Goal: Task Accomplishment & Management: Manage account settings

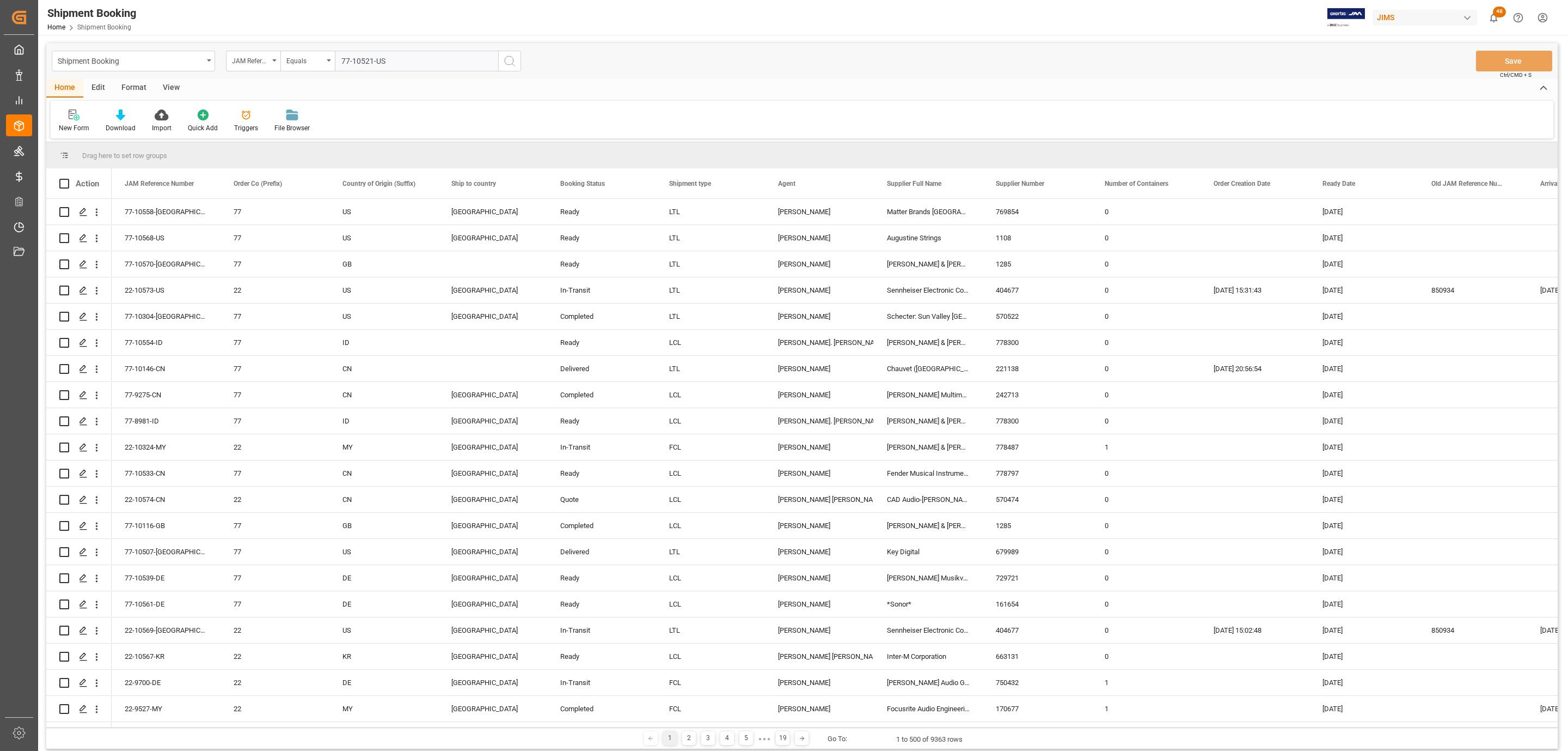
type input "77-10521-US"
click at [507, 59] on icon "search button" at bounding box center [509, 60] width 13 height 13
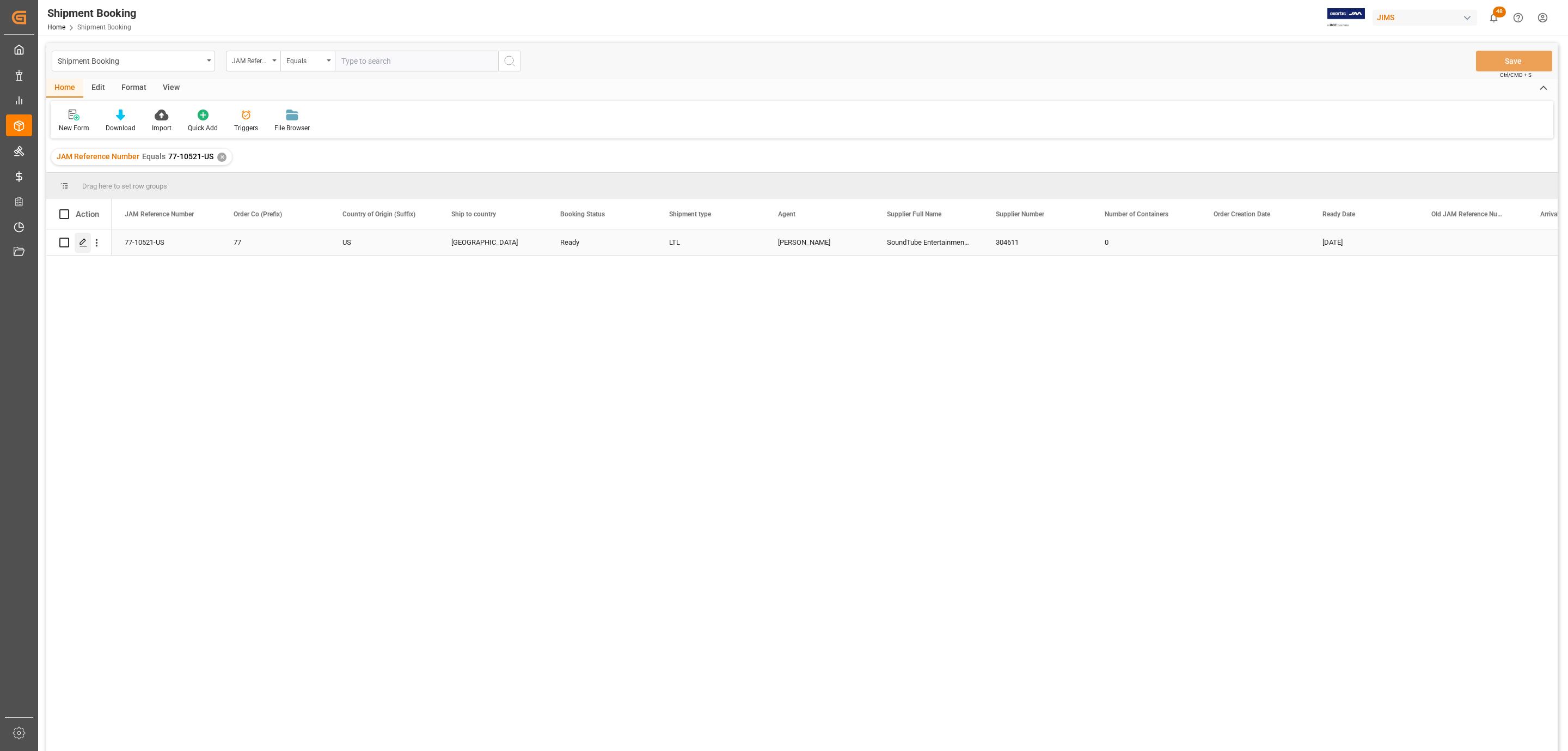
click at [80, 246] on line "Press SPACE to select this row." at bounding box center [83, 246] width 7 height 0
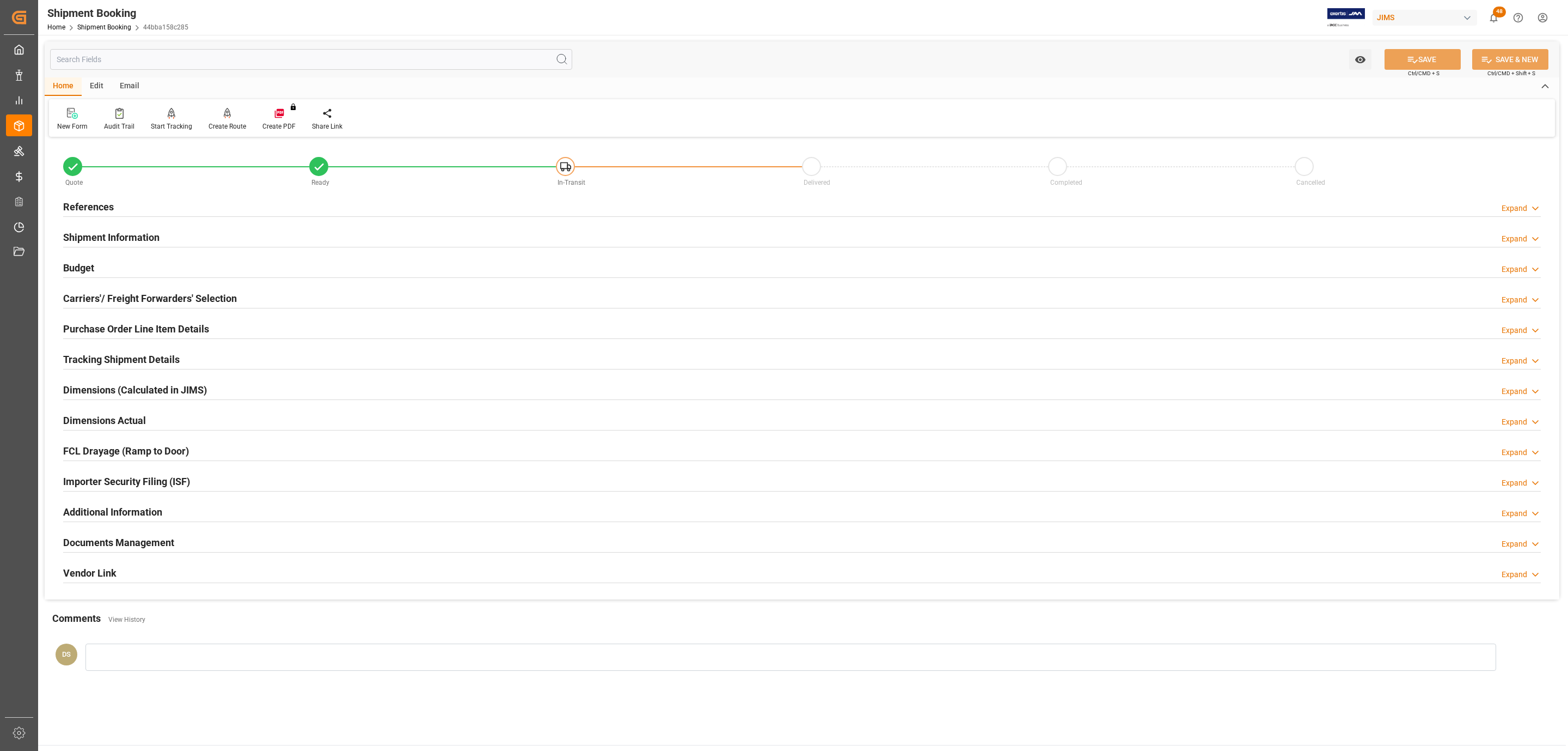
click at [108, 299] on h2 "Carriers'/ Freight Forwarders' Selection" at bounding box center [150, 298] width 173 height 15
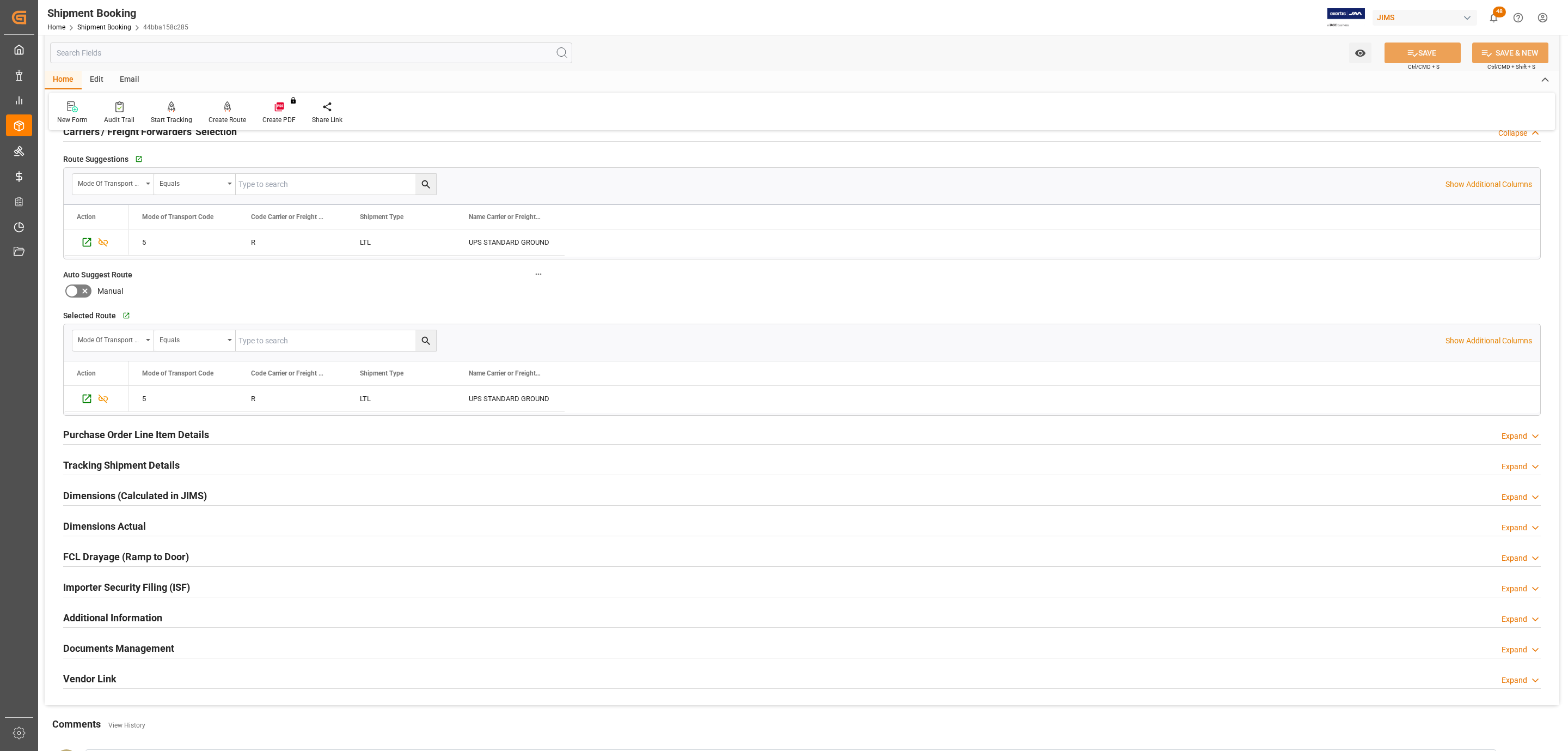
scroll to position [345, 0]
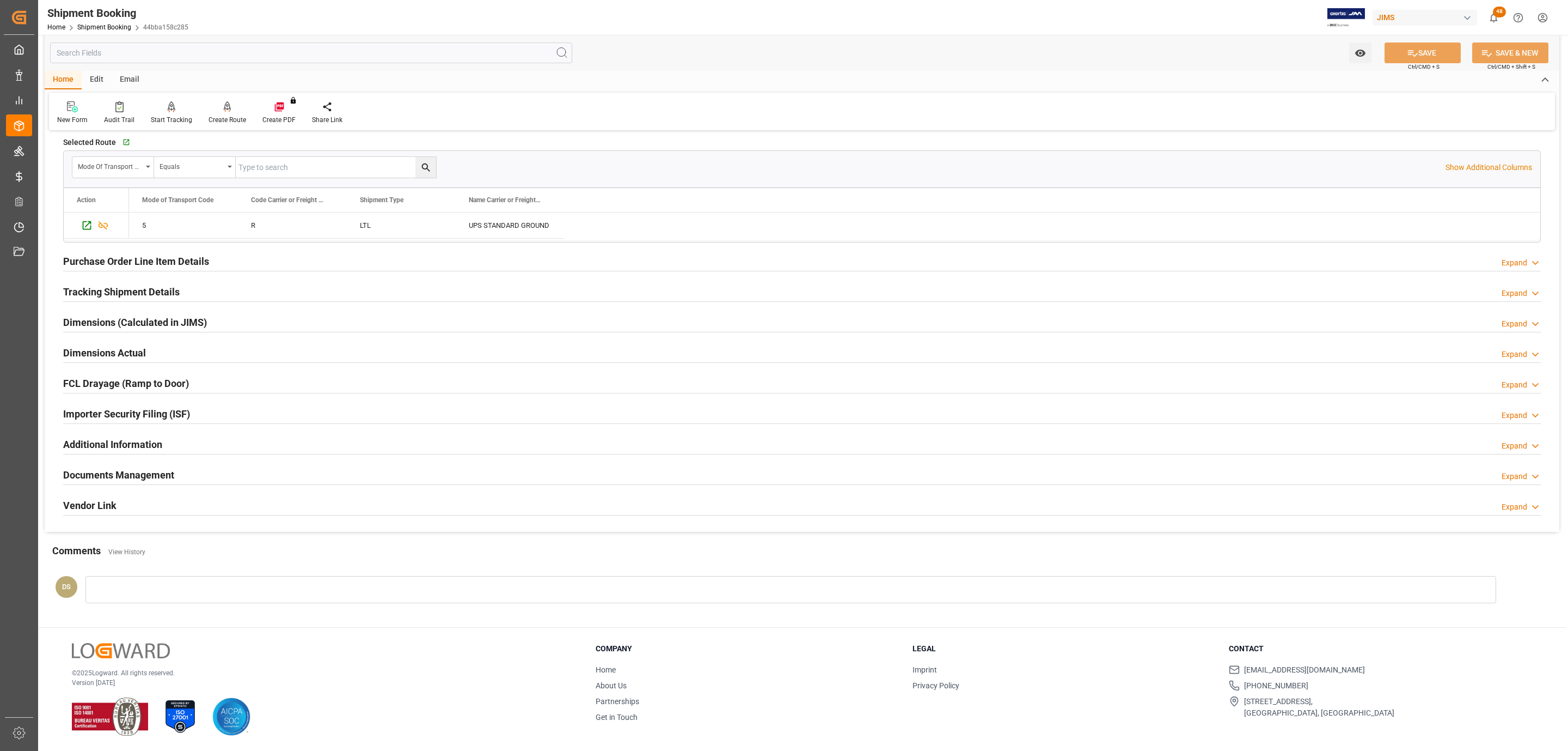
click at [105, 286] on h2 "Tracking Shipment Details" at bounding box center [121, 292] width 116 height 15
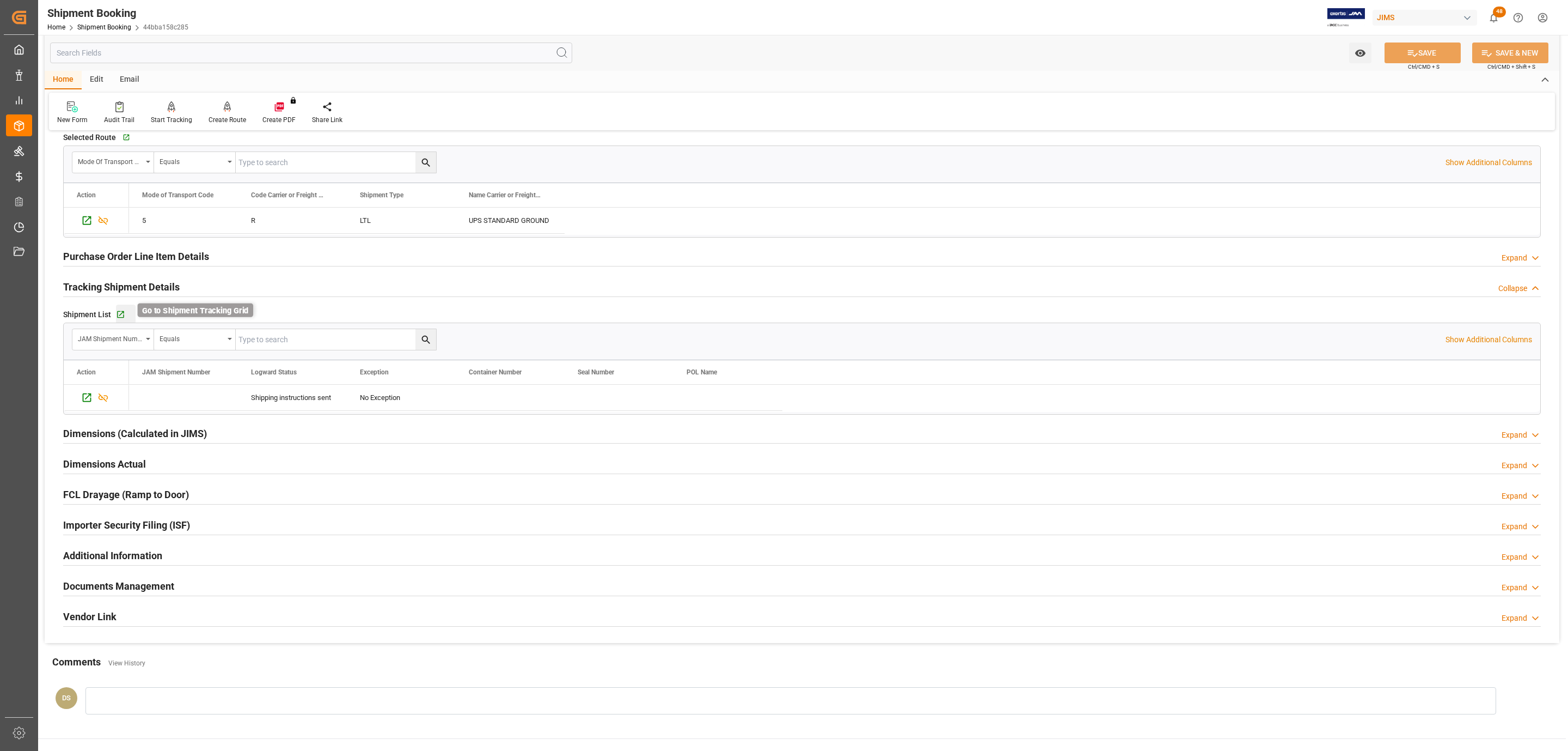
click at [118, 314] on icon "button" at bounding box center [121, 315] width 7 height 7
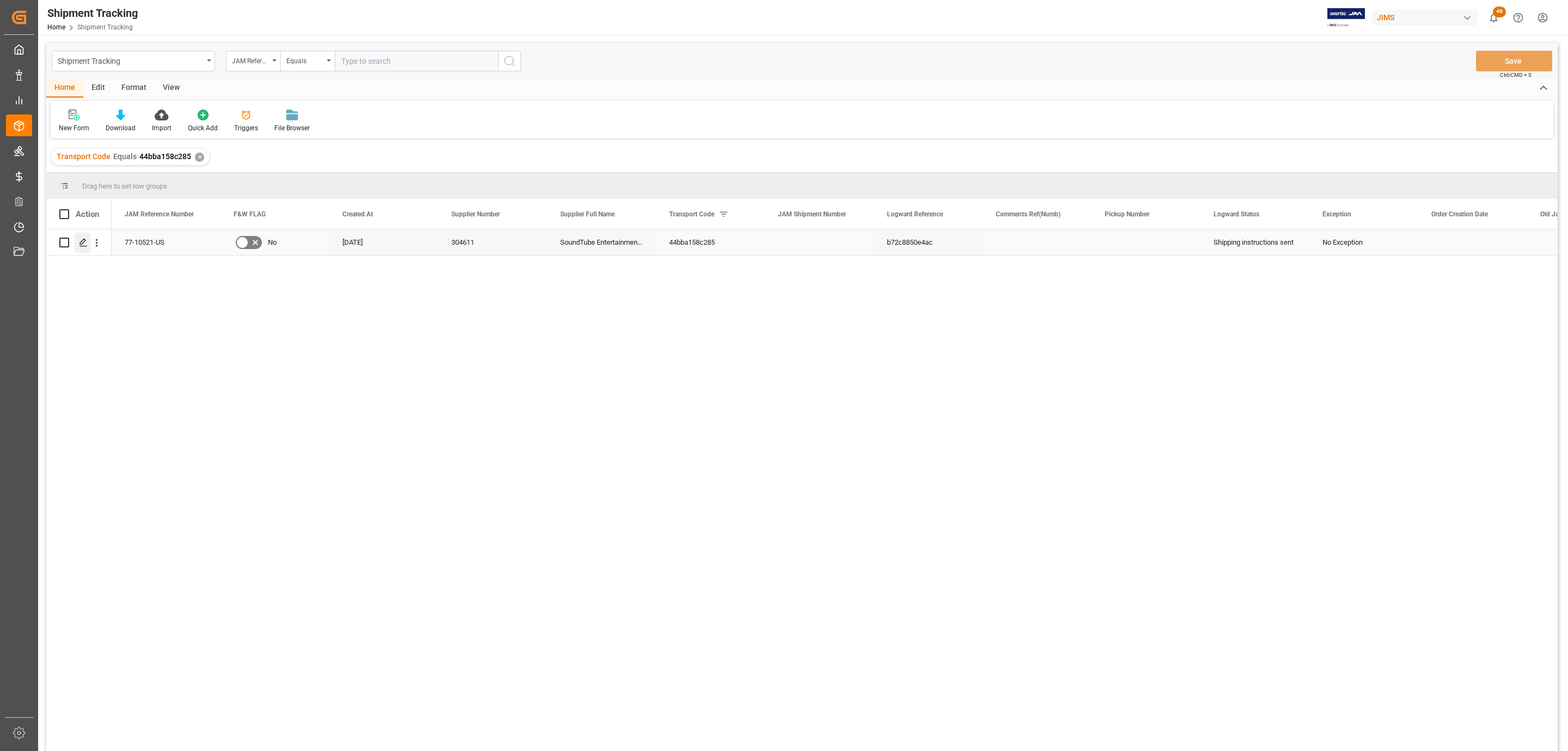
click at [77, 242] on div "Press SPACE to select this row." at bounding box center [83, 242] width 16 height 20
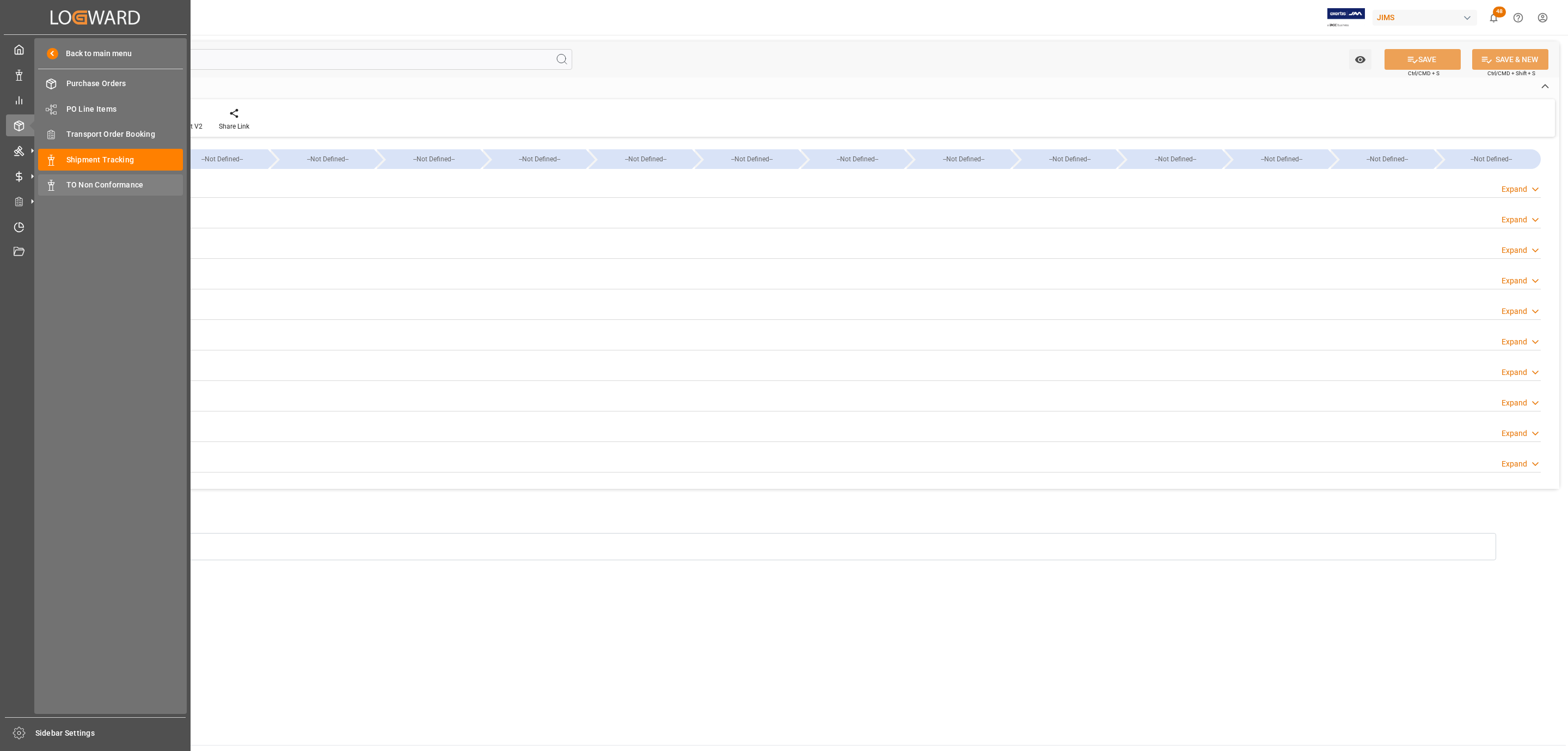
click at [121, 183] on span "TO Non Conformance" at bounding box center [125, 185] width 117 height 12
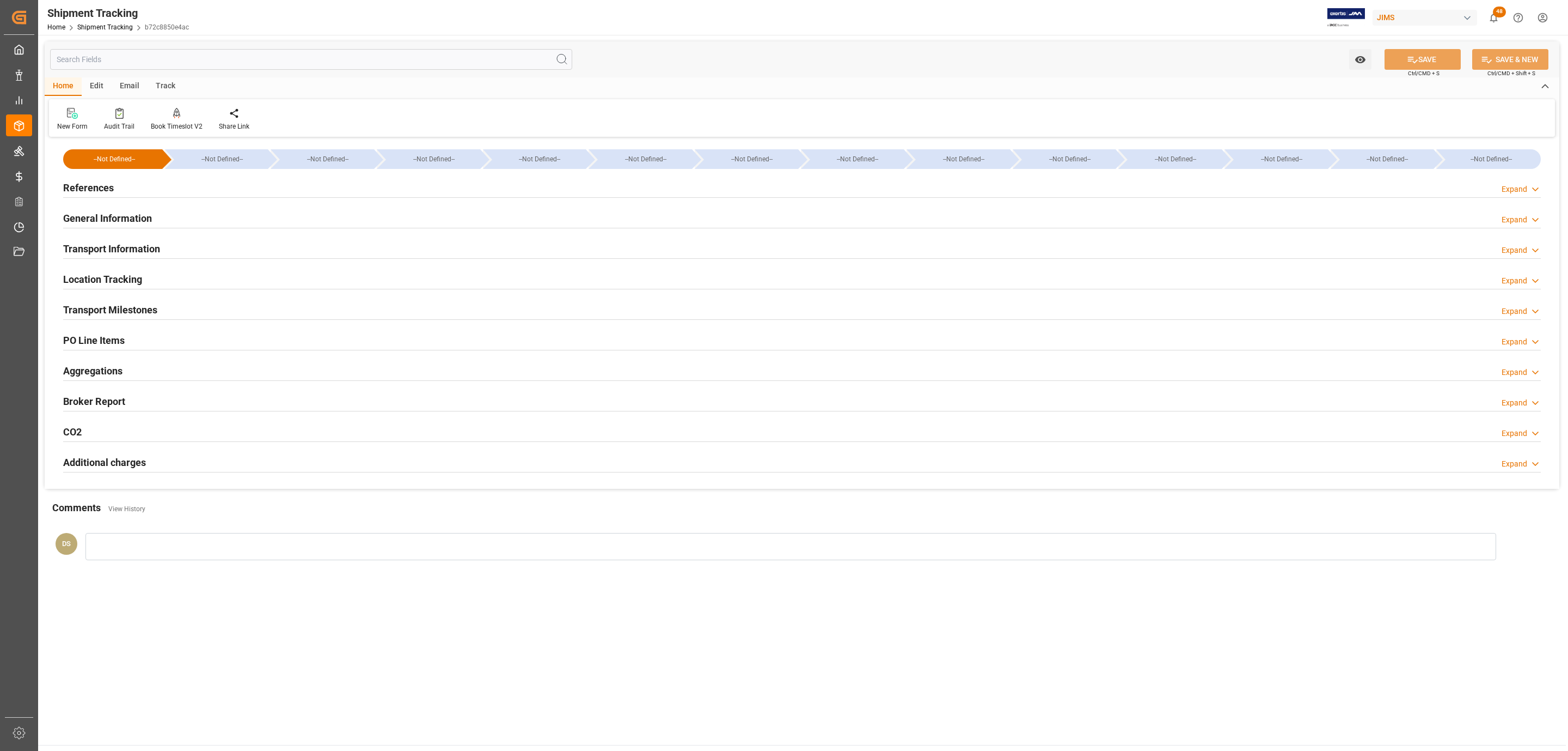
click at [245, 183] on div "References Expand" at bounding box center [802, 187] width 1478 height 21
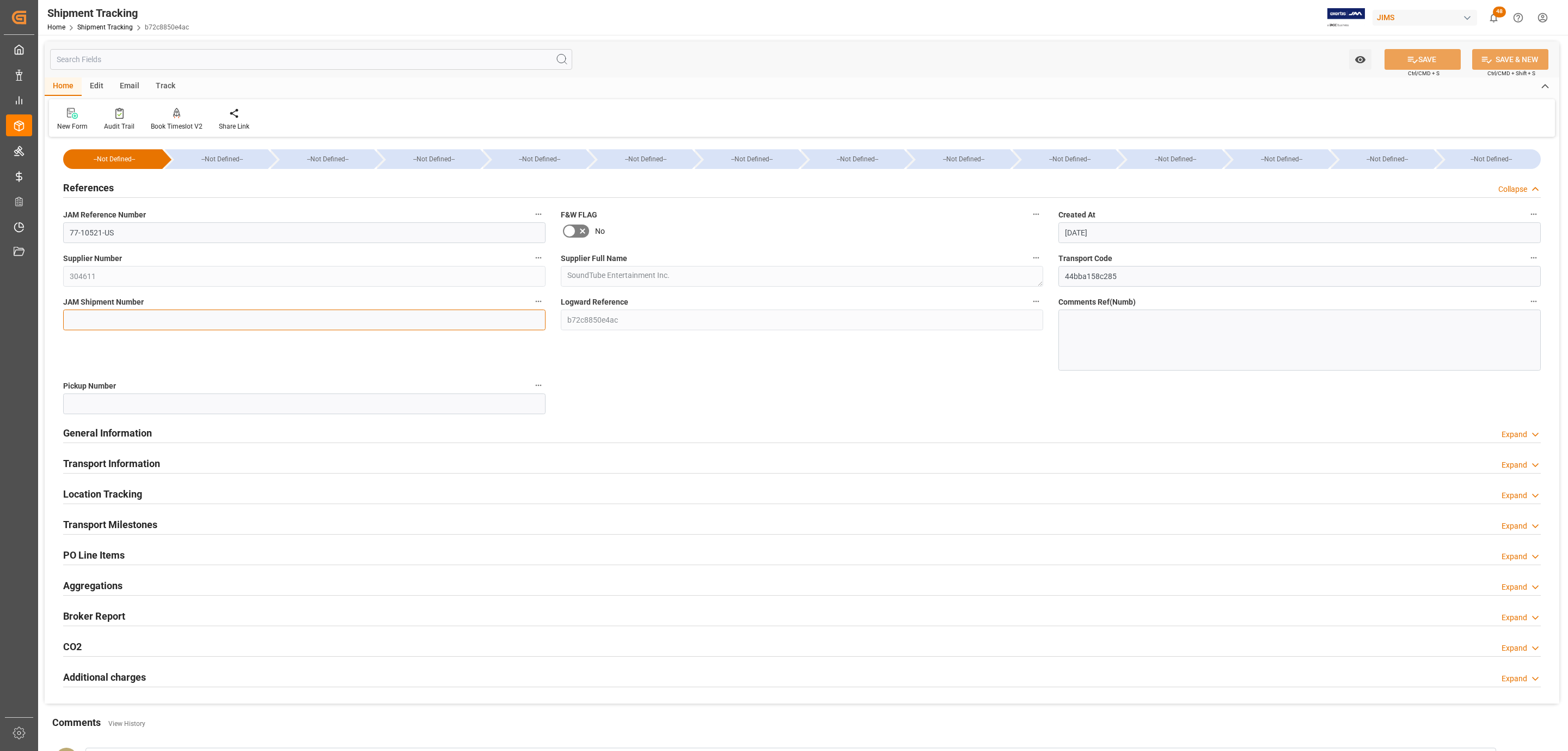
click at [163, 324] on input at bounding box center [304, 320] width 482 height 21
paste input "72562"
type input "72562"
click at [1437, 67] on button "SAVE" at bounding box center [1423, 59] width 76 height 21
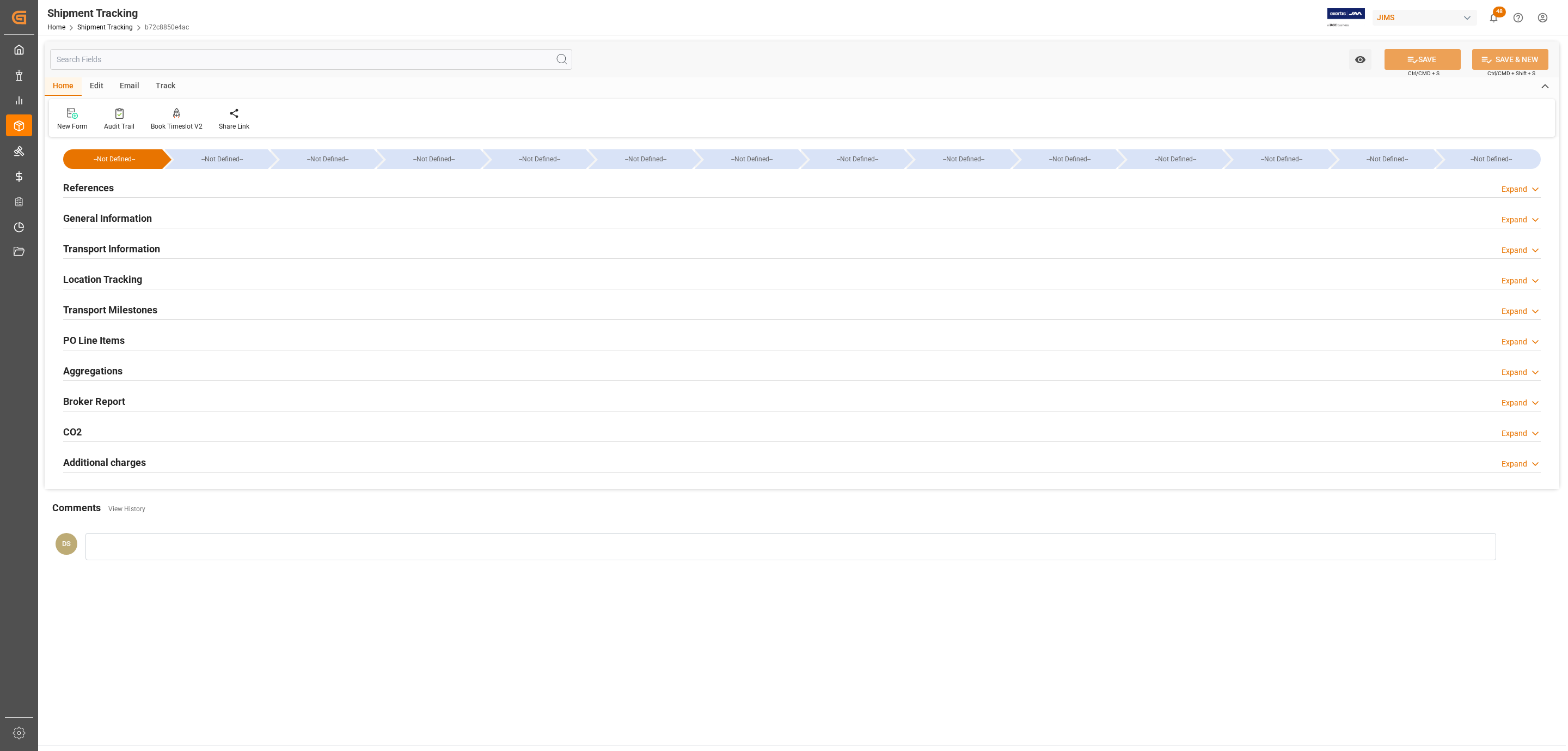
click at [164, 190] on div "References Expand" at bounding box center [802, 187] width 1478 height 21
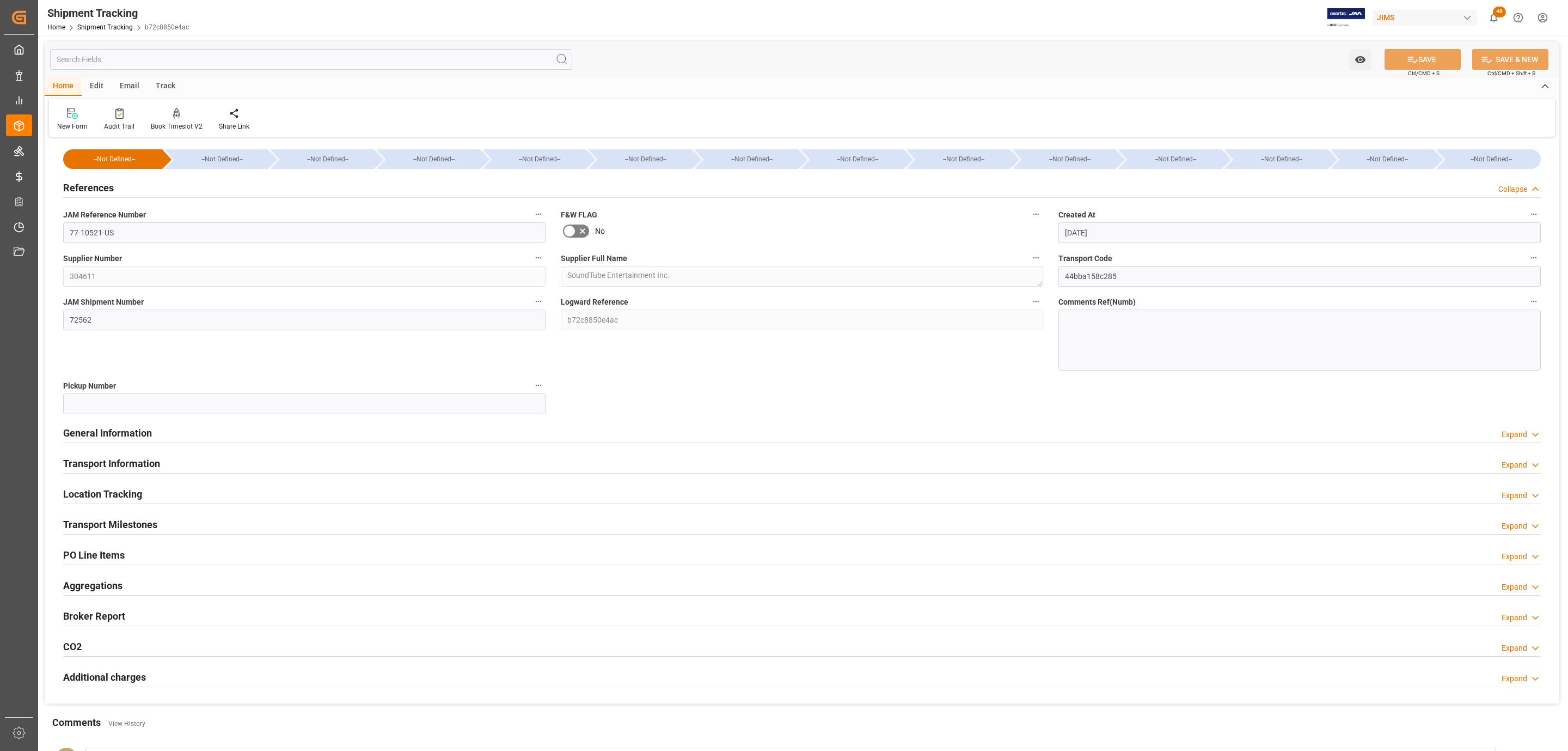
click at [164, 190] on div "References Collapse" at bounding box center [802, 187] width 1478 height 21
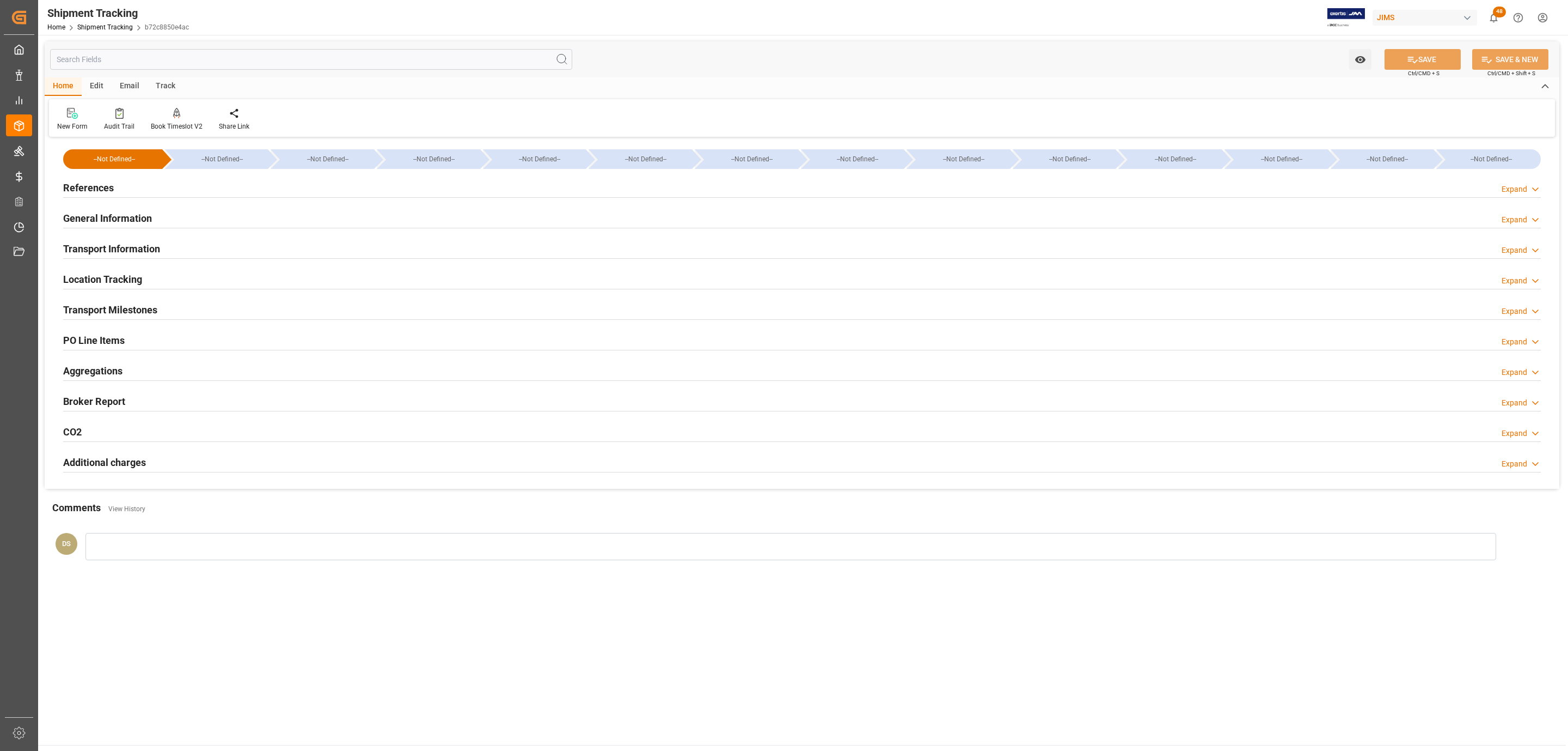
click at [111, 311] on h2 "Transport Milestones" at bounding box center [110, 309] width 94 height 15
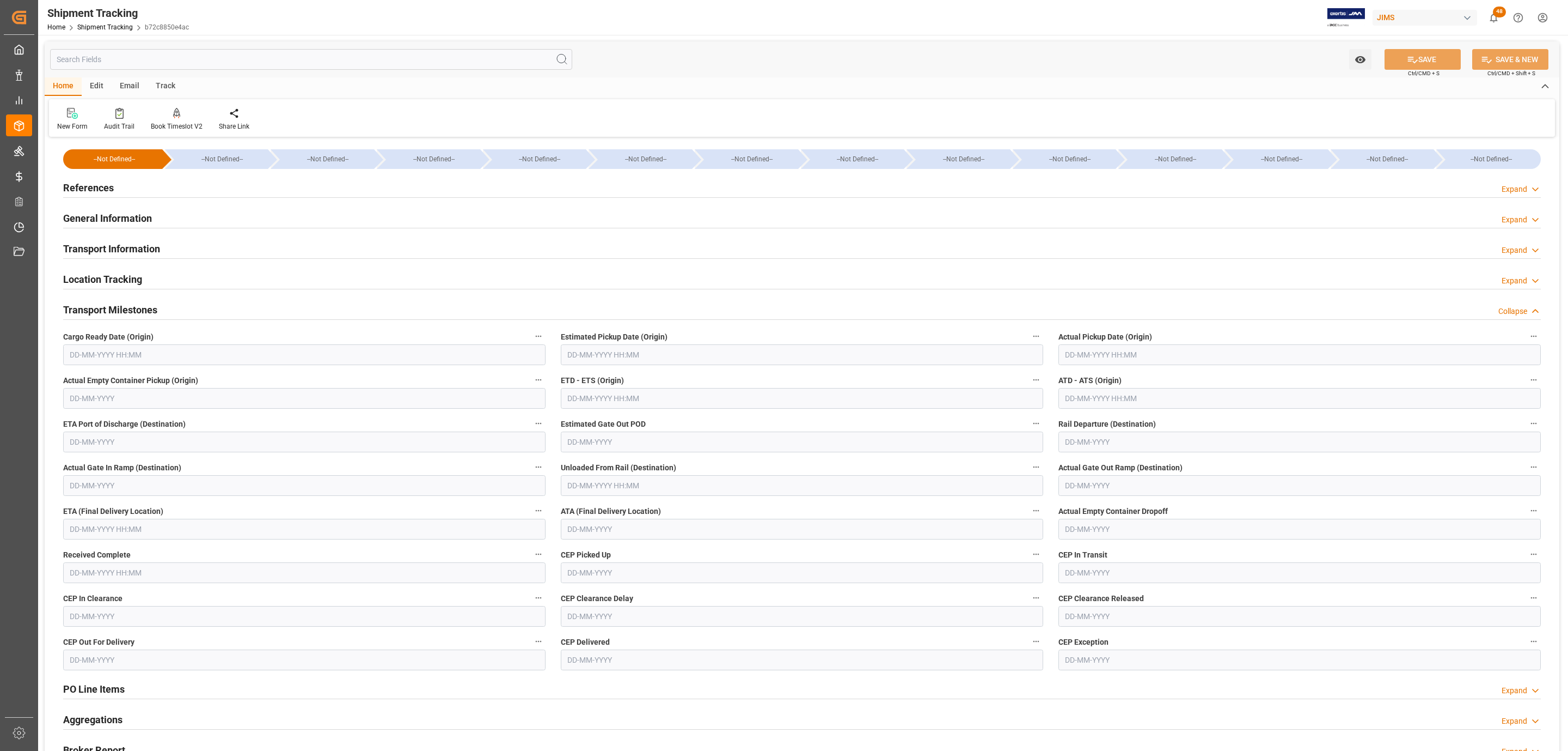
click at [118, 361] on input "text" at bounding box center [304, 354] width 482 height 21
drag, startPoint x: 120, startPoint y: 465, endPoint x: 281, endPoint y: 423, distance: 166.4
click at [120, 465] on span "13" at bounding box center [120, 464] width 7 height 8
type input "13-08-2025 00:00"
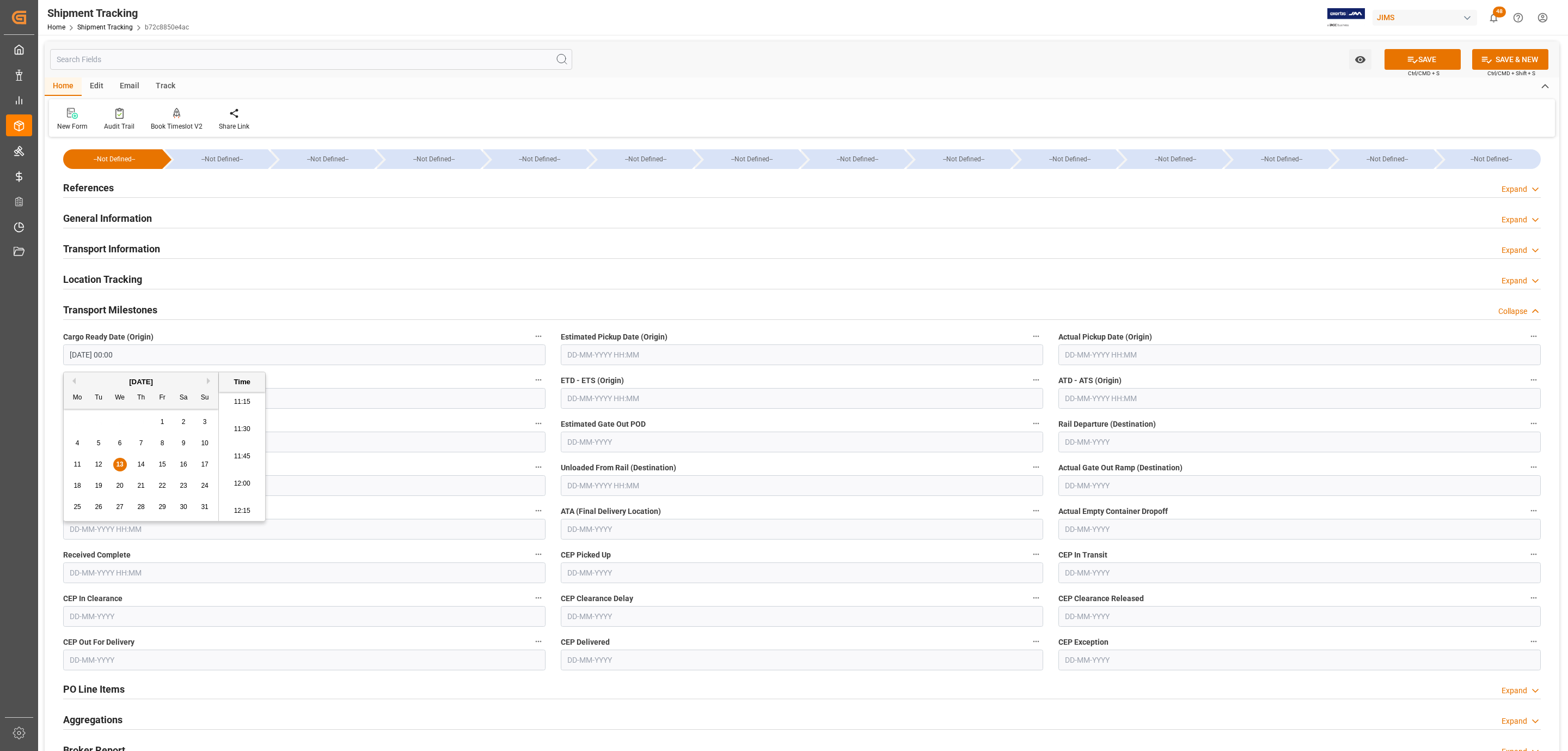
click at [611, 354] on input "text" at bounding box center [802, 354] width 482 height 21
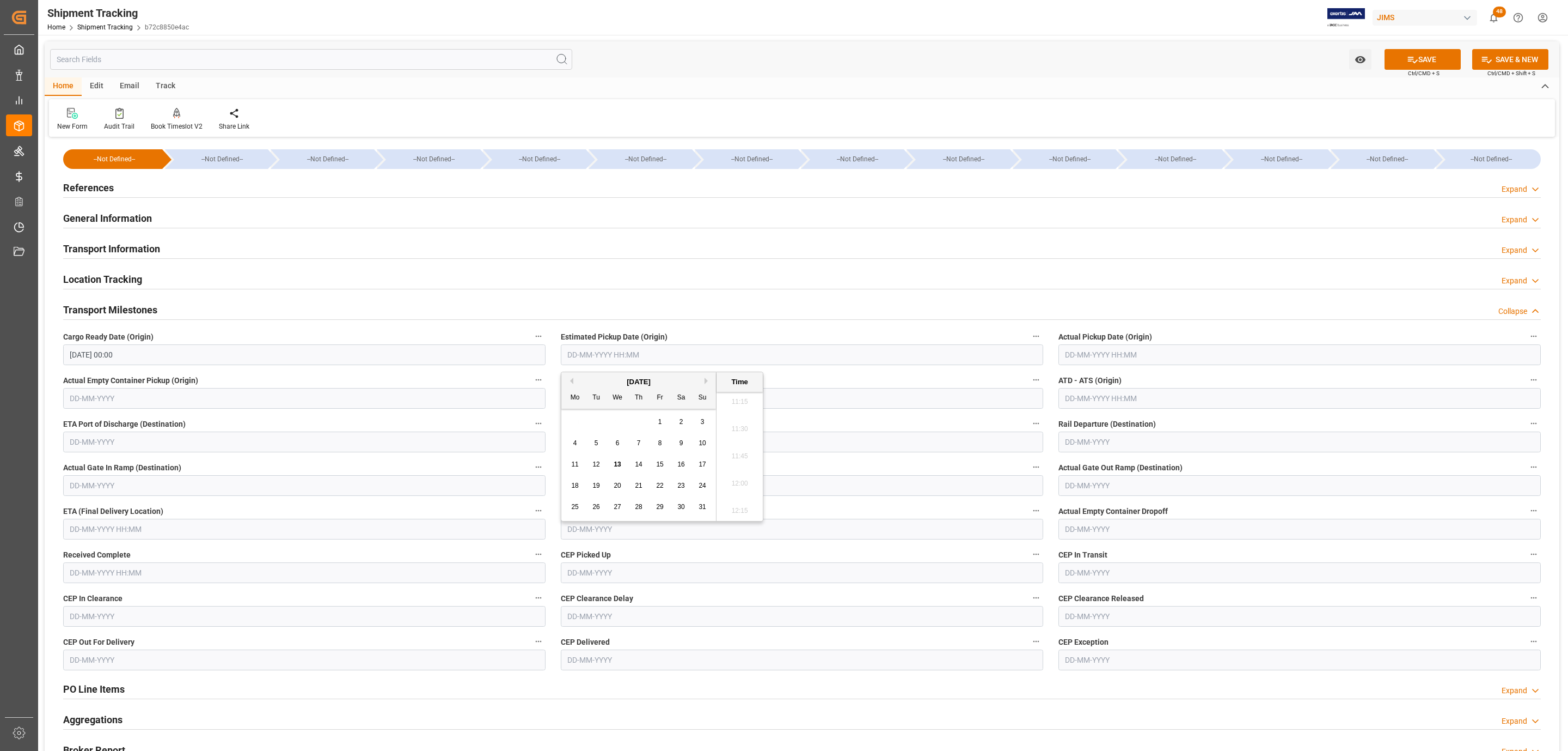
click at [618, 464] on span "13" at bounding box center [617, 464] width 7 height 8
type input "13-08-2025 00:00"
click at [1083, 358] on input "text" at bounding box center [1300, 354] width 482 height 21
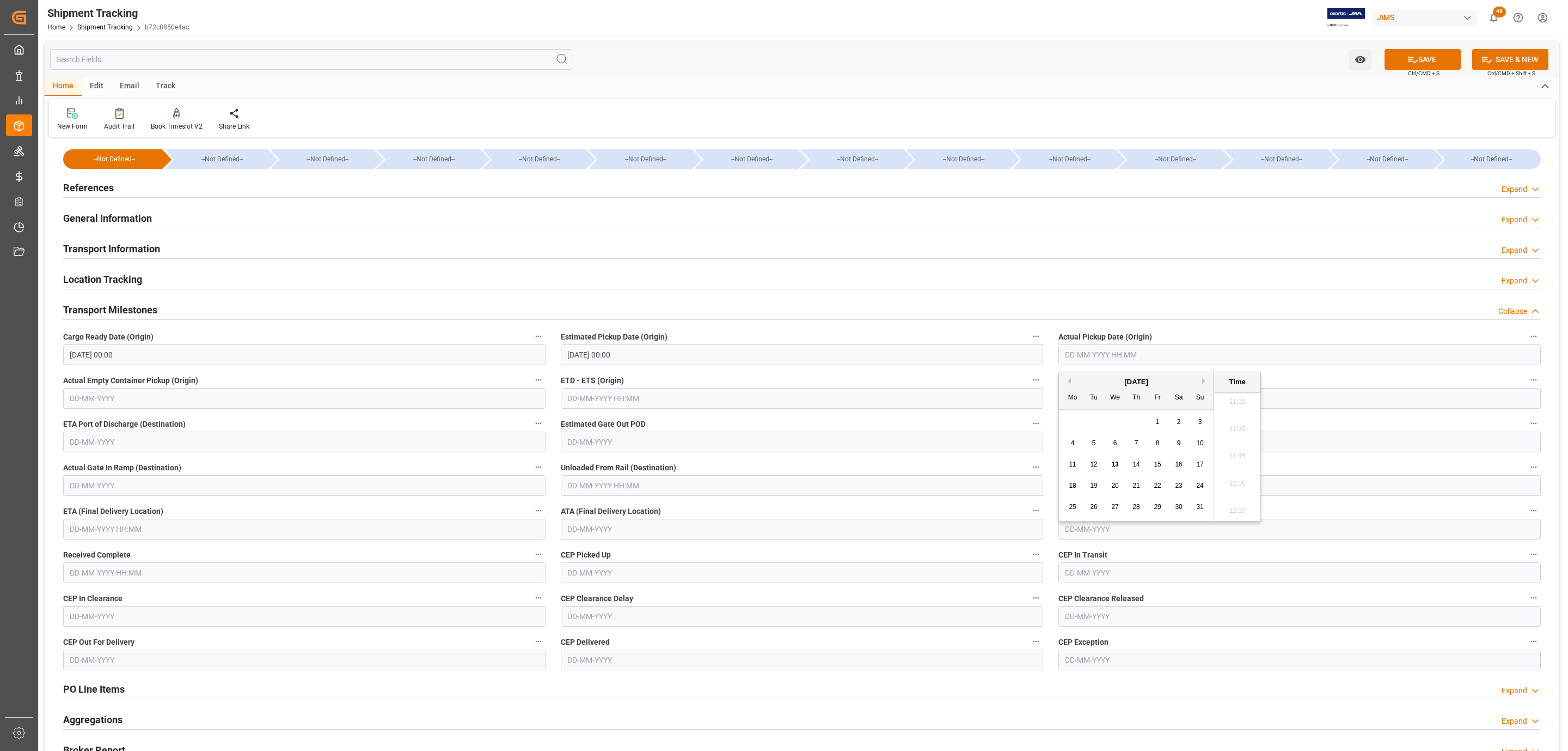
click at [1113, 462] on span "13" at bounding box center [1115, 464] width 7 height 8
type input "13-08-2025 00:00"
click at [147, 531] on input "text" at bounding box center [304, 529] width 482 height 21
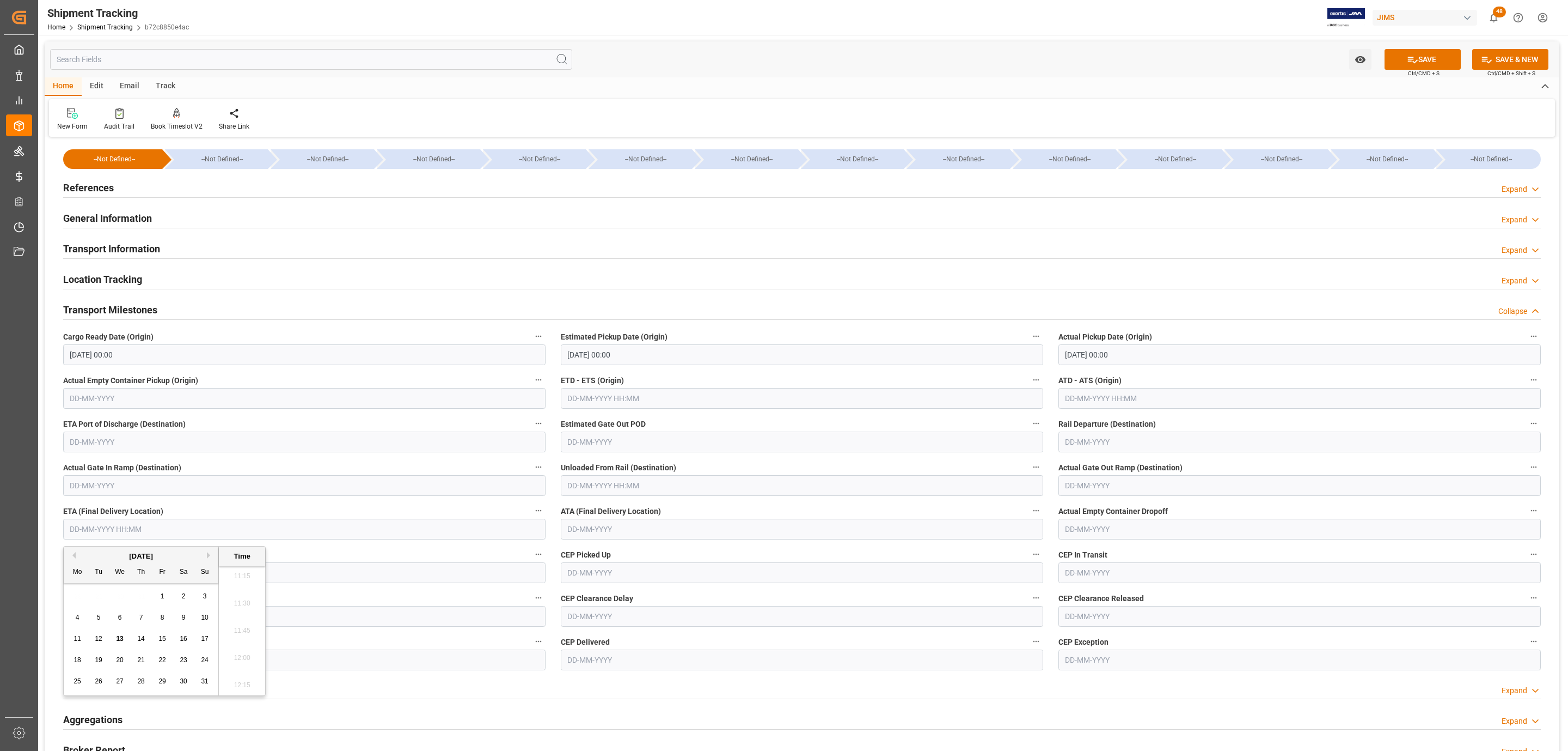
click at [120, 660] on span "20" at bounding box center [120, 660] width 7 height 8
type input "20-08-2025 00:00"
click at [1444, 58] on button "SAVE" at bounding box center [1423, 59] width 76 height 21
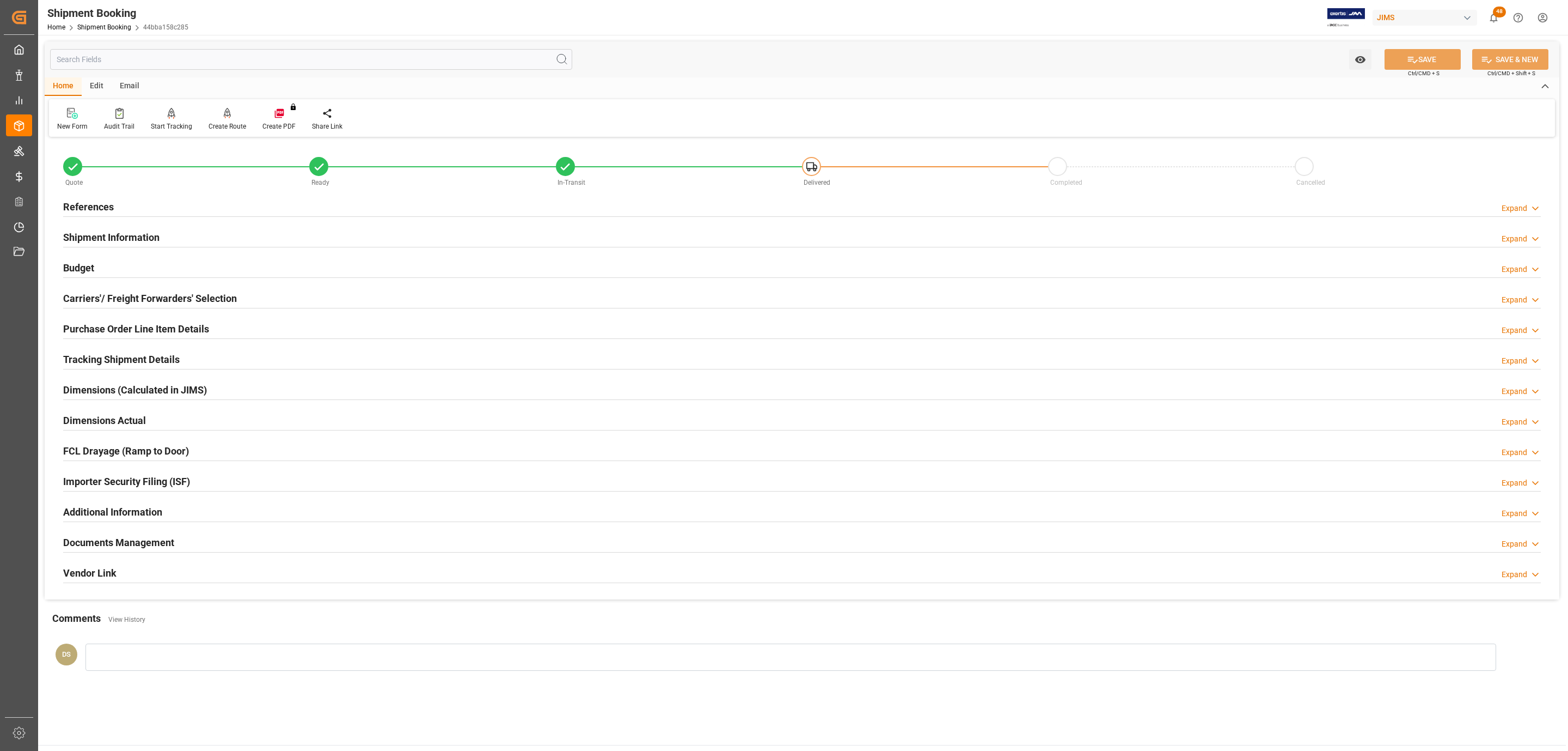
click at [157, 297] on h2 "Carriers'/ Freight Forwarders' Selection" at bounding box center [150, 298] width 173 height 15
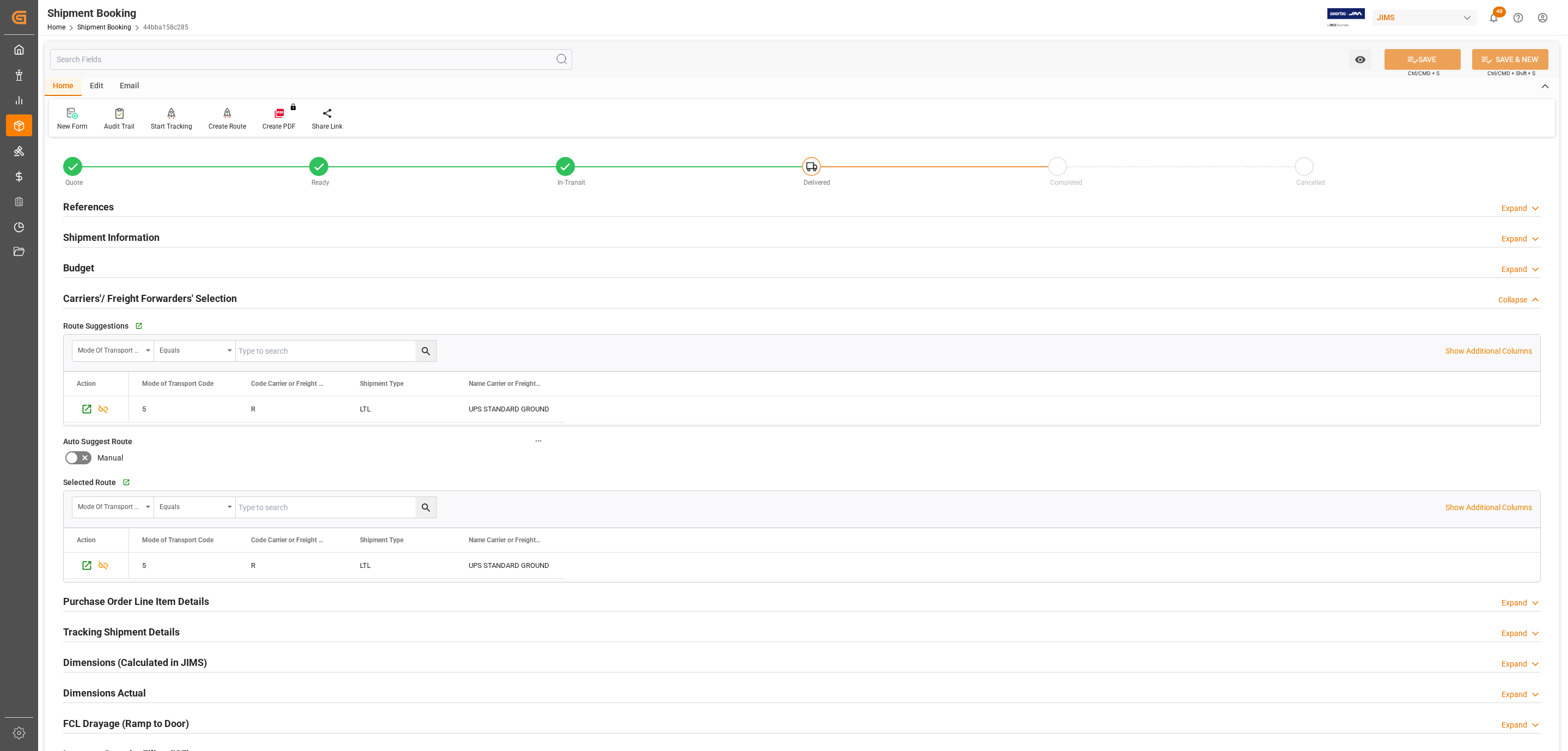
click at [130, 292] on h2 "Carriers'/ Freight Forwarders' Selection" at bounding box center [150, 298] width 173 height 15
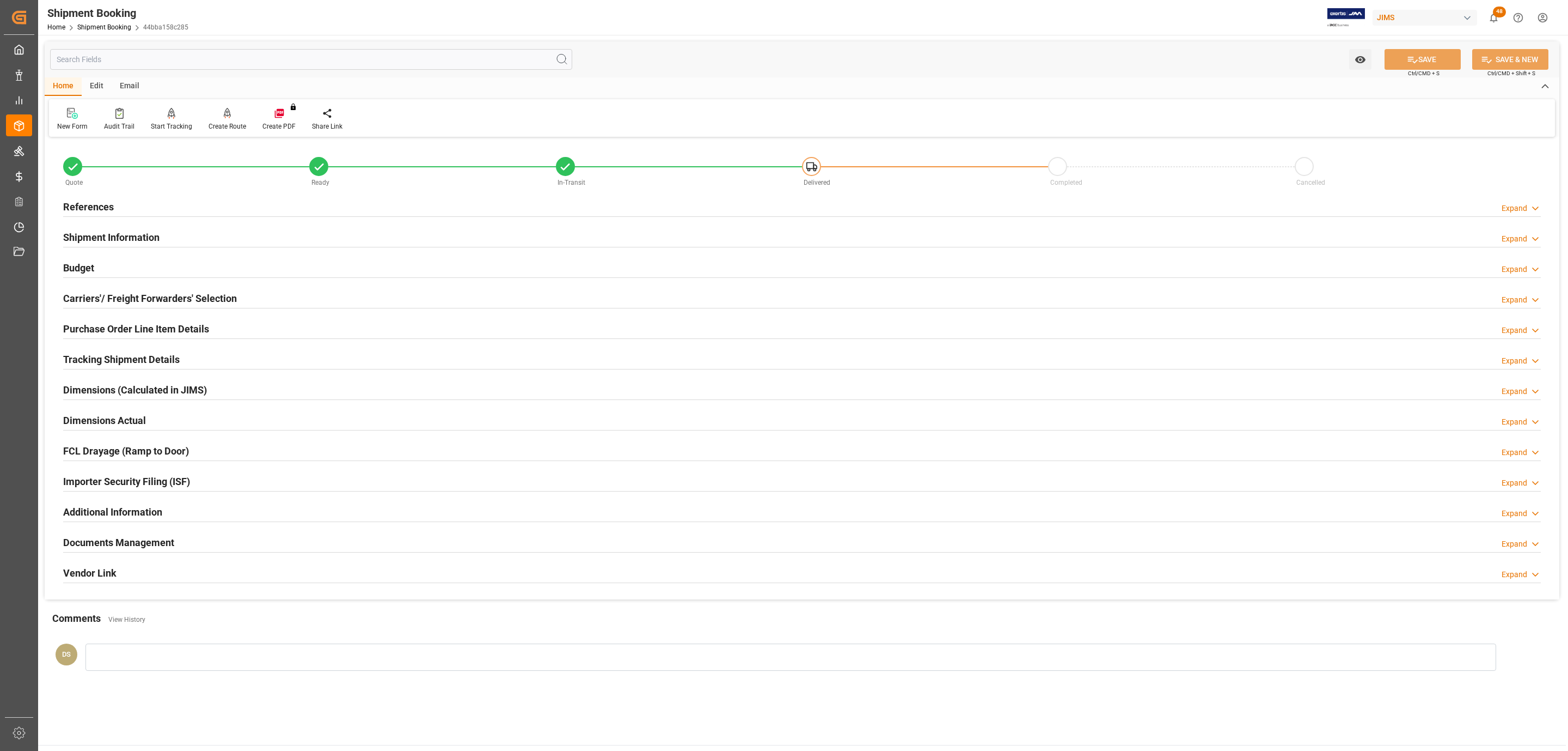
click at [100, 320] on div "Purchase Order Line Item Details" at bounding box center [136, 328] width 146 height 21
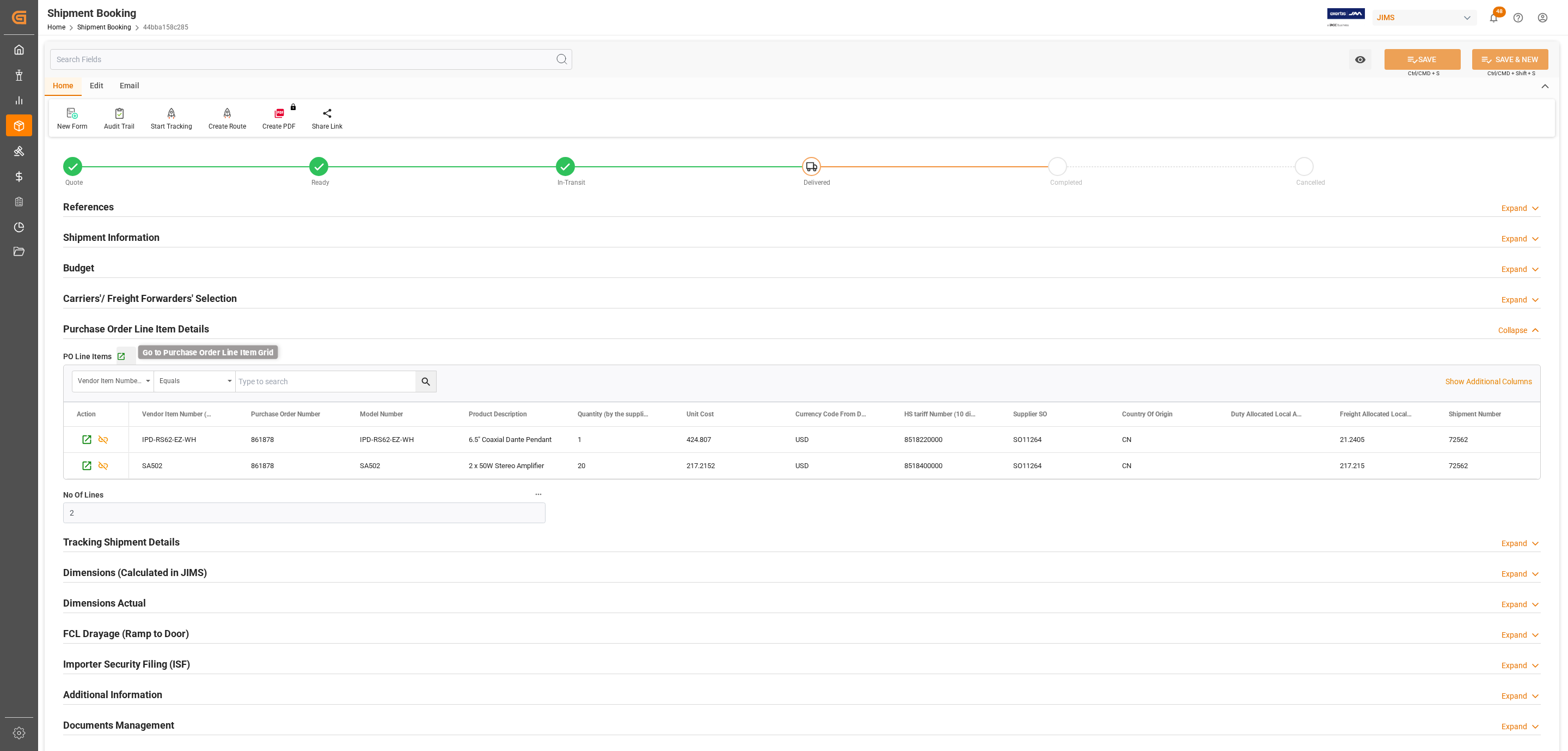
click icon "button"
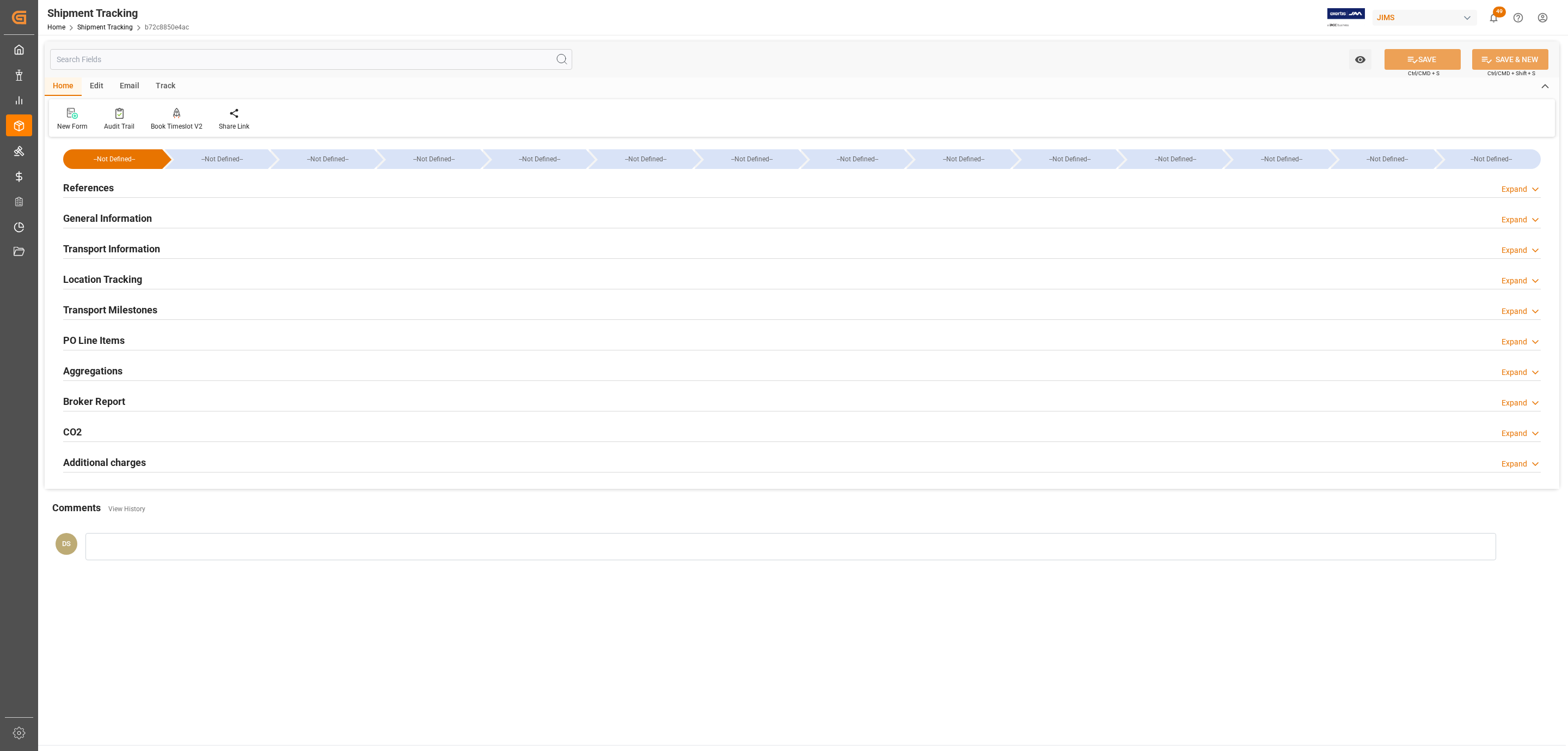
click at [157, 245] on h2 "Transport Information" at bounding box center [111, 249] width 97 height 15
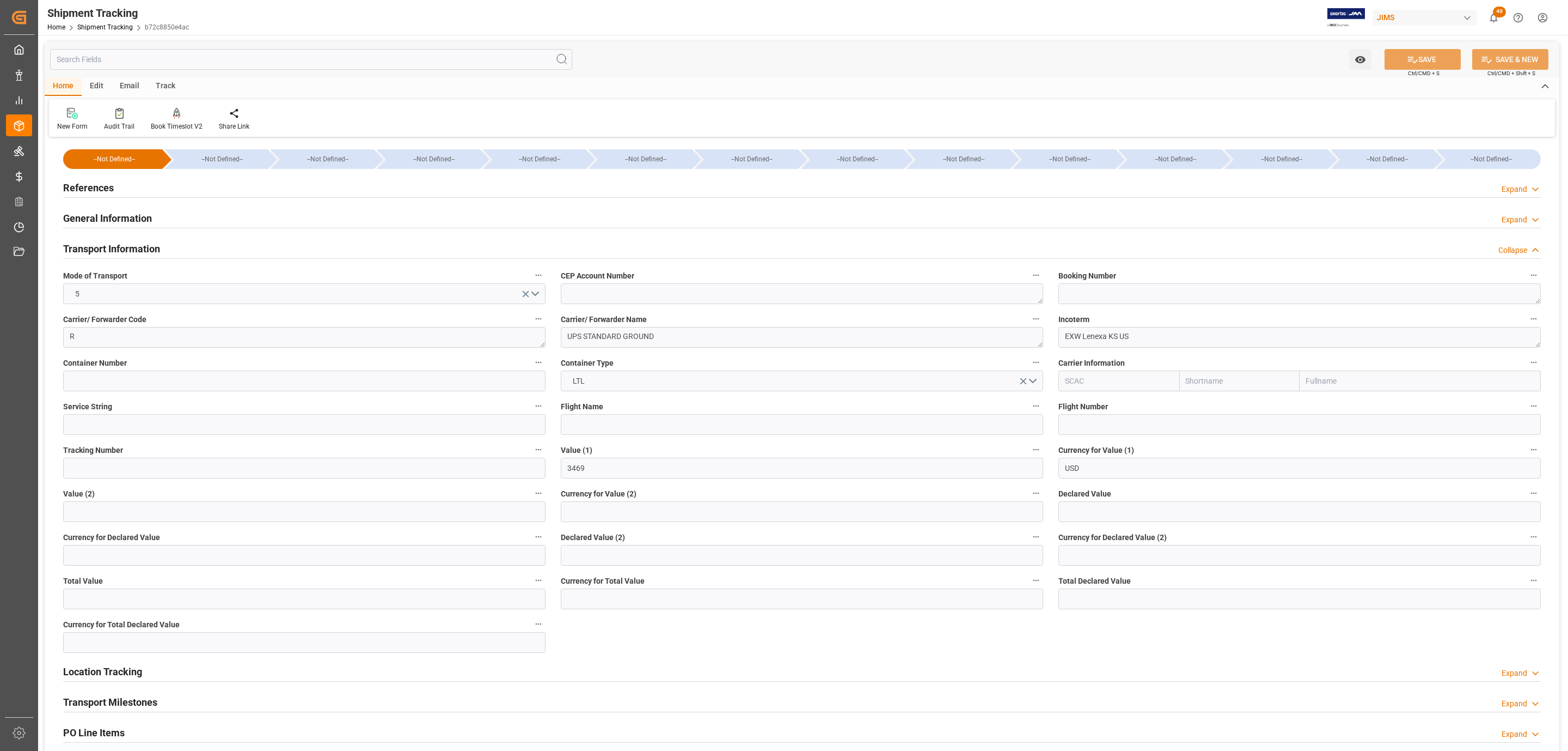
click at [111, 188] on h2 "References" at bounding box center [88, 188] width 51 height 15
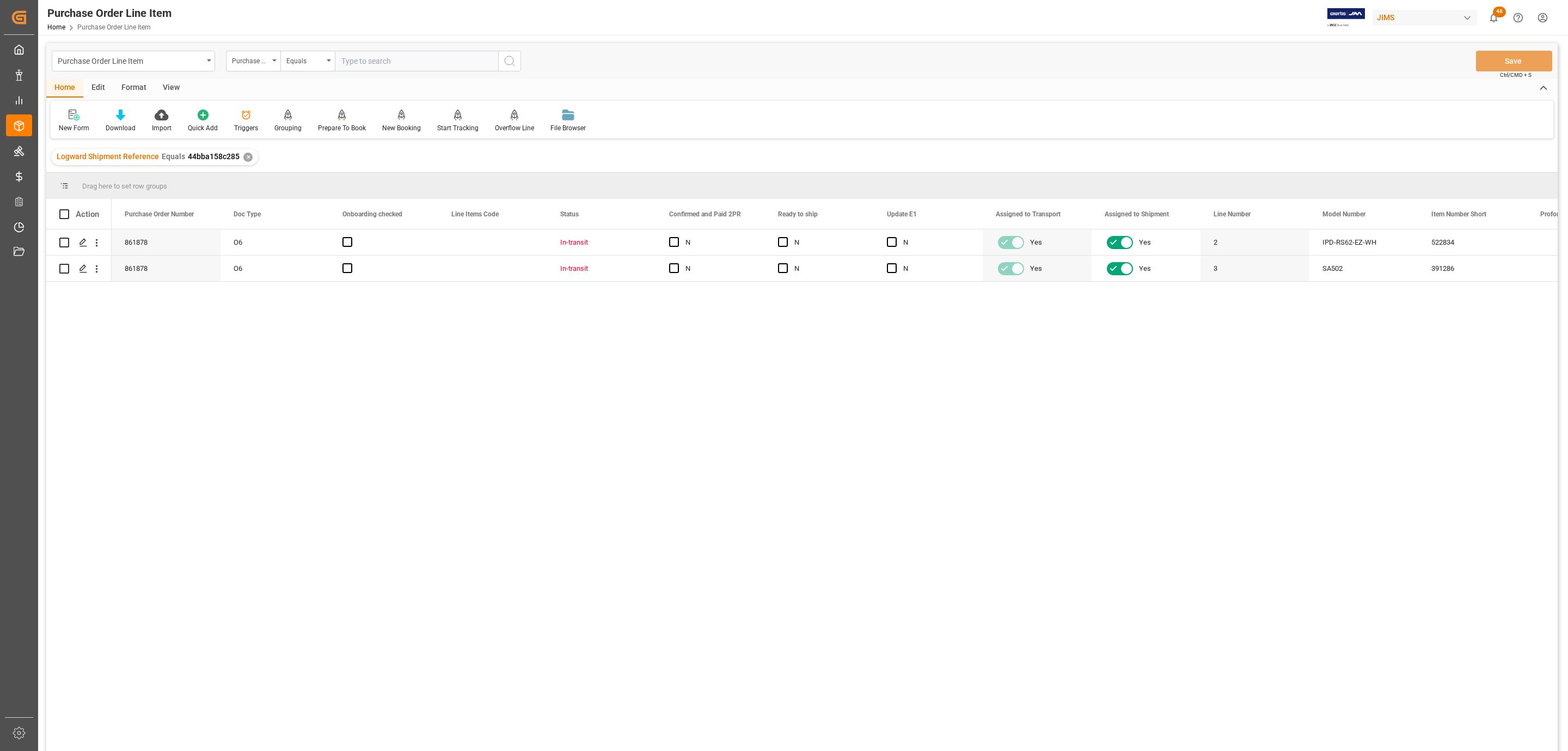
click at [175, 85] on div "View" at bounding box center [171, 88] width 33 height 18
click at [141, 121] on div "Standard Templates" at bounding box center [124, 121] width 71 height 24
click at [157, 202] on div "HS Listing [GEOGRAPHIC_DATA]" at bounding box center [153, 199] width 96 height 12
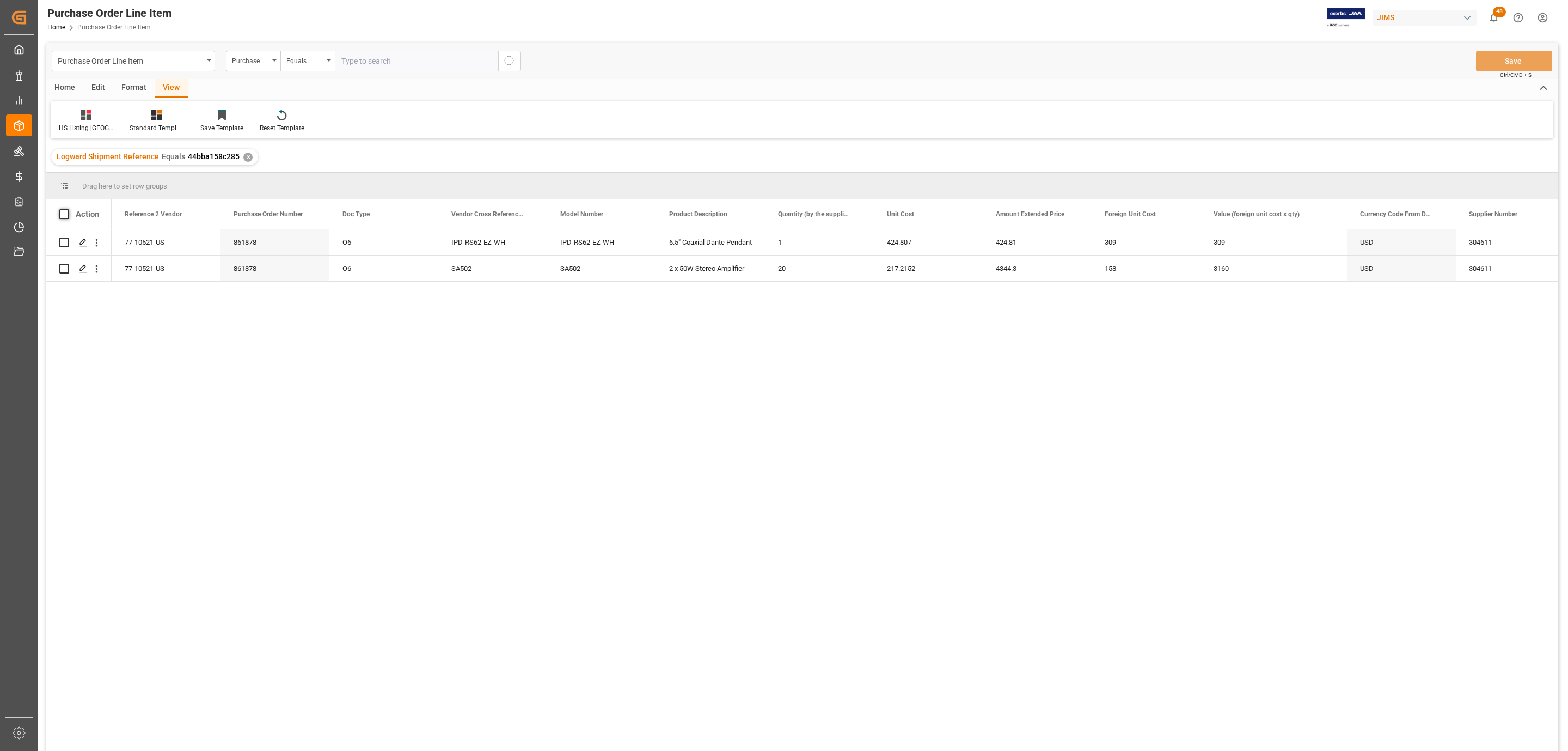
click at [61, 213] on span at bounding box center [64, 214] width 10 height 10
click at [68, 209] on input "checkbox" at bounding box center [68, 209] width 0 height 0
checkbox input "true"
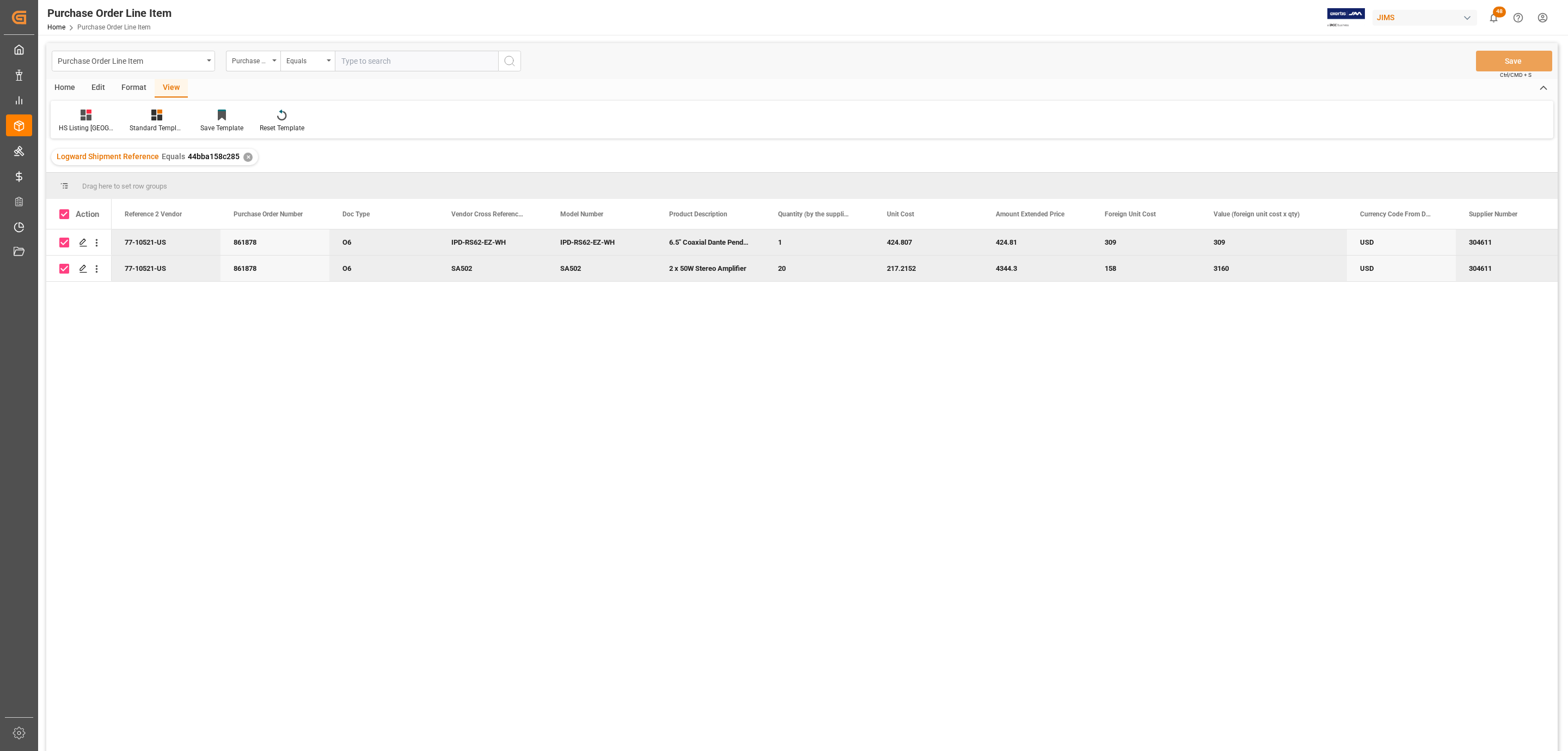
click at [62, 86] on div "Home" at bounding box center [65, 88] width 37 height 18
click at [111, 113] on div at bounding box center [121, 115] width 30 height 12
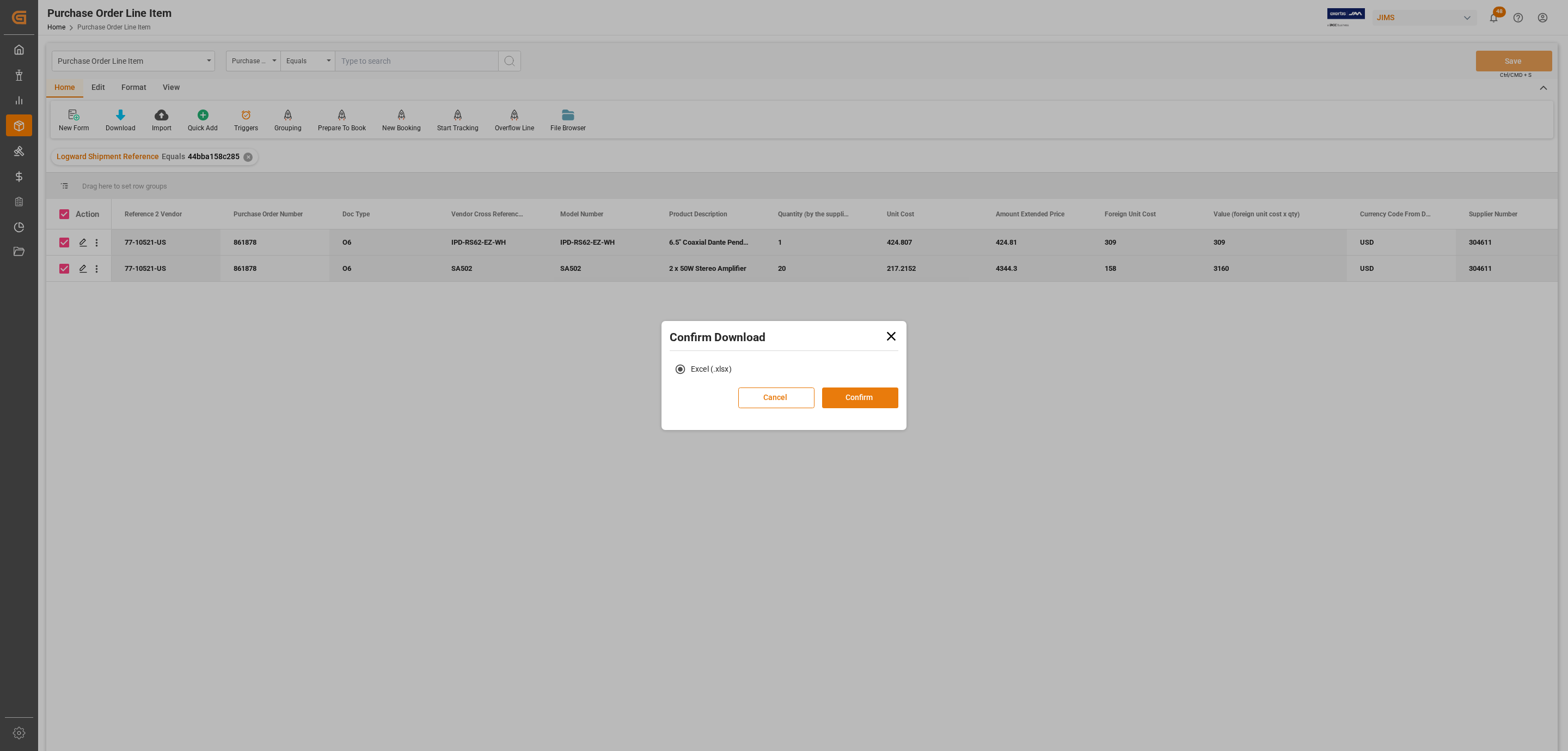
click at [869, 390] on button "Confirm" at bounding box center [860, 398] width 76 height 21
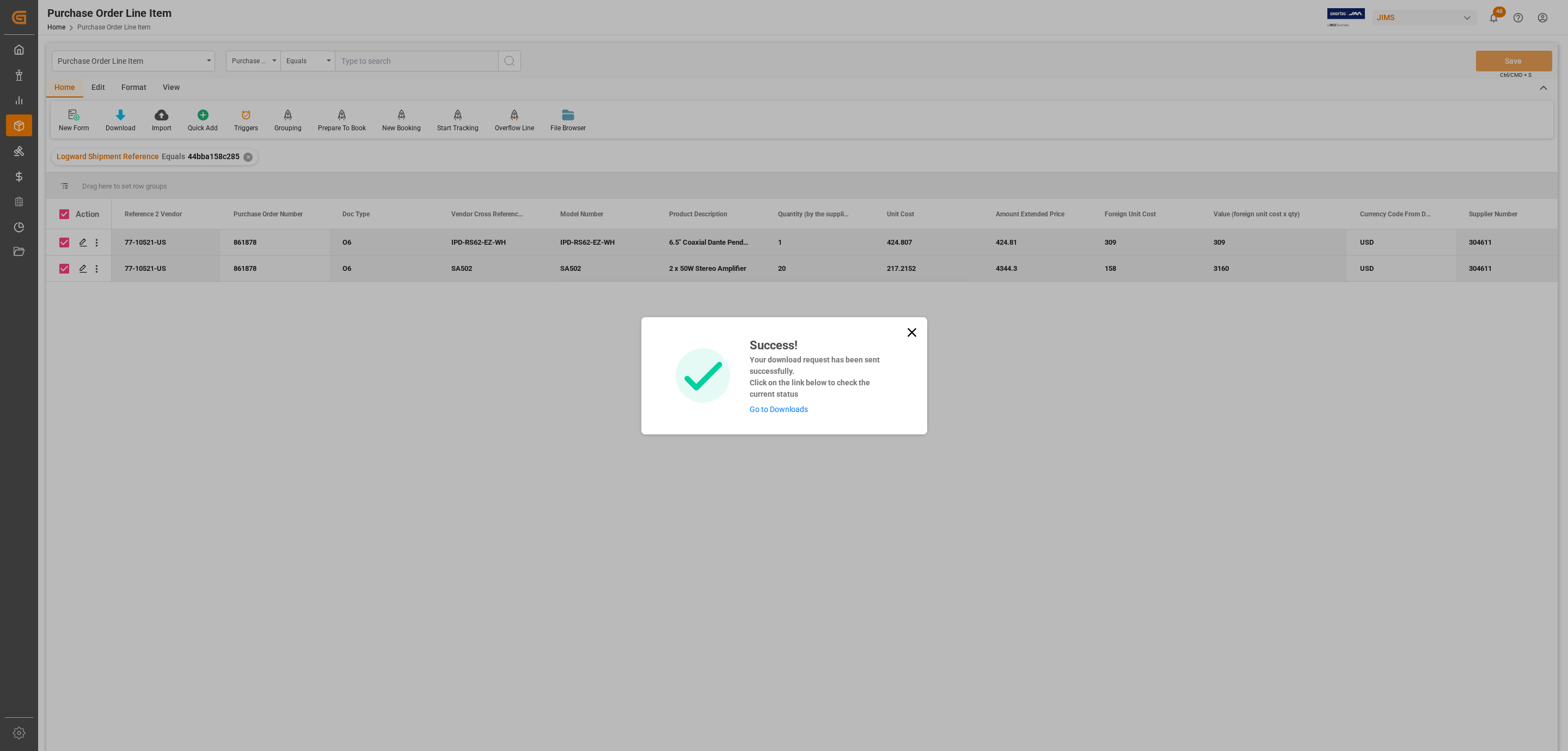
click at [772, 411] on link "Go to Downloads" at bounding box center [779, 409] width 58 height 9
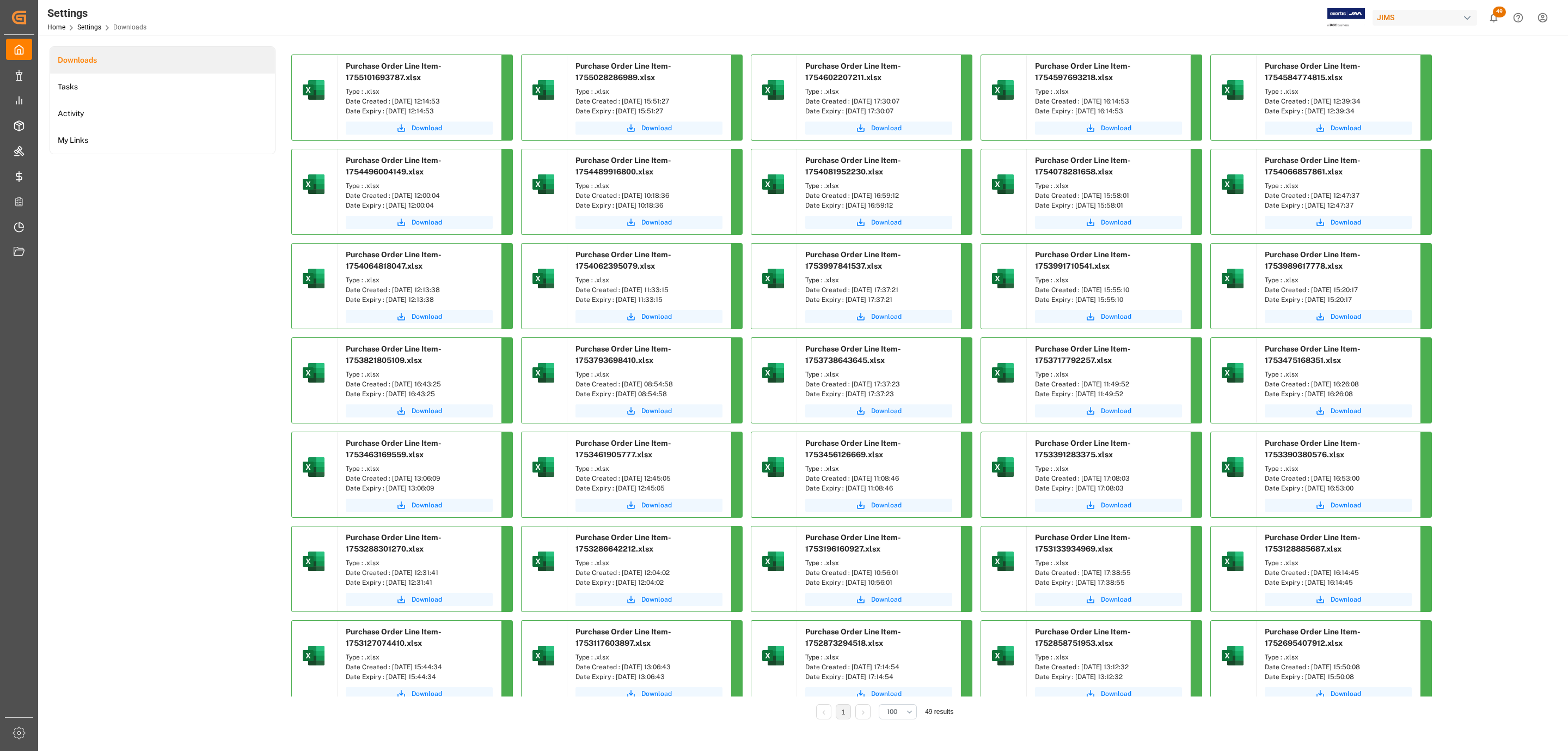
click at [447, 115] on div "Date Expiry : [DATE] 12:14:53" at bounding box center [419, 111] width 147 height 10
click at [439, 123] on span "Download" at bounding box center [427, 128] width 30 height 10
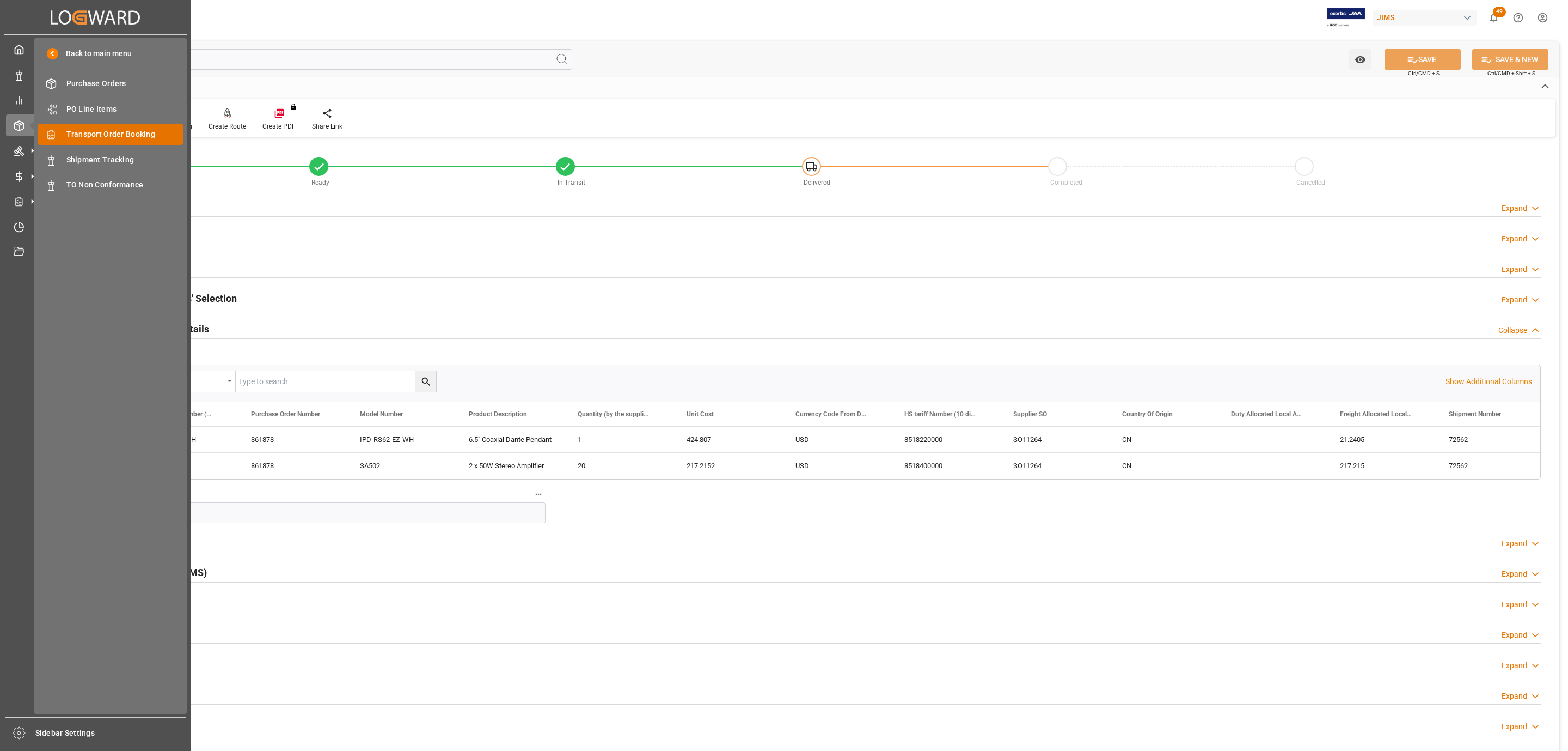
click at [139, 136] on span "Transport Order Booking" at bounding box center [125, 134] width 117 height 12
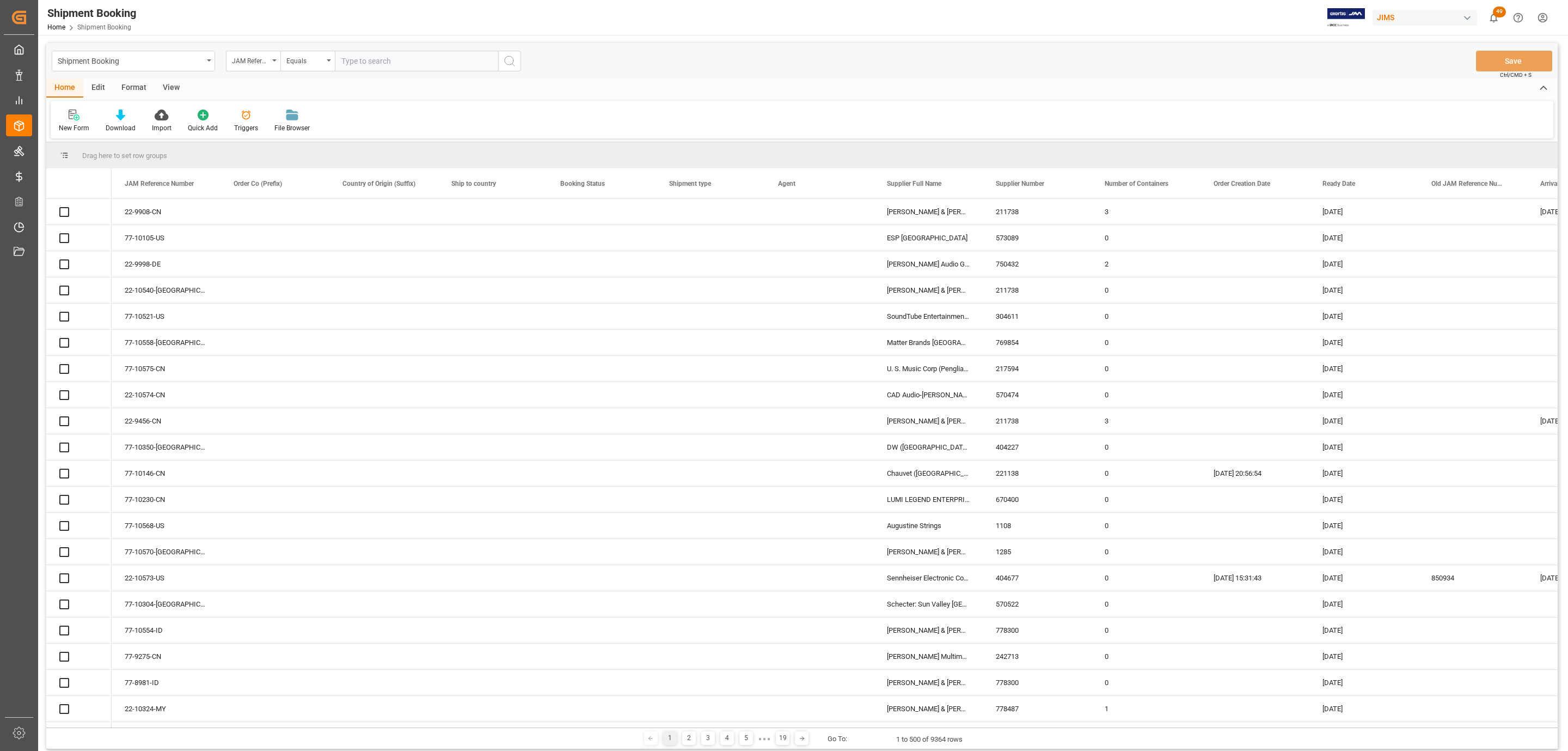
click at [69, 116] on icon at bounding box center [74, 115] width 11 height 11
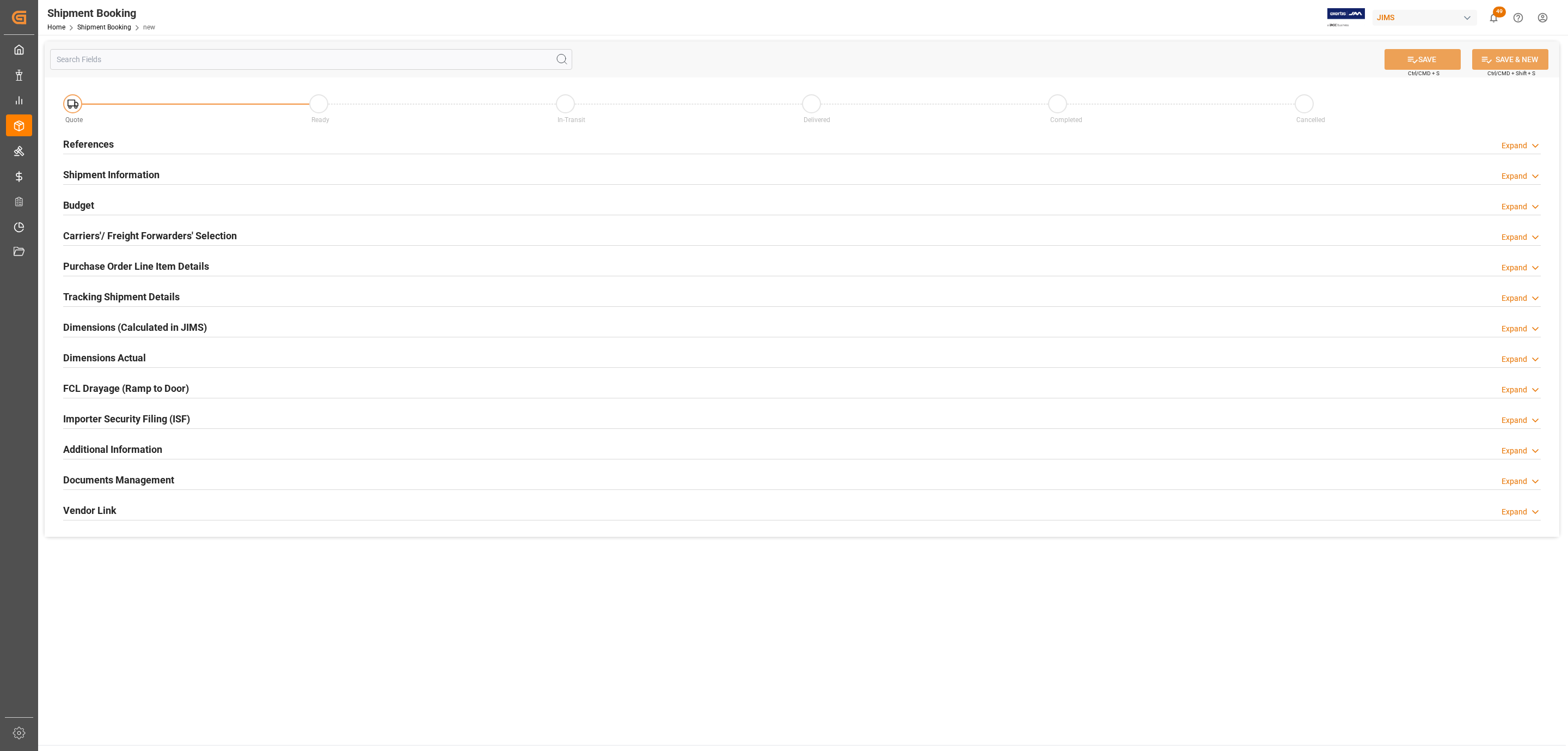
click at [168, 139] on div "References Expand" at bounding box center [802, 143] width 1478 height 21
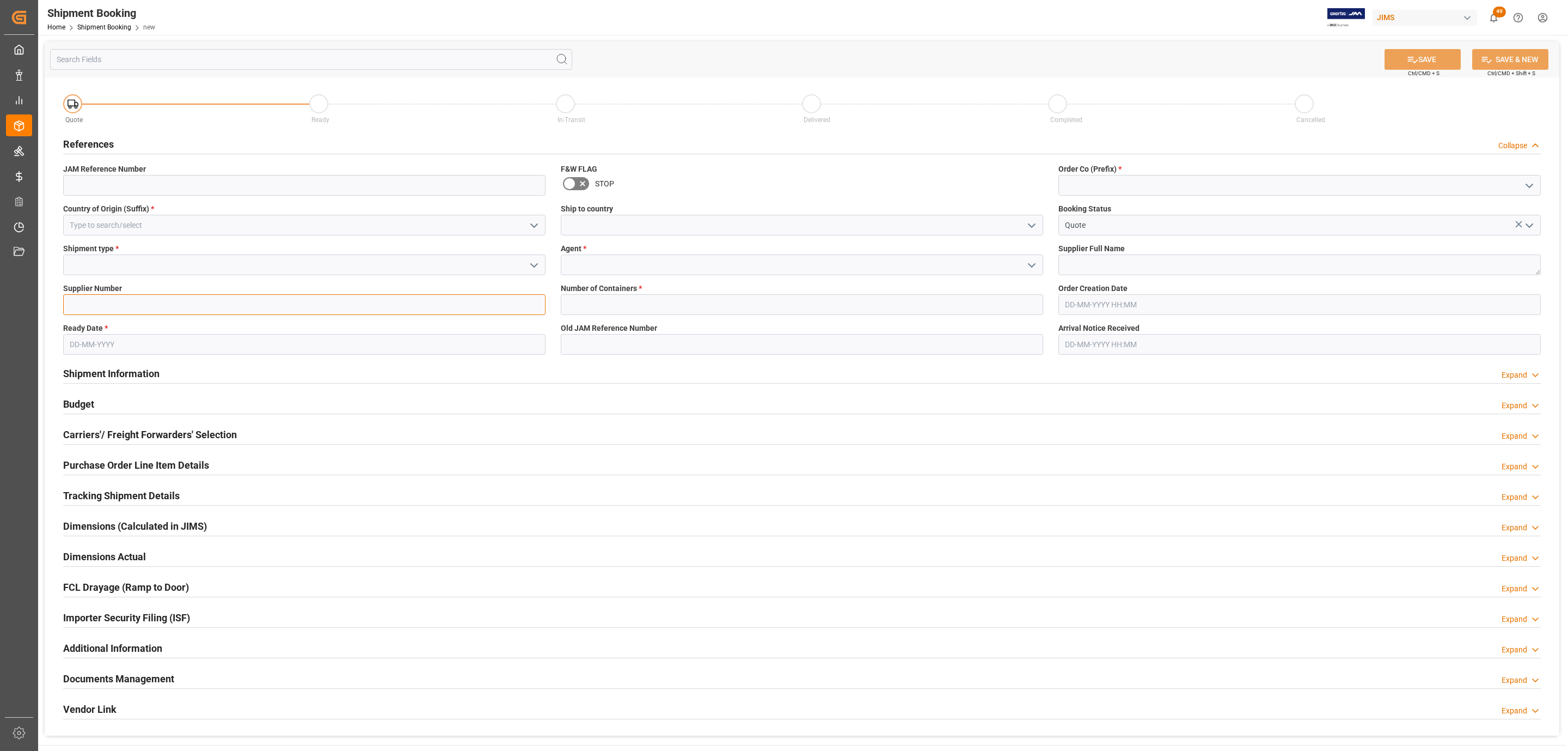
click at [103, 298] on input at bounding box center [304, 305] width 482 height 21
paste input "181970"
type input "181970"
click at [131, 353] on input "text" at bounding box center [304, 344] width 482 height 21
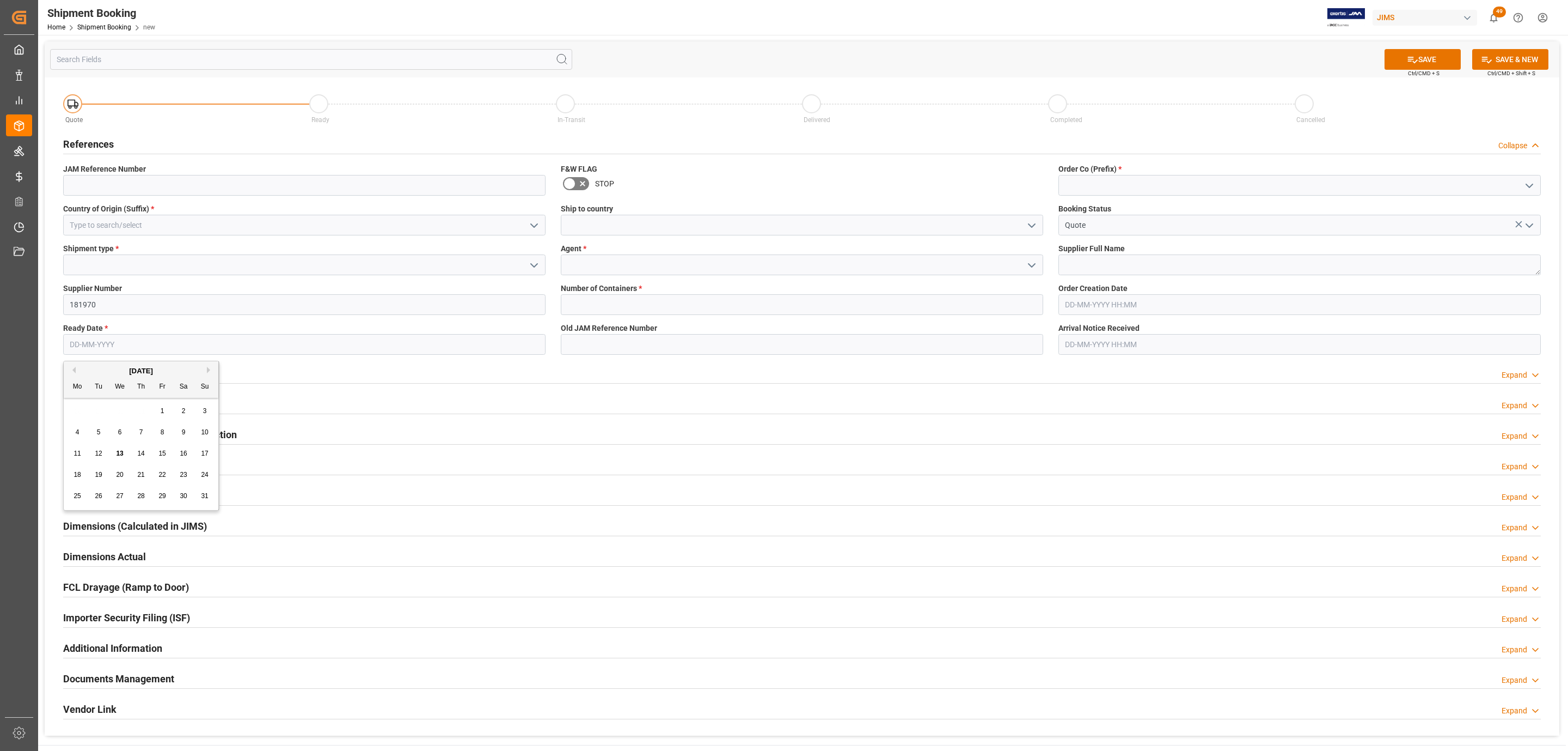
click at [77, 451] on span "11" at bounding box center [77, 453] width 7 height 8
click at [89, 348] on input "11-08-2025" at bounding box center [304, 344] width 482 height 21
click at [159, 435] on div "8" at bounding box center [163, 432] width 13 height 13
type input "[DATE]"
drag, startPoint x: 533, startPoint y: 267, endPoint x: 527, endPoint y: 266, distance: 6.1
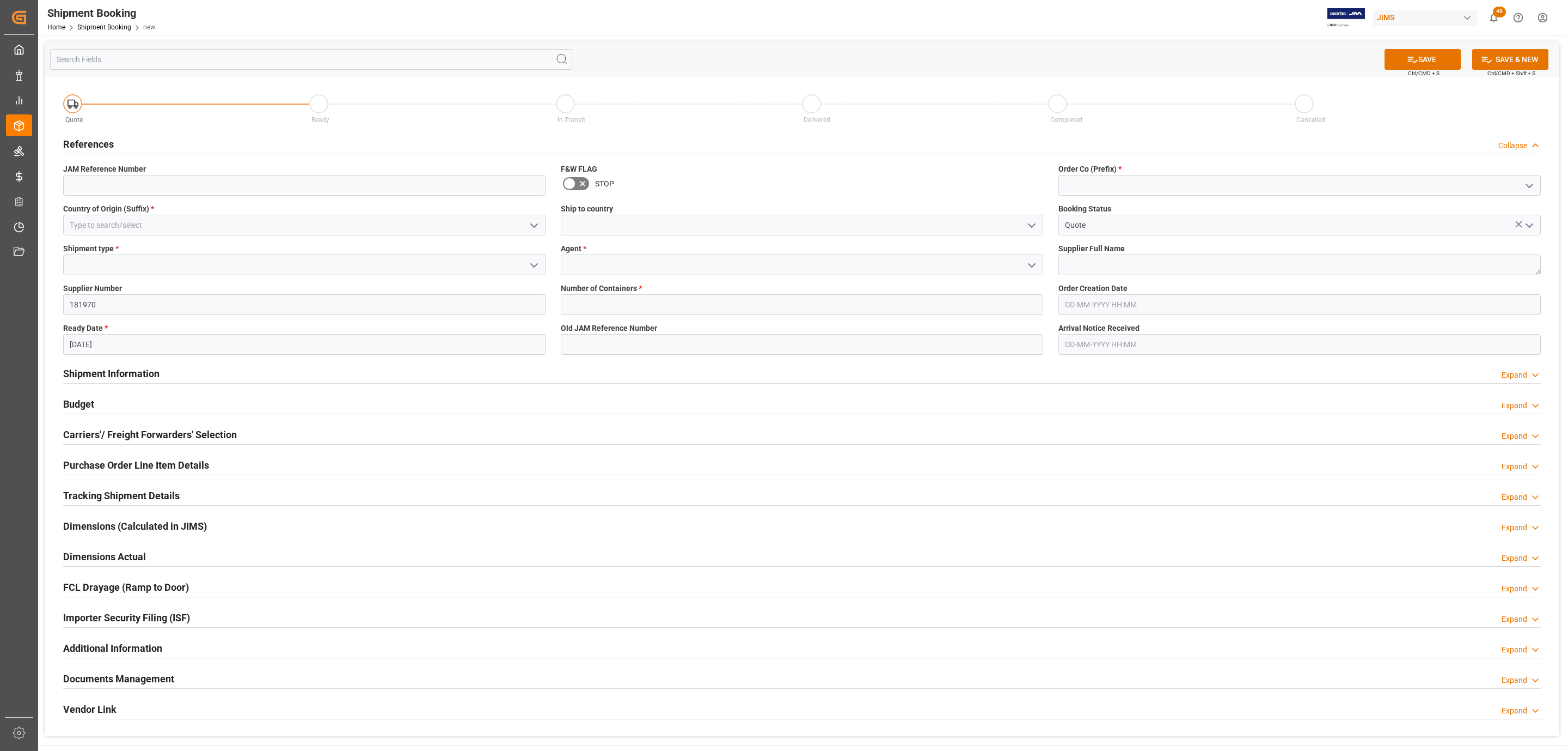
click at [533, 266] on polyline "open menu" at bounding box center [534, 265] width 7 height 3
drag, startPoint x: 192, startPoint y: 275, endPoint x: 183, endPoint y: 332, distance: 57.7
click at [183, 275] on div "LCL FCL LTL FTL" at bounding box center [304, 265] width 482 height 21
click at [183, 332] on div "LTL" at bounding box center [304, 338] width 481 height 24
type input "LTL"
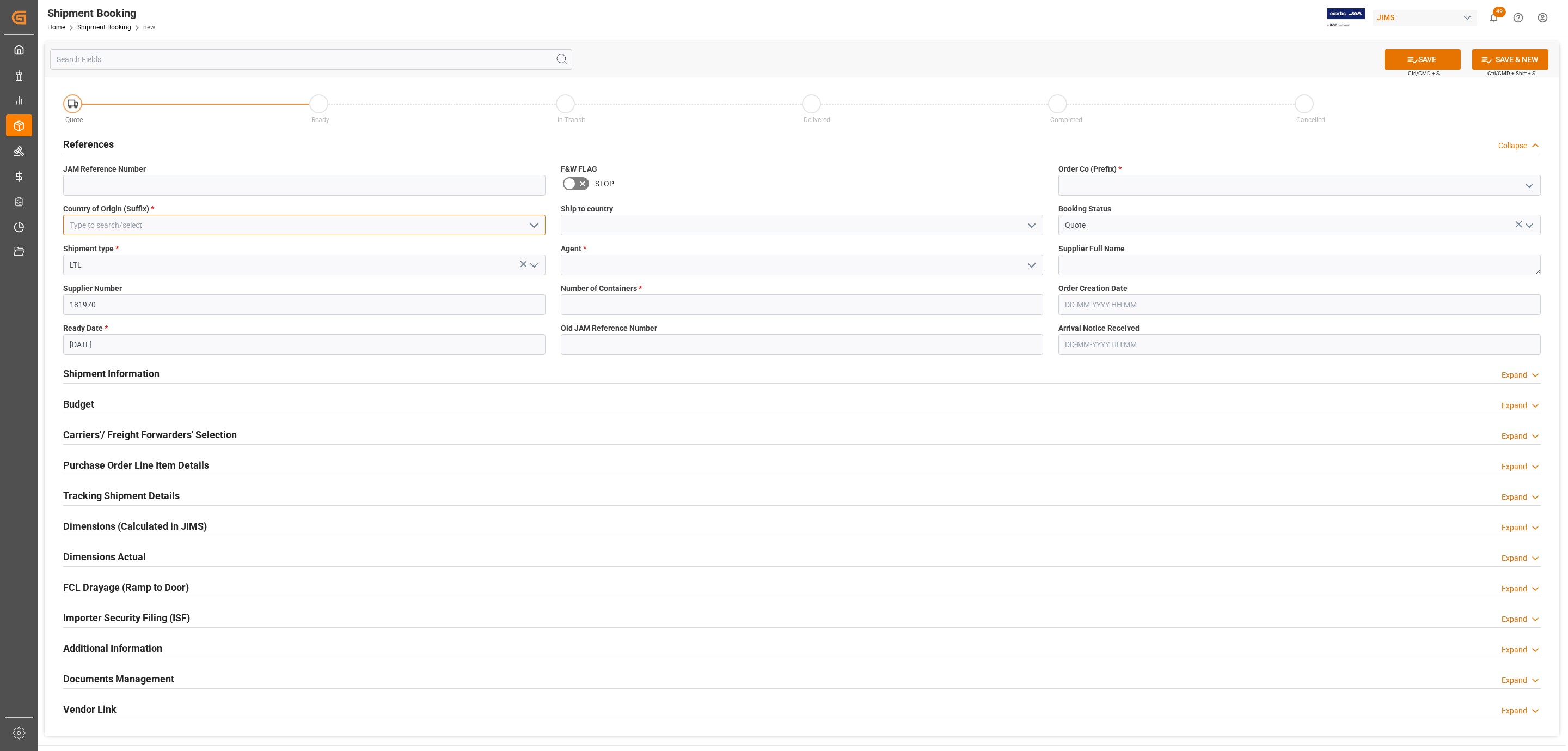
click at [198, 224] on input at bounding box center [304, 225] width 482 height 21
click at [211, 250] on div "US" at bounding box center [304, 249] width 481 height 24
type input "US"
click at [1028, 224] on icon "open menu" at bounding box center [1031, 225] width 13 height 13
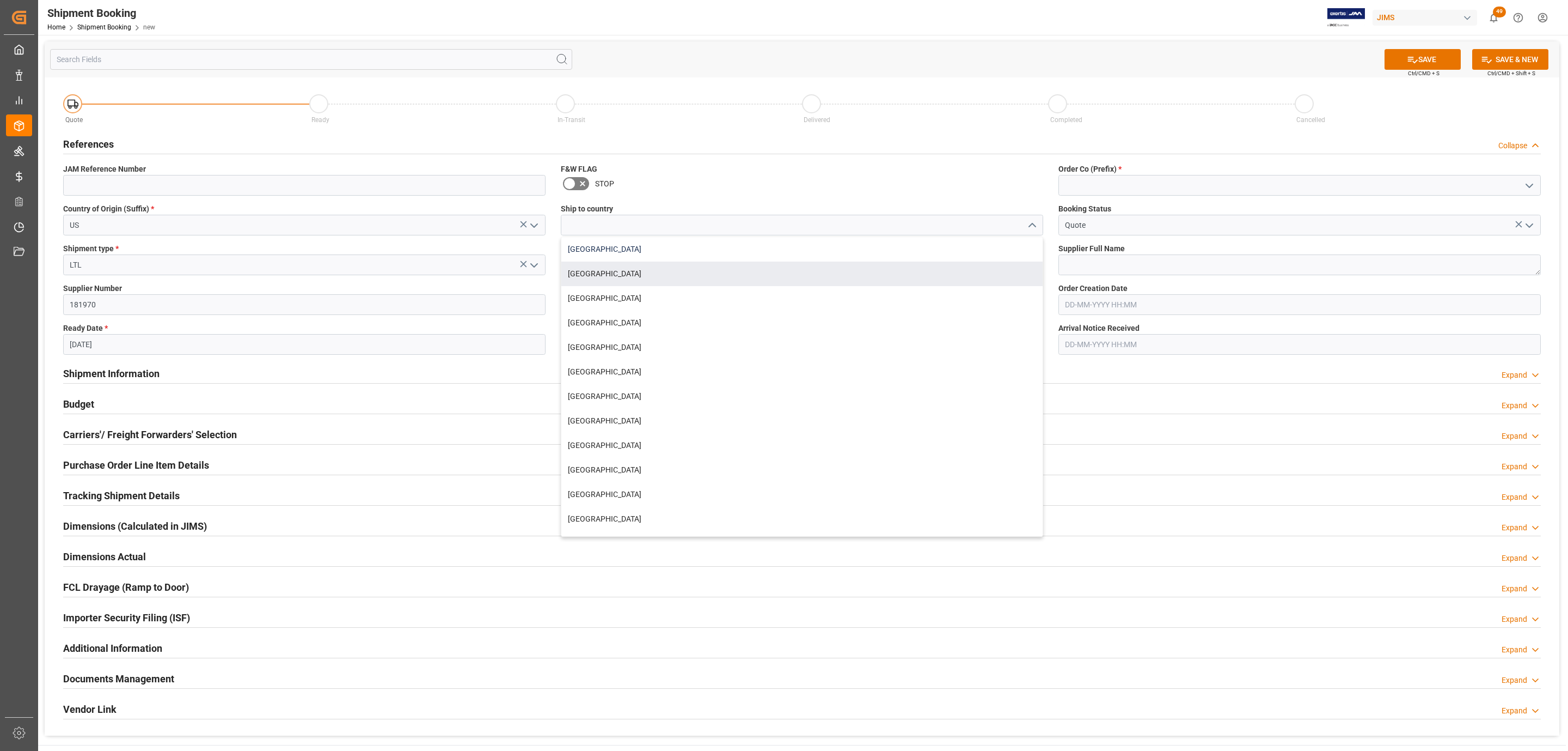
click at [668, 257] on div "[GEOGRAPHIC_DATA]" at bounding box center [802, 249] width 481 height 24
type input "[GEOGRAPHIC_DATA]"
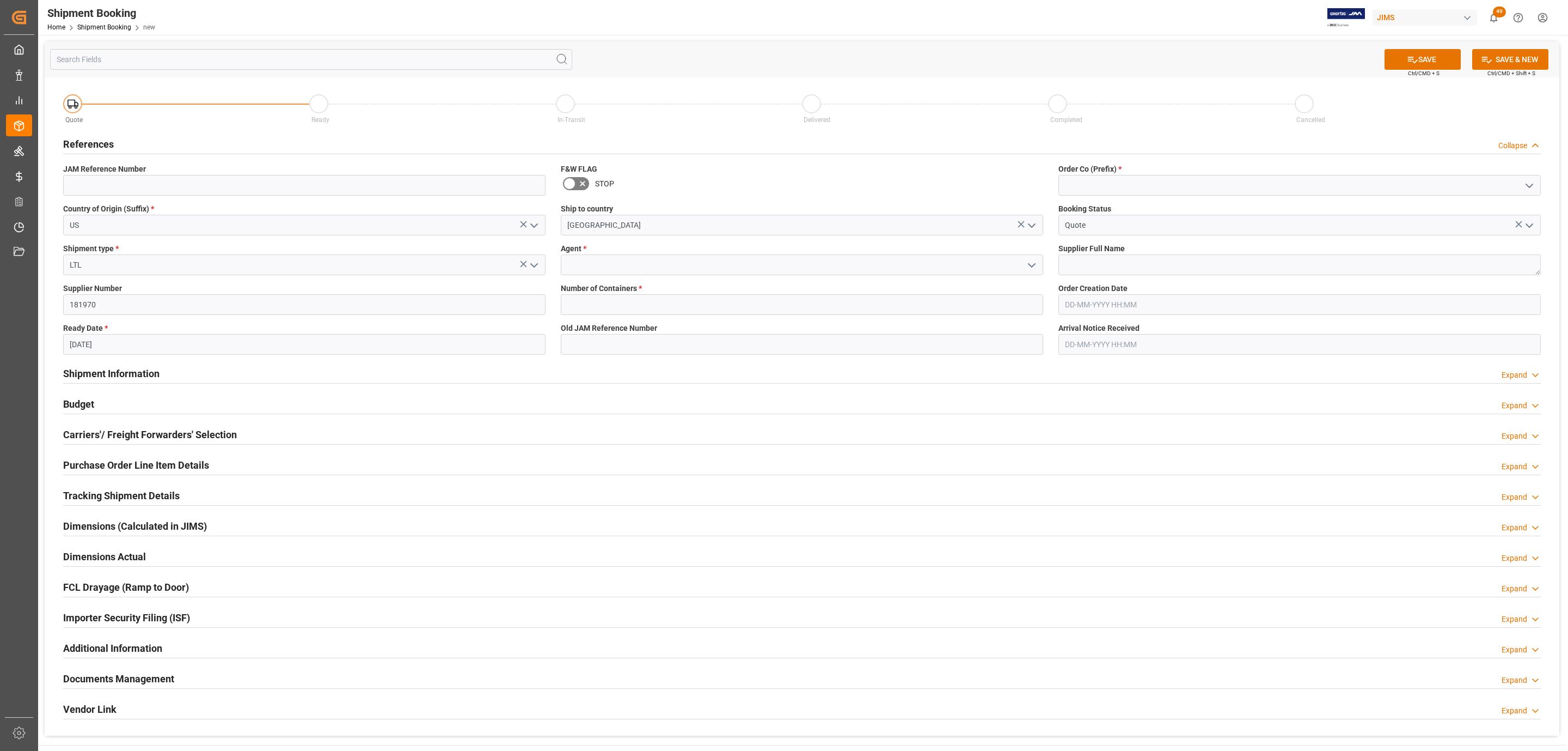
click at [1031, 268] on icon "open menu" at bounding box center [1031, 265] width 13 height 13
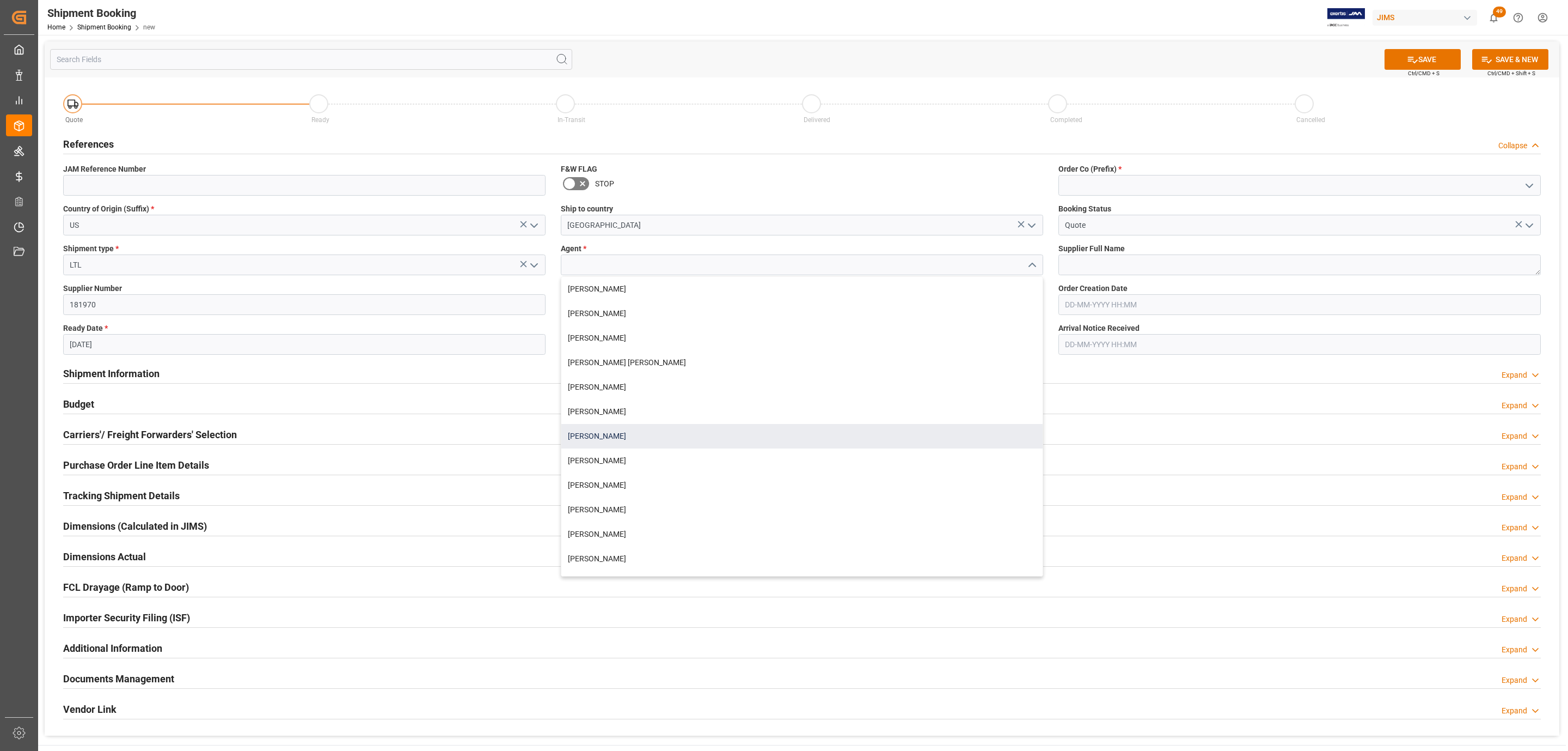
click at [622, 429] on div "[PERSON_NAME]" at bounding box center [802, 436] width 481 height 24
type input "[PERSON_NAME]"
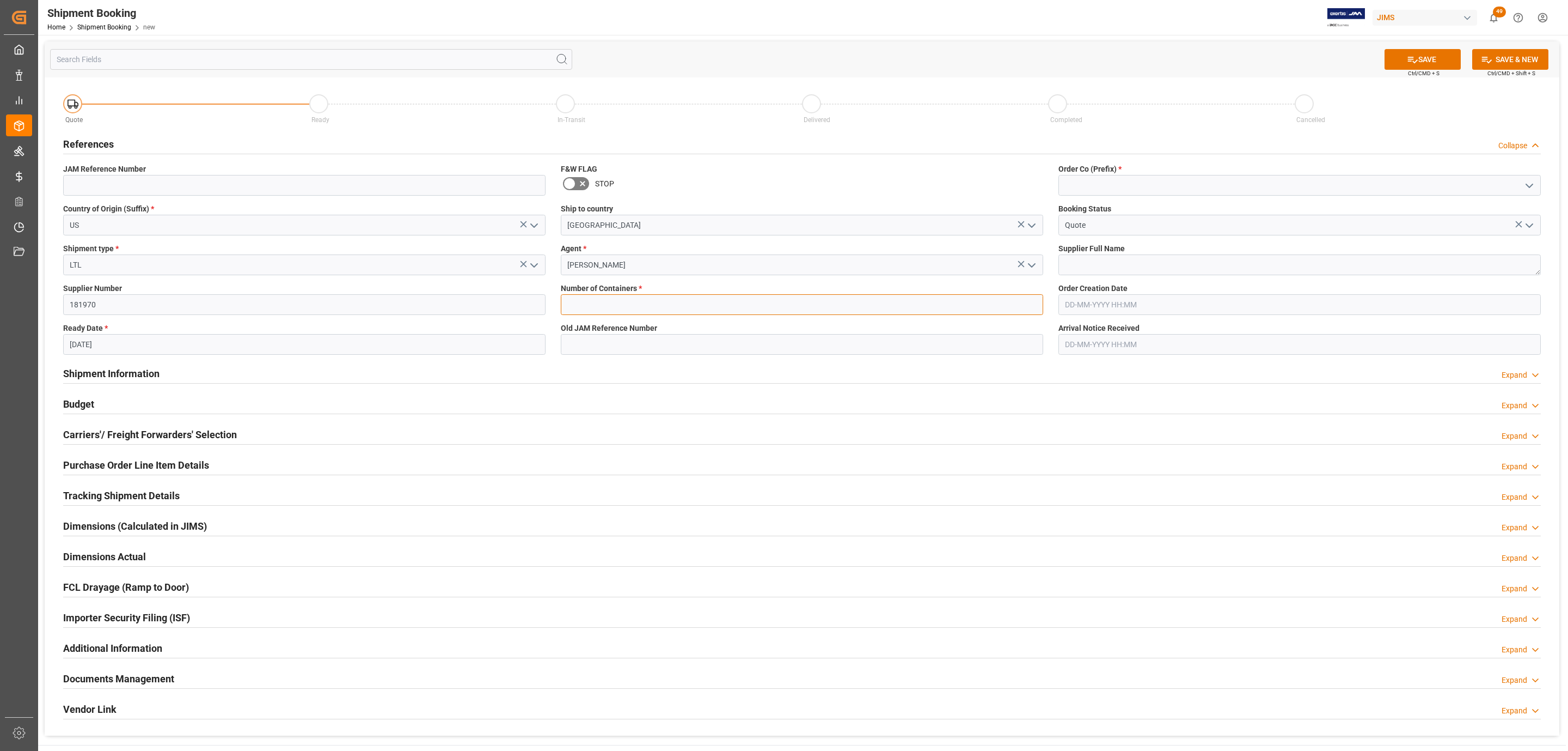
click at [615, 303] on input "text" at bounding box center [802, 305] width 482 height 21
type input "0"
click at [1533, 185] on icon "open menu" at bounding box center [1529, 185] width 13 height 13
click at [1158, 235] on div "77" at bounding box center [1300, 234] width 481 height 24
type input "77"
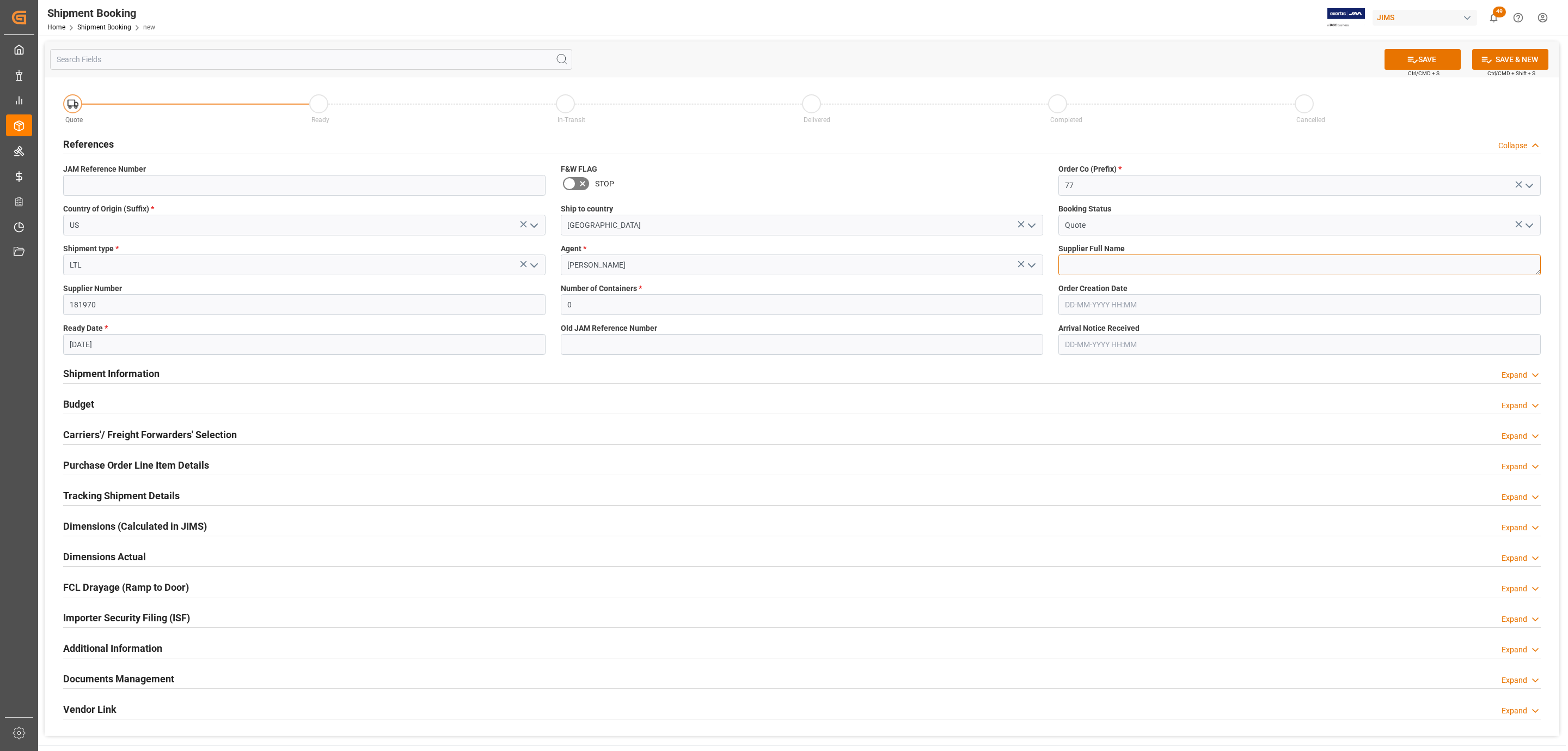
click at [1130, 256] on textarea at bounding box center [1300, 265] width 482 height 21
paste textarea "Radio Design Labs"
type textarea "Radio Design Labs"
click at [1436, 57] on button "SAVE" at bounding box center [1423, 59] width 76 height 21
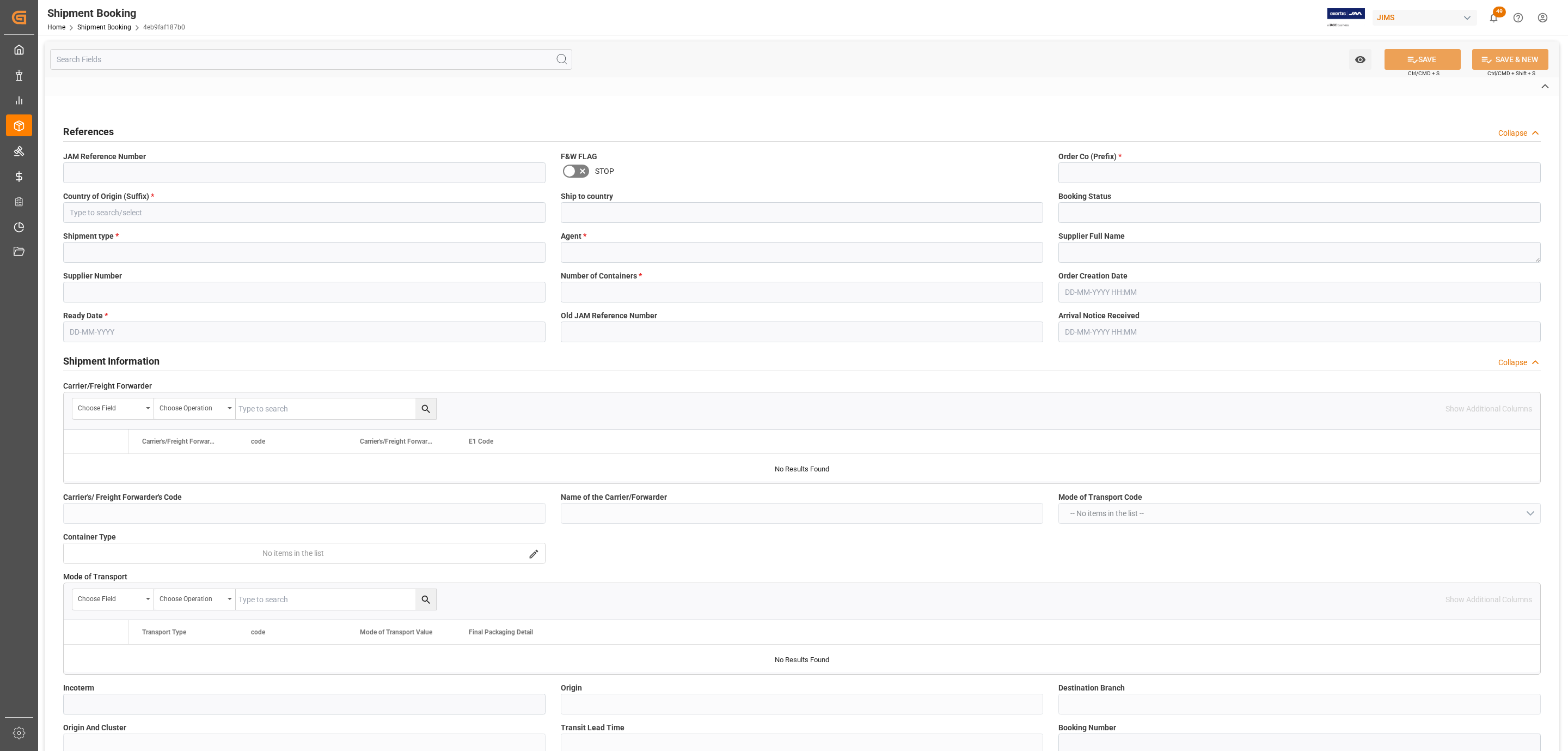
type input "77-10576-[GEOGRAPHIC_DATA]"
type input "77"
type input "US"
type input "[GEOGRAPHIC_DATA]"
type input "Quote"
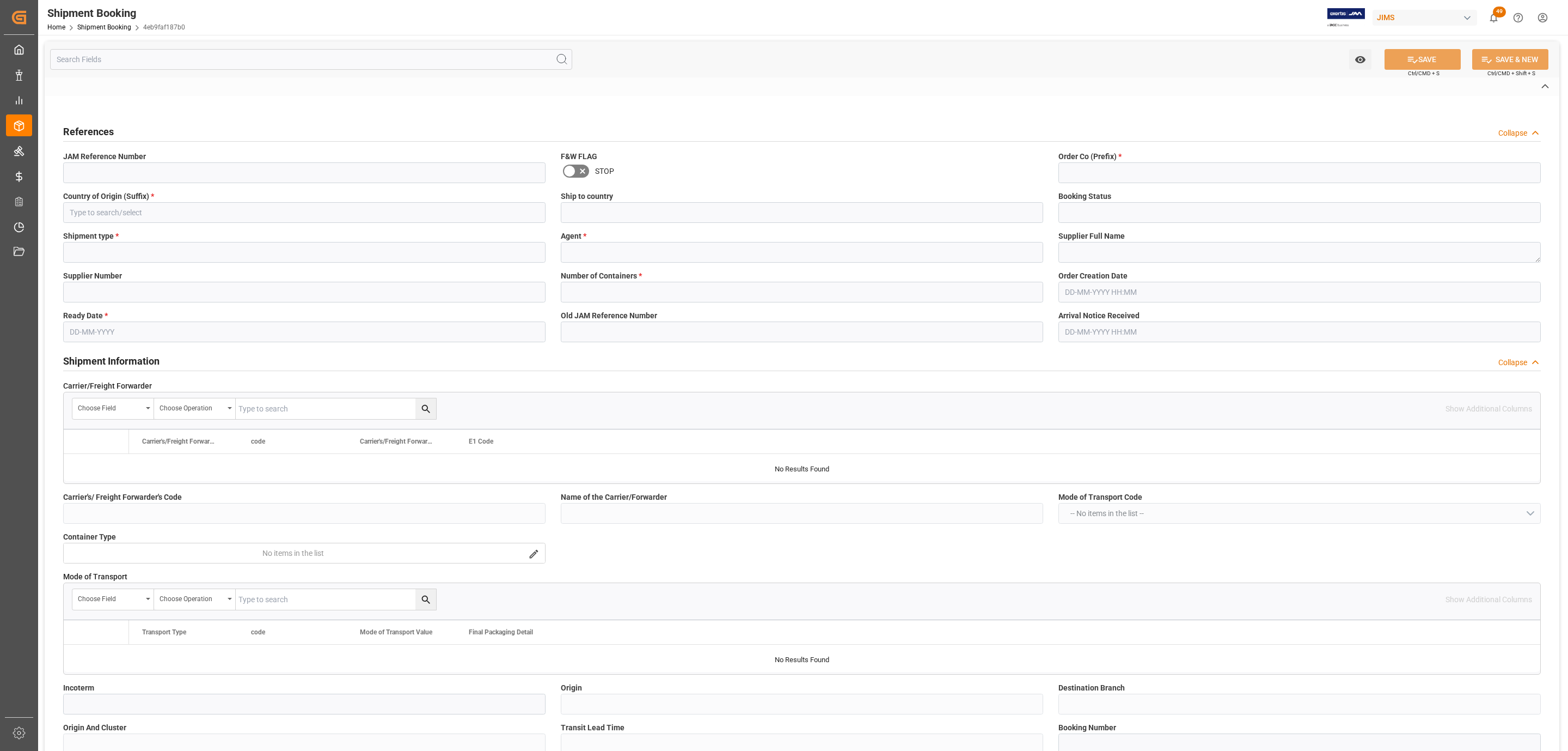
type input "LTL"
type input "[PERSON_NAME]"
type textarea "Radio Design Labs"
type input "181970"
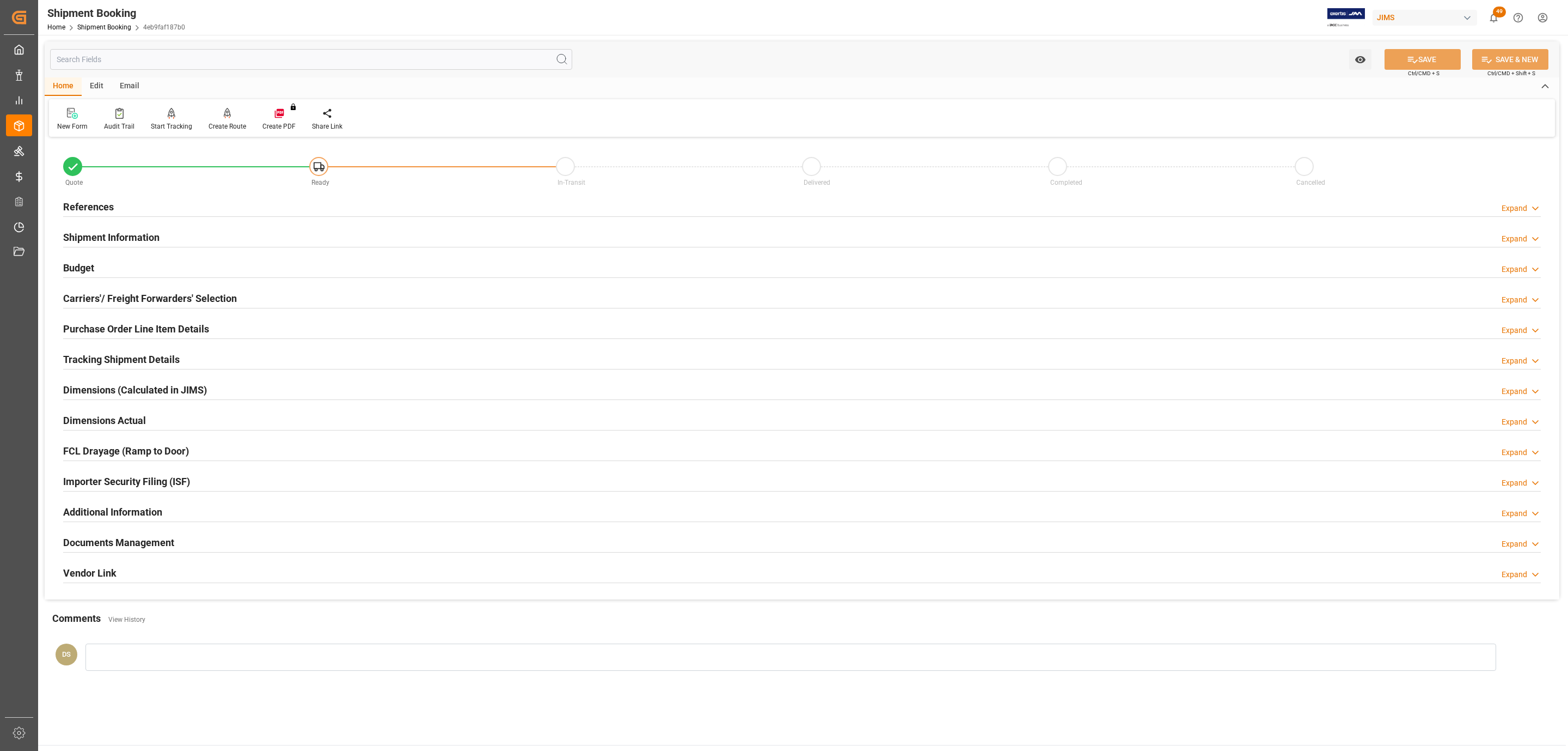
type input "0"
type input "[DATE]"
click at [89, 210] on h2 "References" at bounding box center [88, 206] width 51 height 15
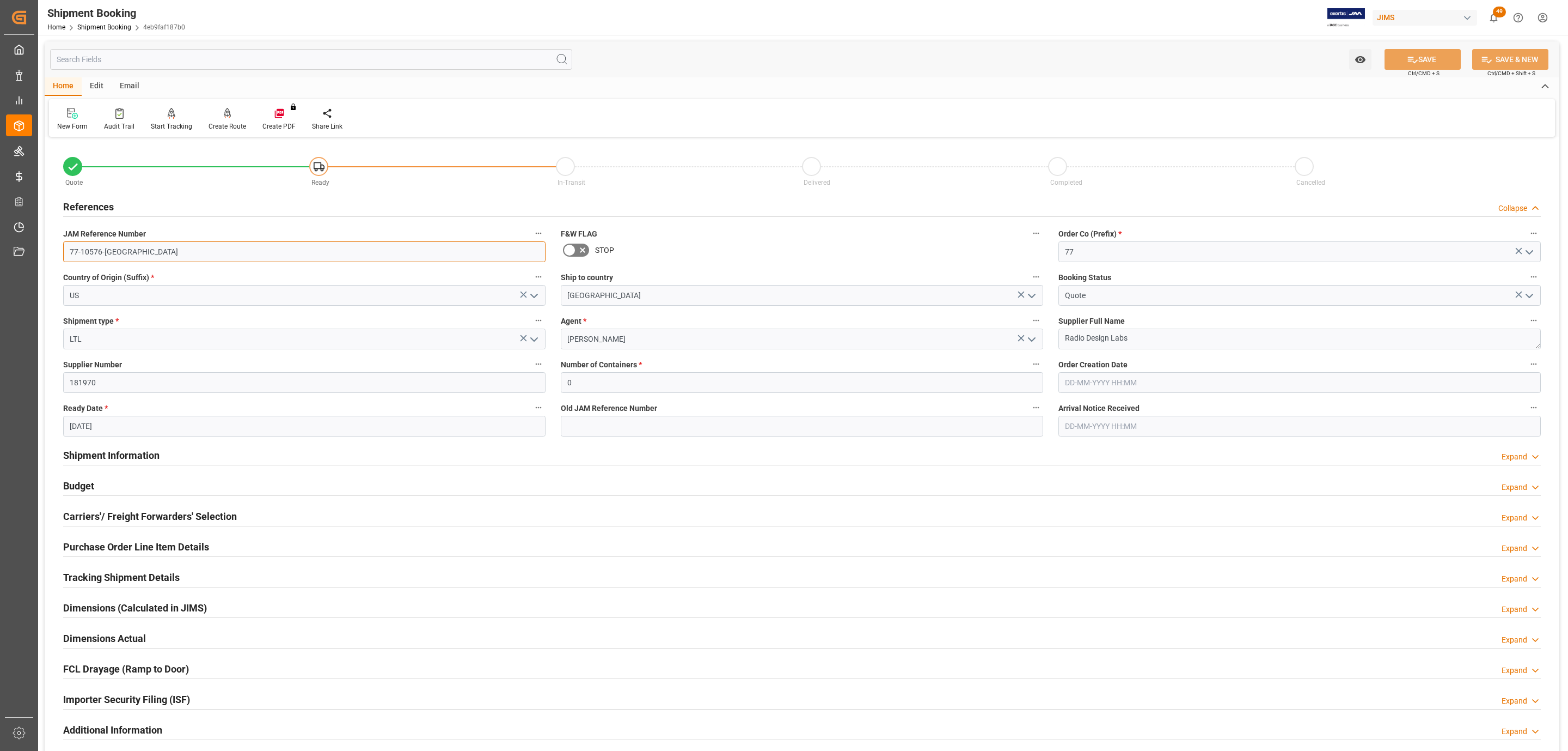
click at [99, 245] on input "77-10576-[GEOGRAPHIC_DATA]" at bounding box center [304, 252] width 482 height 21
click at [127, 576] on h2 "Tracking Shipment Details" at bounding box center [121, 577] width 116 height 15
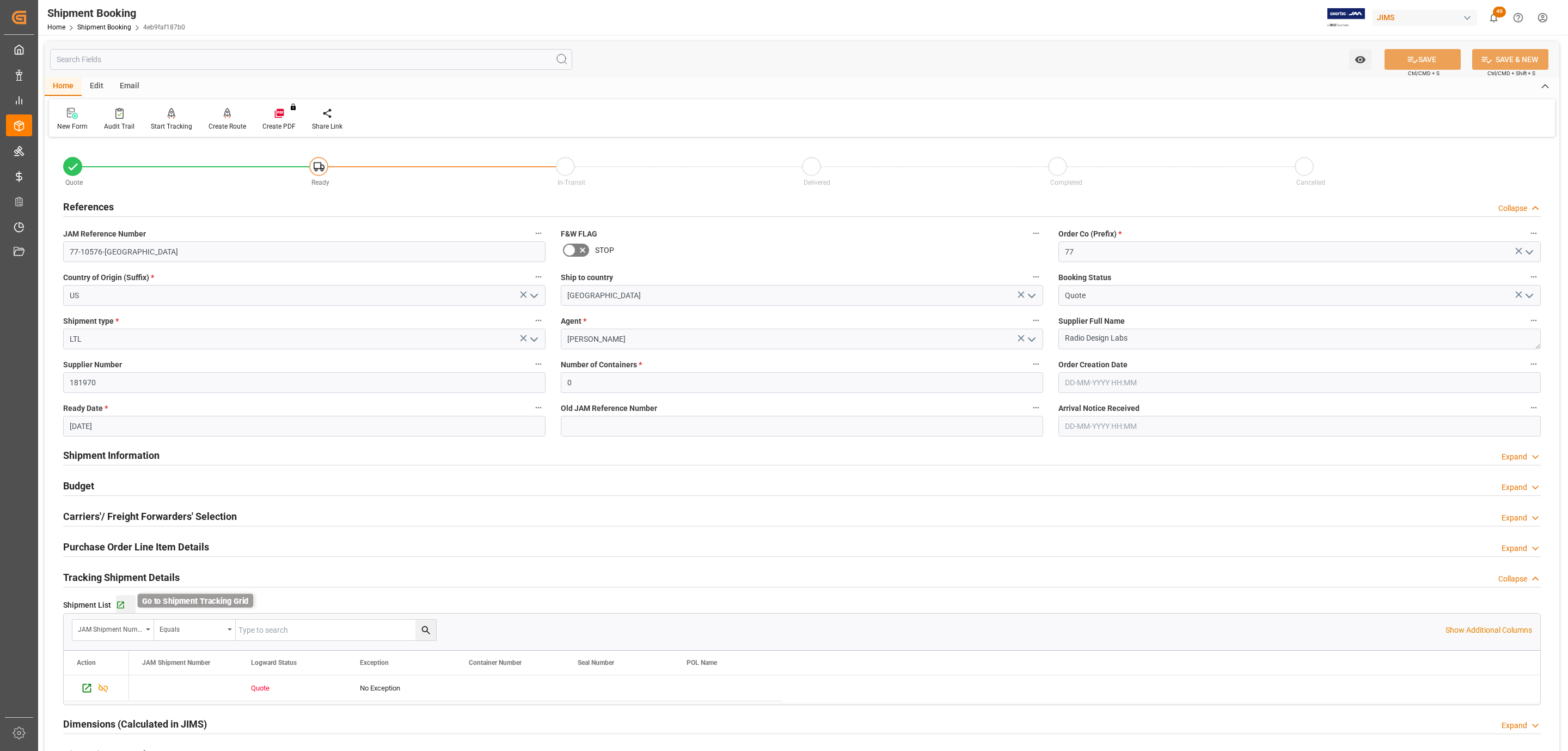
click at [120, 603] on icon "button" at bounding box center [121, 605] width 9 height 9
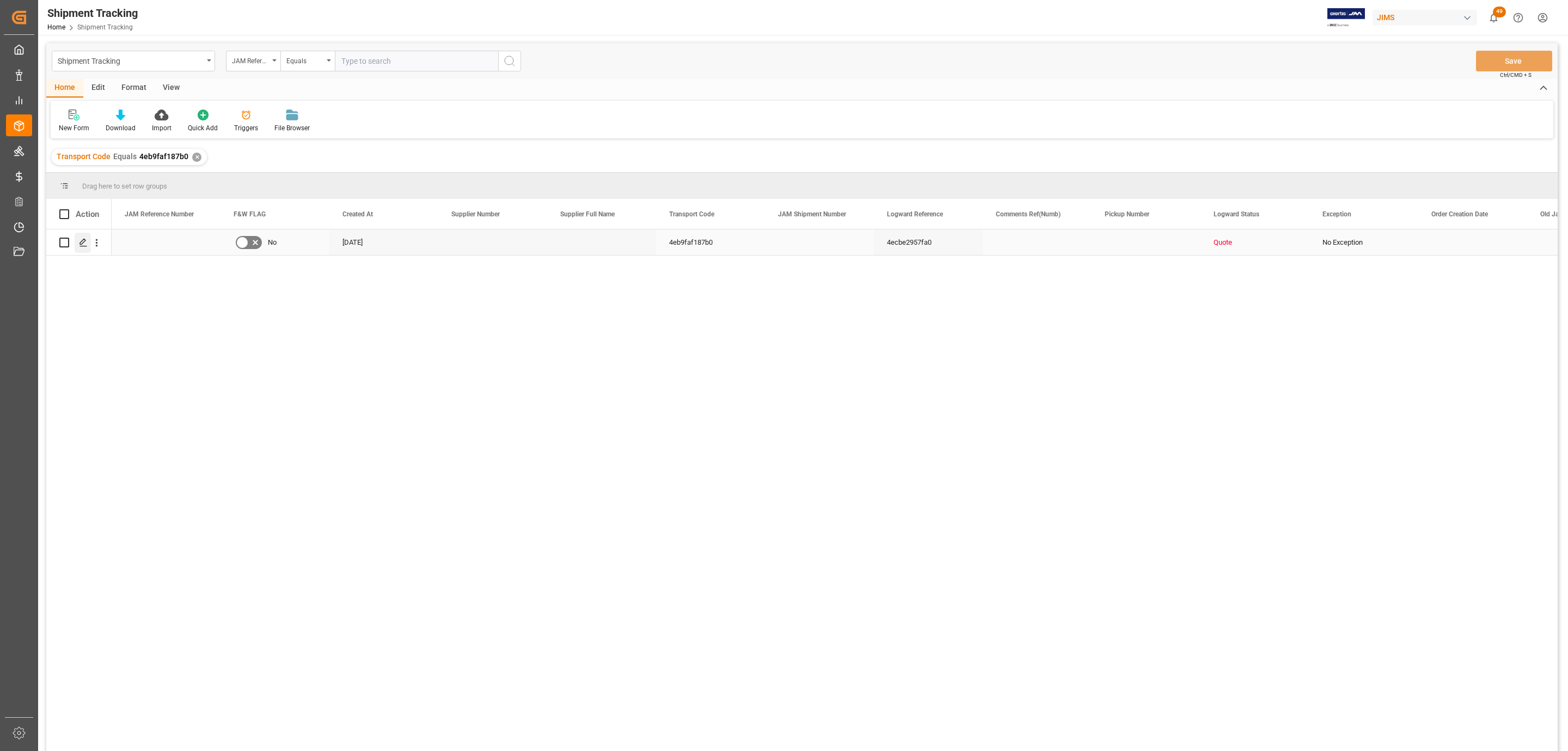
click at [77, 242] on div "Press SPACE to select this row." at bounding box center [83, 242] width 16 height 20
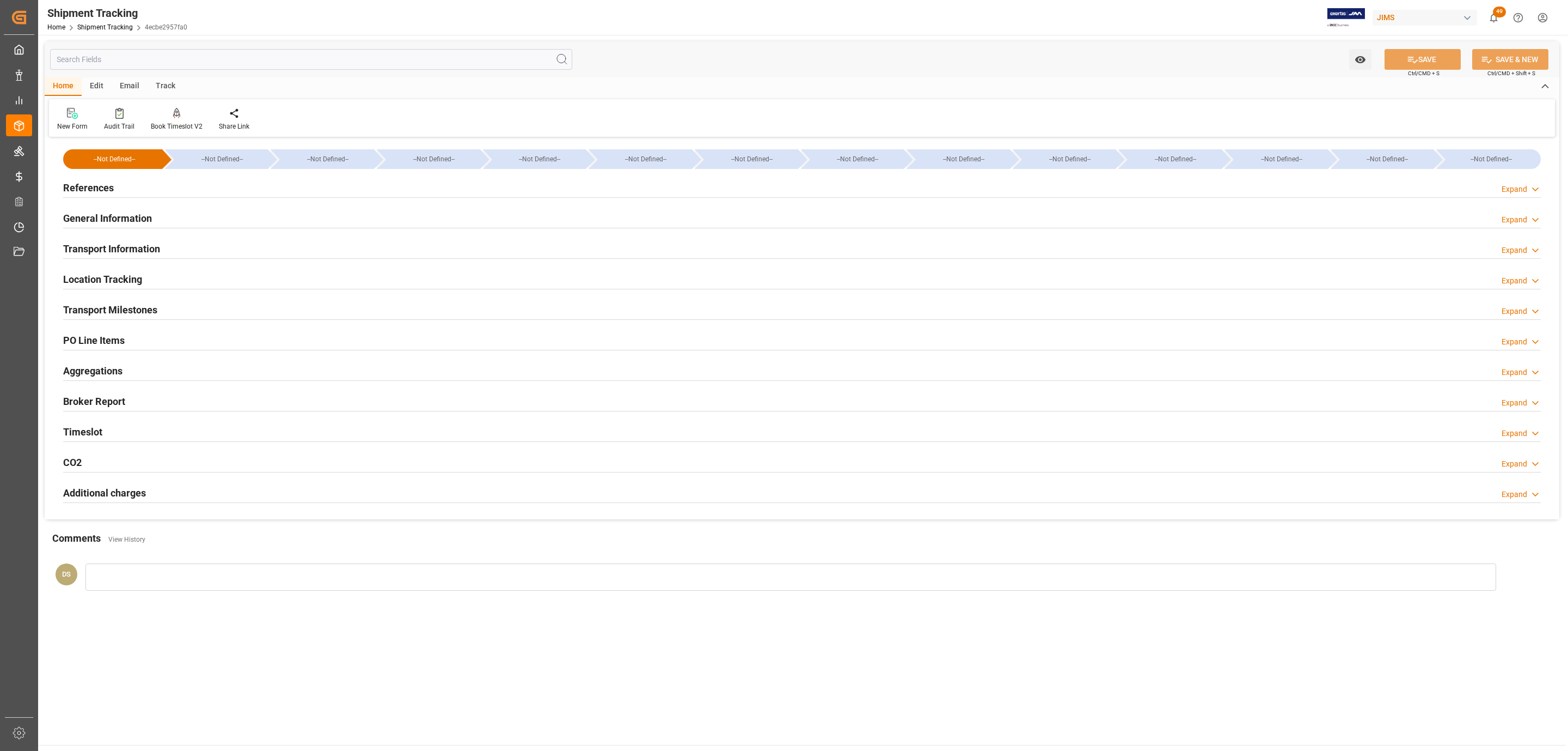
type input "[DATE]"
drag, startPoint x: 95, startPoint y: 190, endPoint x: 94, endPoint y: 263, distance: 73.0
click at [94, 190] on h2 "References" at bounding box center [88, 188] width 51 height 15
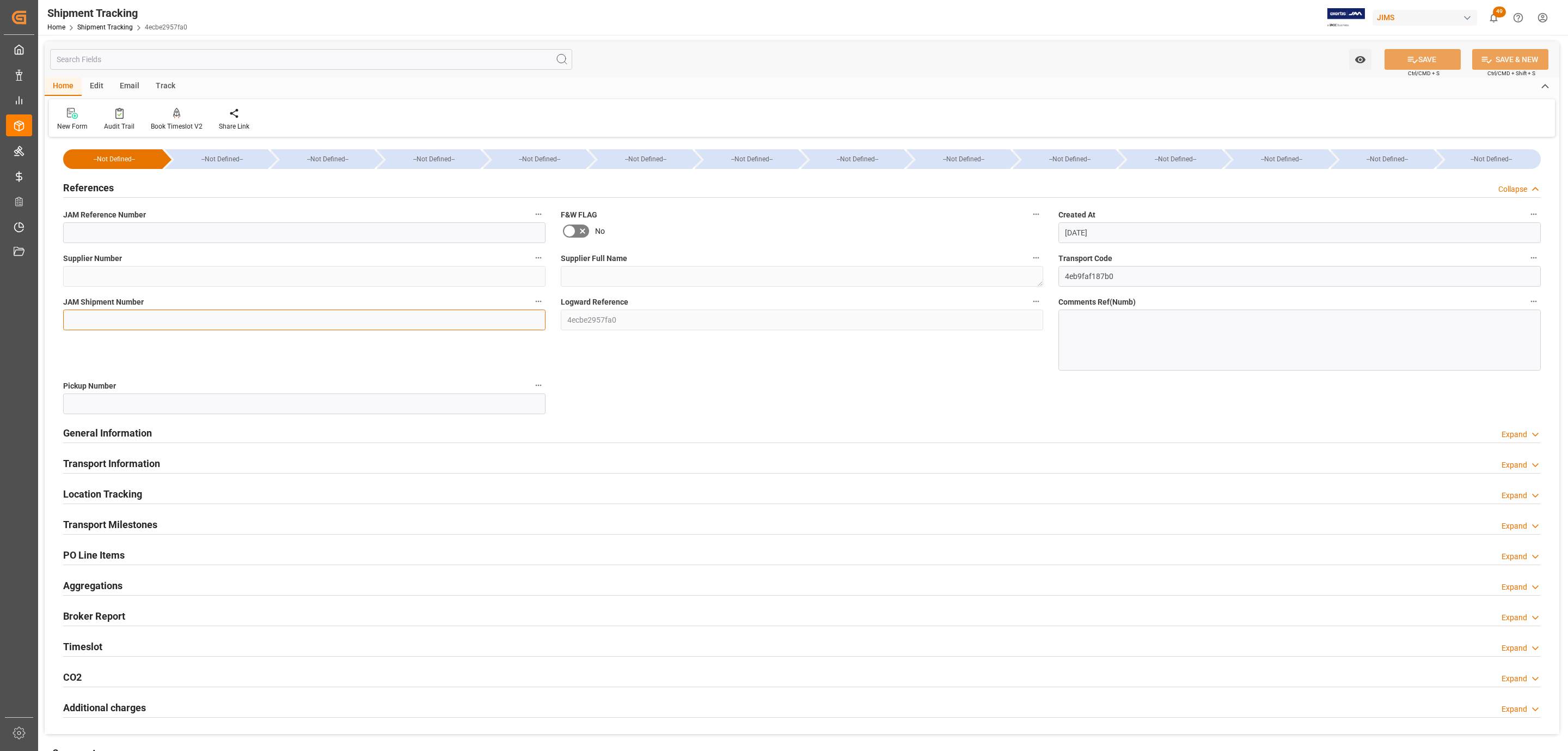
click at [90, 311] on input at bounding box center [304, 320] width 482 height 21
paste input "72564"
type input "72564"
click at [1413, 59] on icon at bounding box center [1412, 60] width 12 height 12
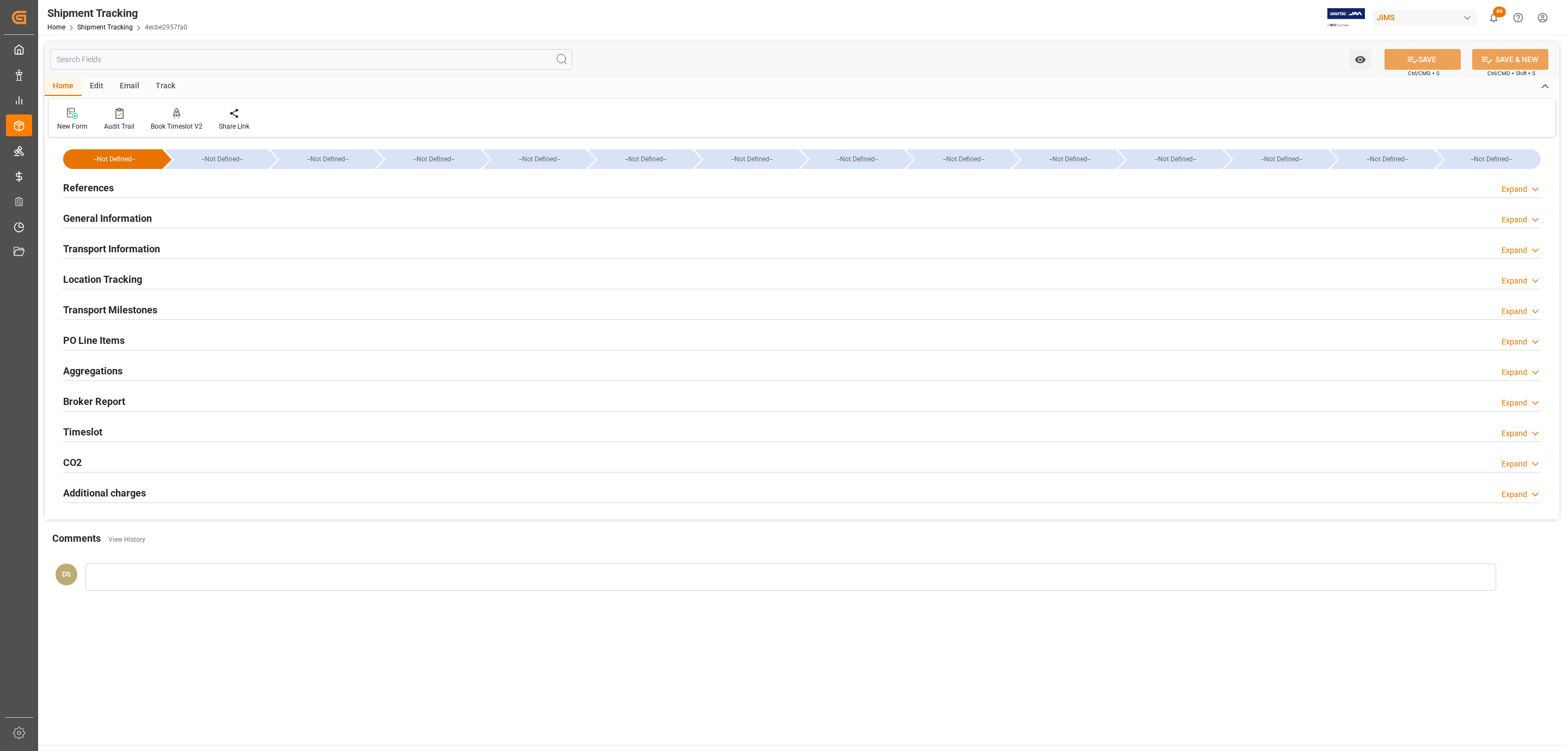
click at [103, 250] on h2 "Transport Information" at bounding box center [111, 249] width 97 height 15
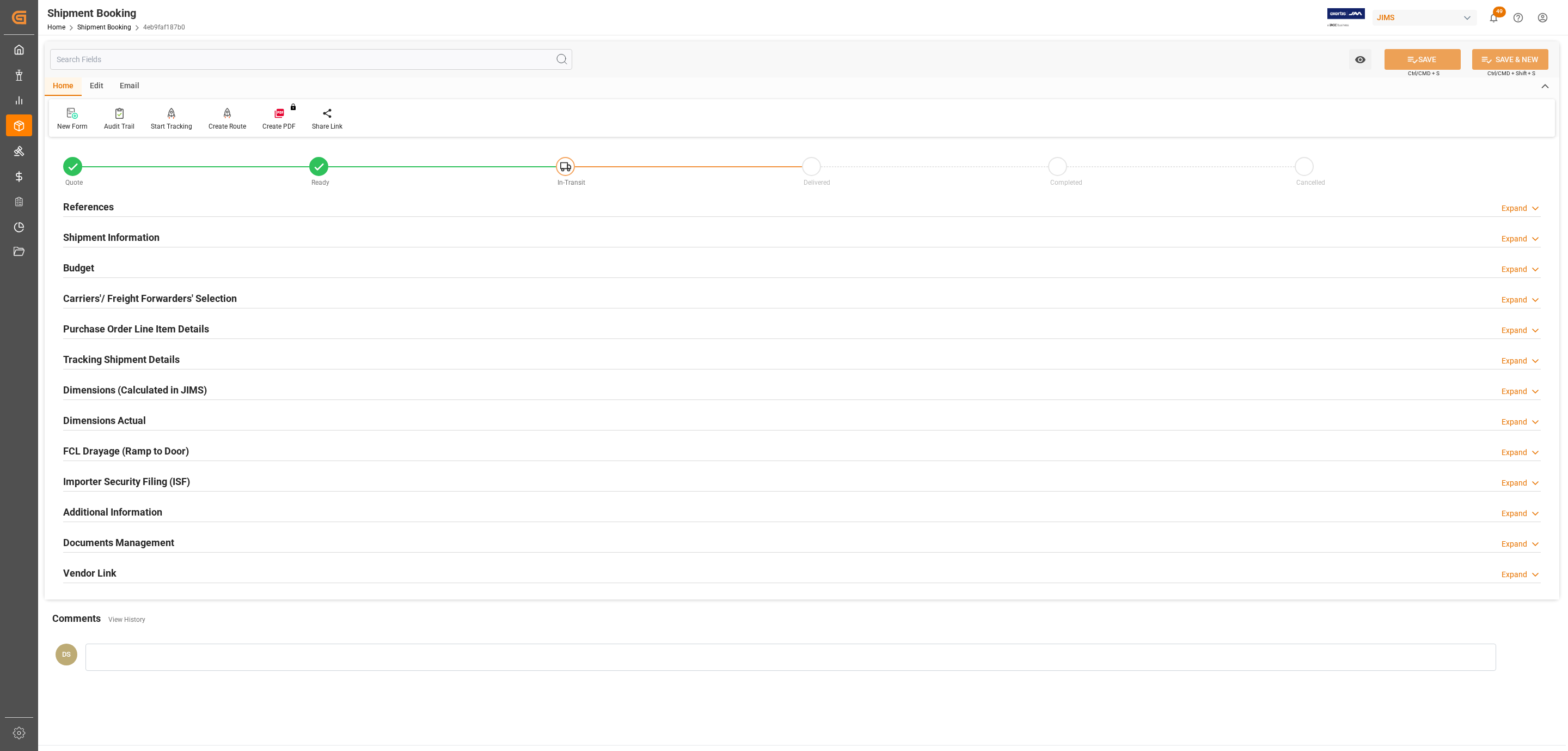
click at [130, 292] on h2 "Carriers'/ Freight Forwarders' Selection" at bounding box center [150, 298] width 173 height 15
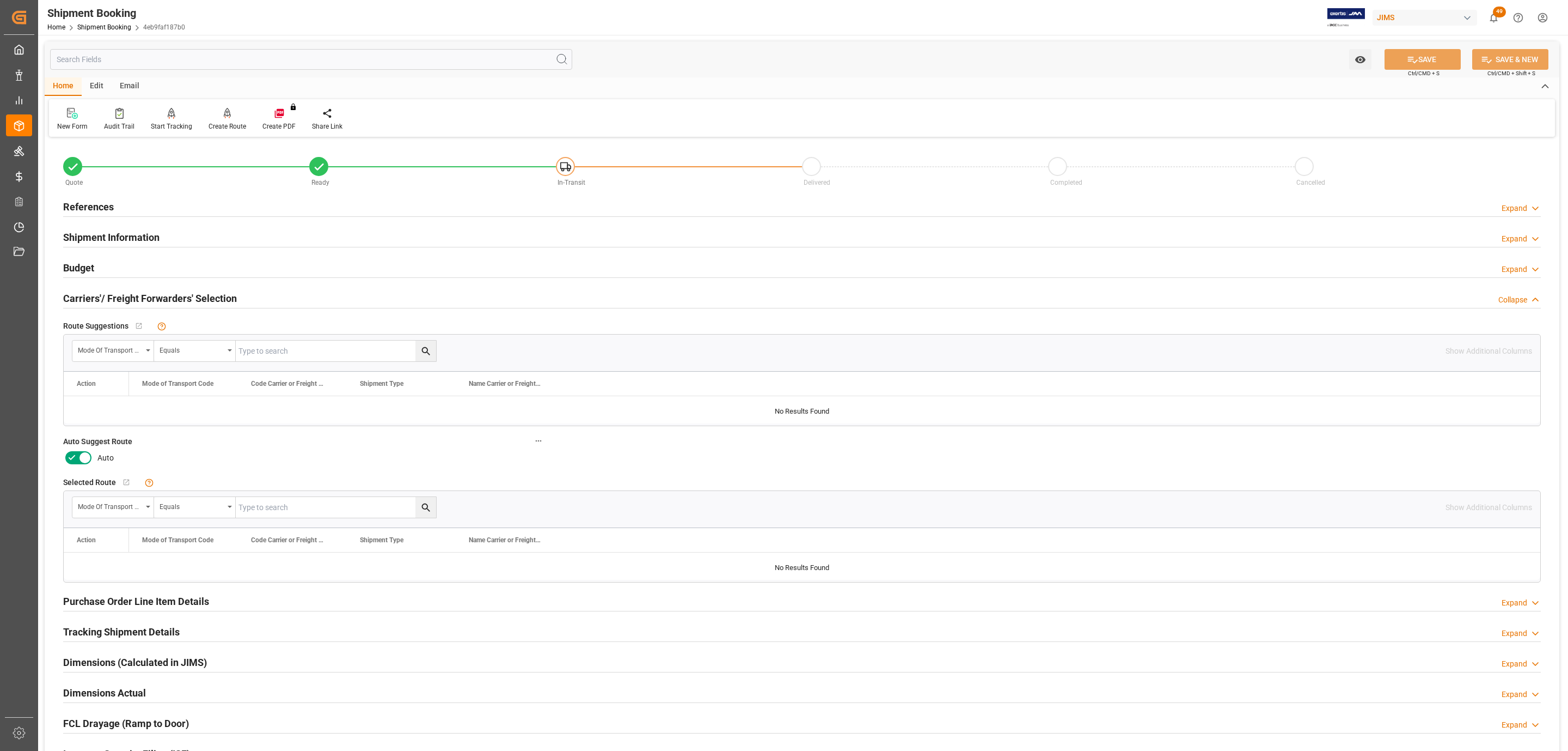
click at [84, 462] on icon at bounding box center [85, 457] width 13 height 13
click at [0, 0] on input "checkbox" at bounding box center [0, 0] width 0 height 0
drag, startPoint x: 1410, startPoint y: 62, endPoint x: 925, endPoint y: 223, distance: 511.0
click at [1410, 61] on icon at bounding box center [1412, 60] width 12 height 12
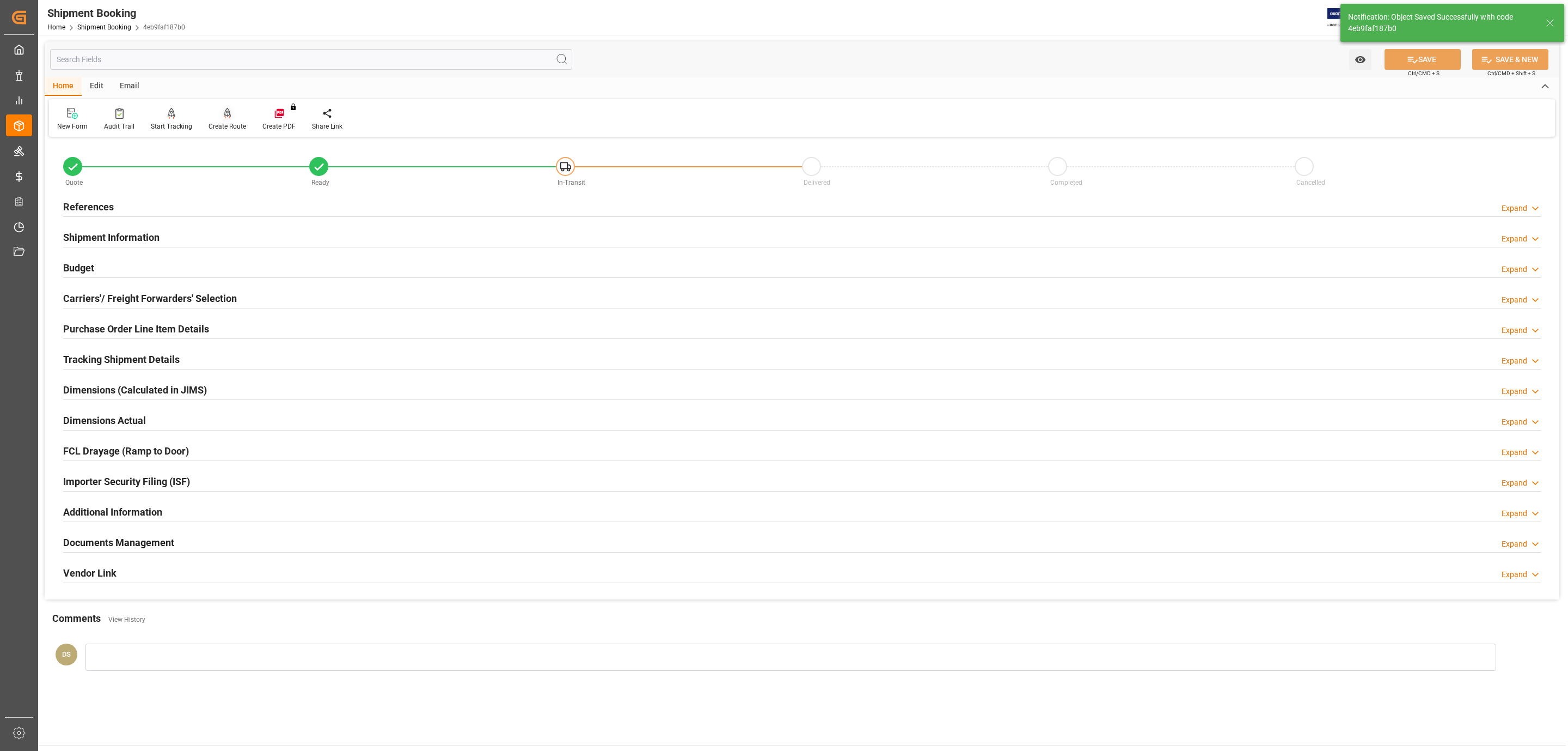
click at [224, 113] on icon at bounding box center [228, 112] width 8 height 9
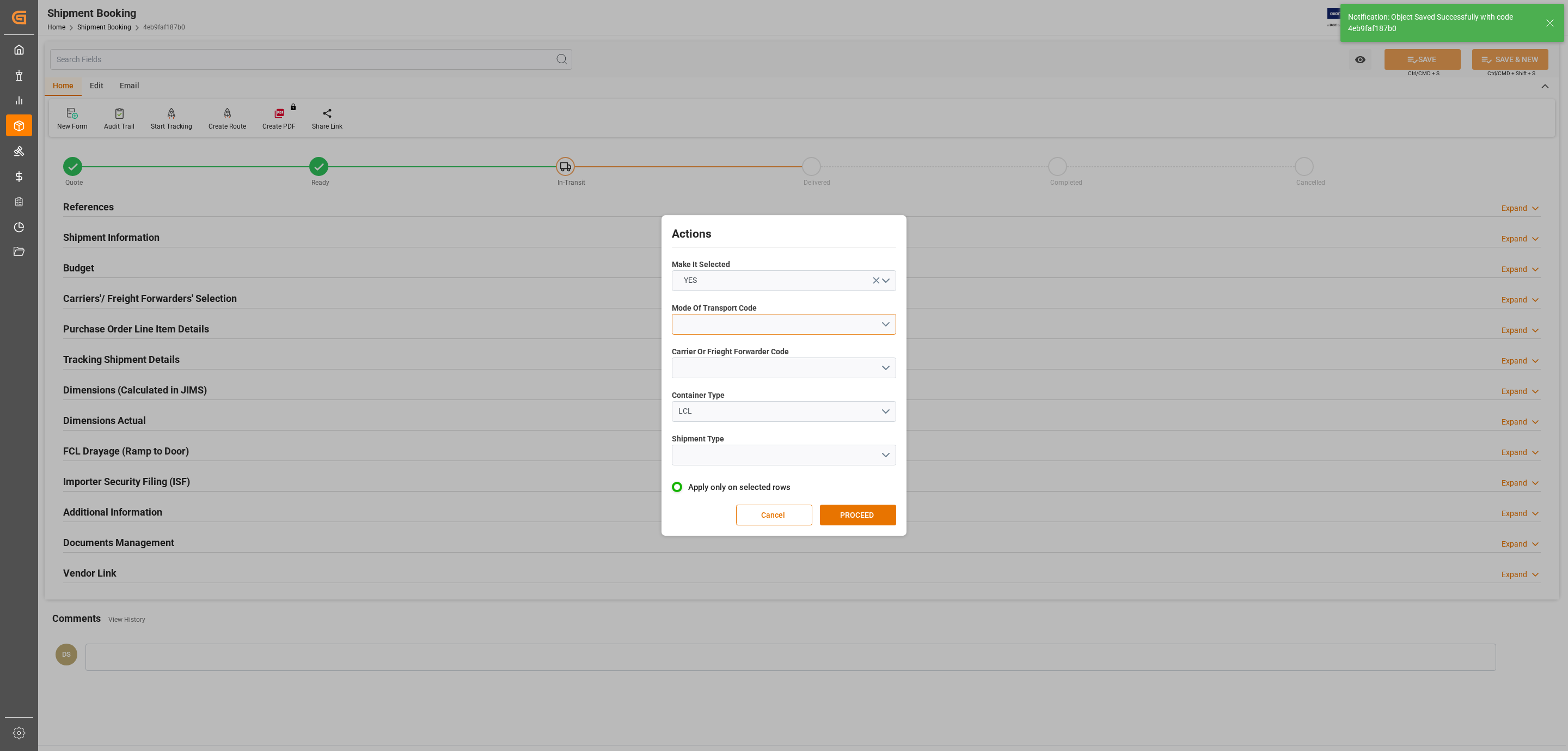
click at [724, 321] on button "open menu" at bounding box center [784, 324] width 225 height 21
click at [755, 417] on div "5- COURIER GROUND" at bounding box center [784, 418] width 223 height 23
click at [724, 362] on button "open menu" at bounding box center [784, 368] width 225 height 21
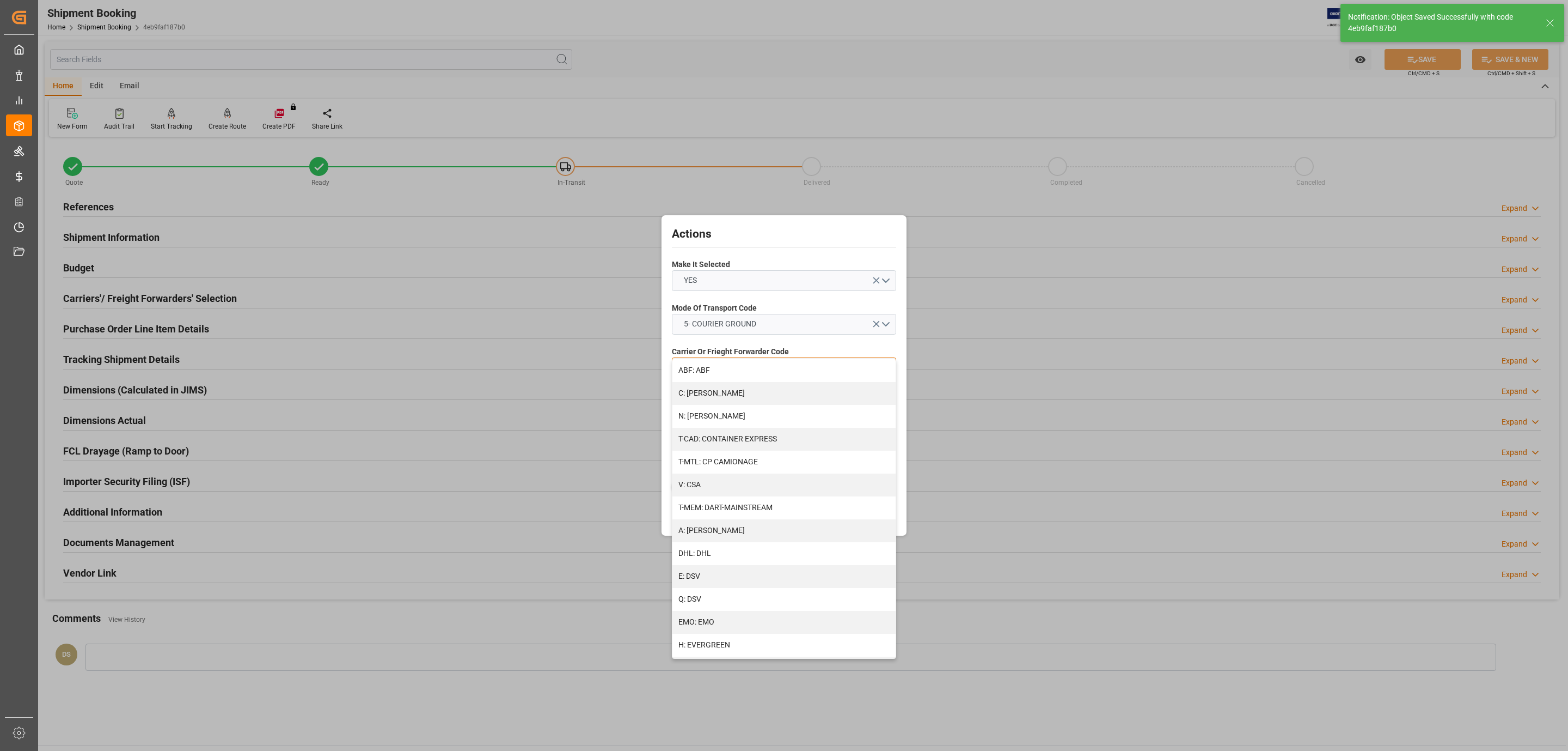
scroll to position [489, 0]
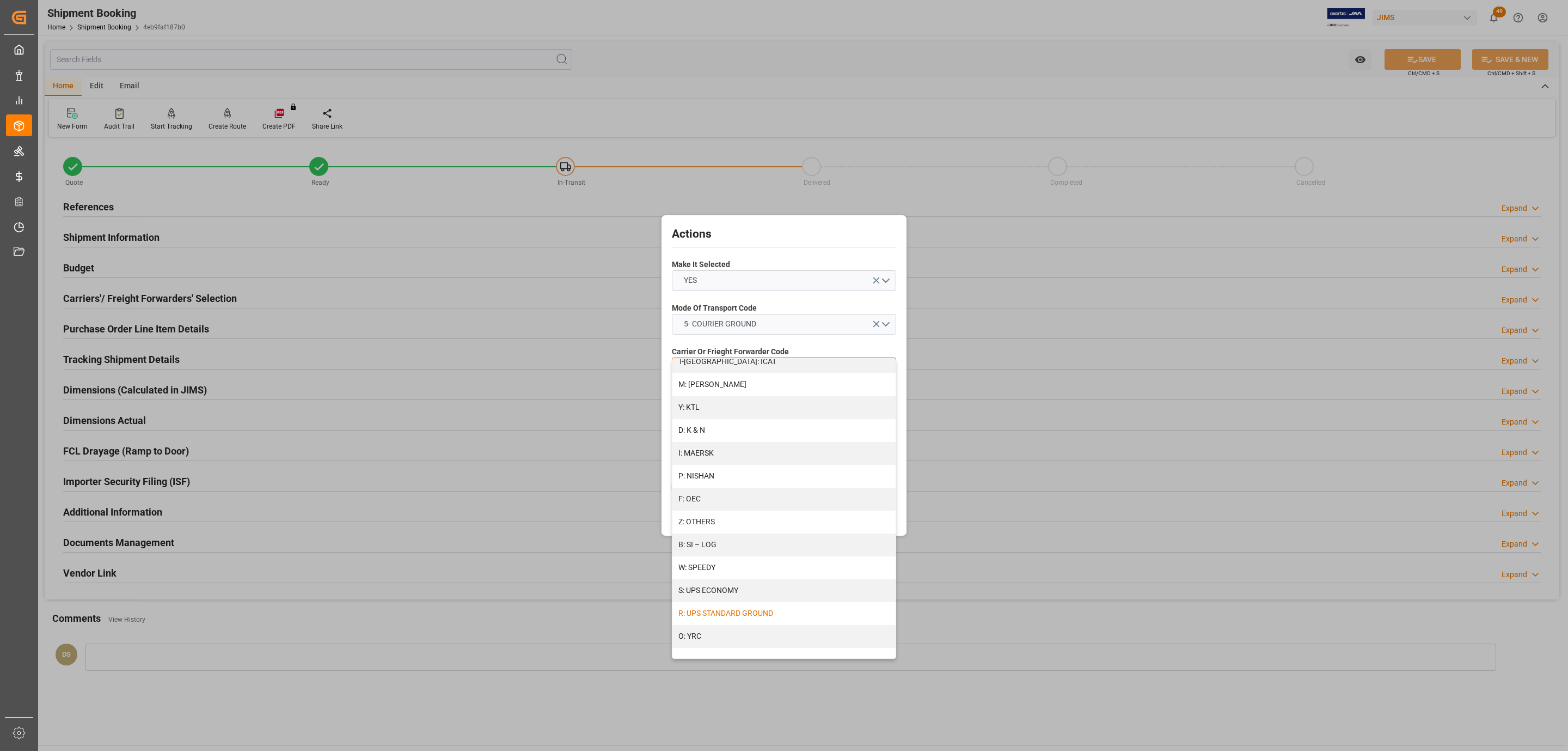
click at [775, 607] on div "R: UPS STANDARD GROUND" at bounding box center [784, 613] width 223 height 23
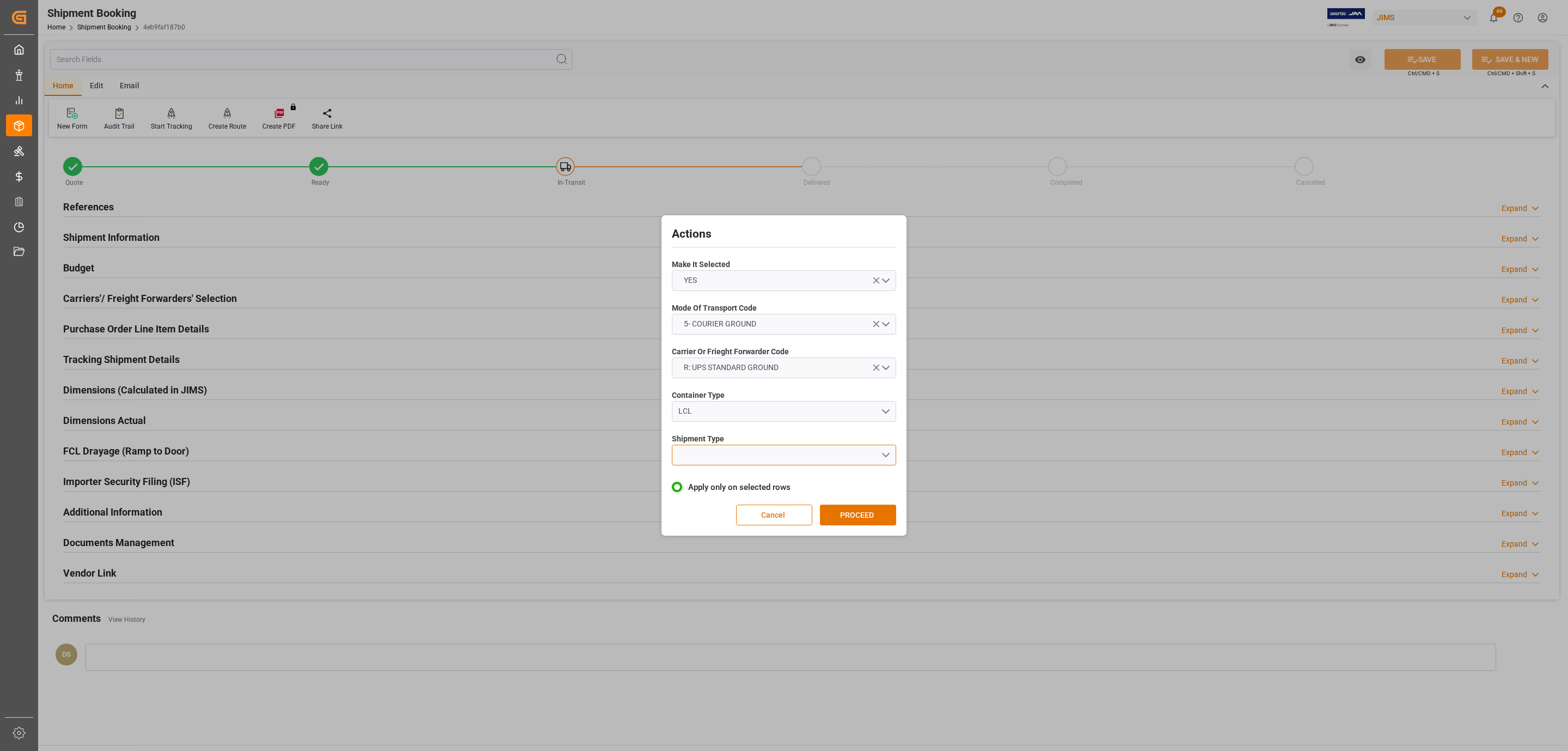
click at [714, 460] on button "open menu" at bounding box center [784, 455] width 225 height 21
click at [714, 467] on div "LTL" at bounding box center [784, 458] width 223 height 23
click at [874, 517] on button "PROCEED" at bounding box center [858, 515] width 76 height 21
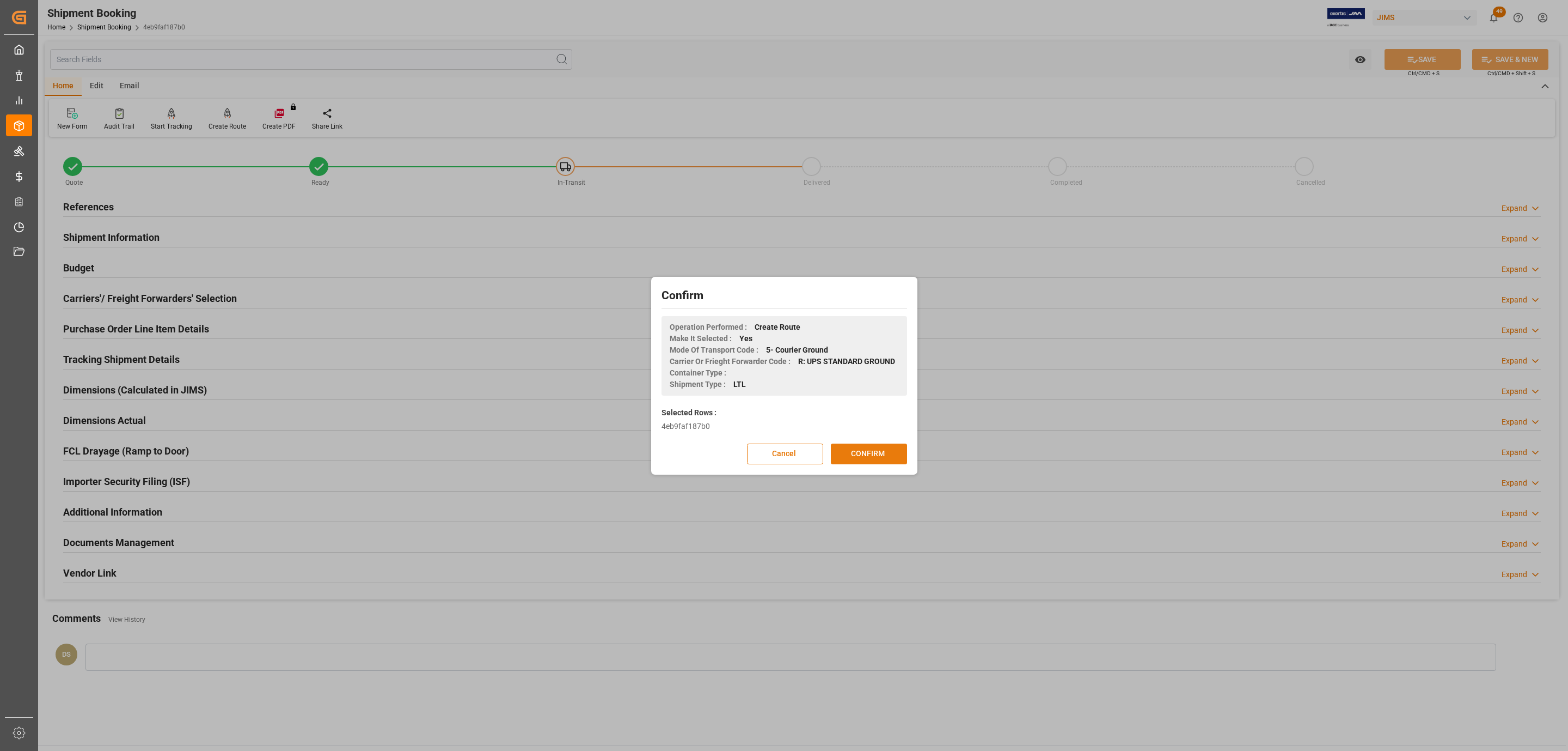
click at [885, 450] on button "CONFIRM" at bounding box center [869, 454] width 76 height 21
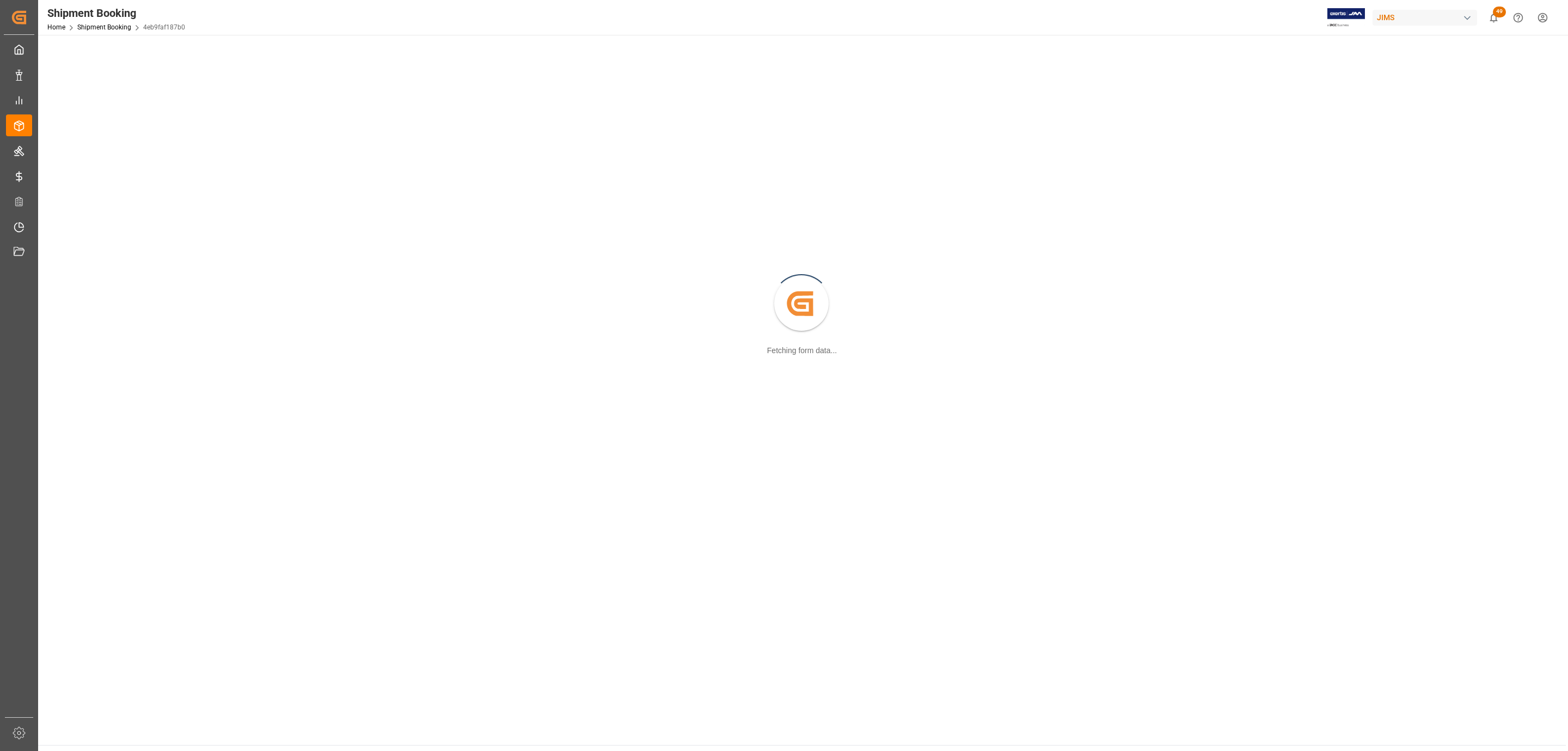
click at [740, 563] on div "Created by potrace 1.15, written by [PERSON_NAME] [DATE]-[DATE] Fetching form d…" at bounding box center [802, 304] width 1514 height 526
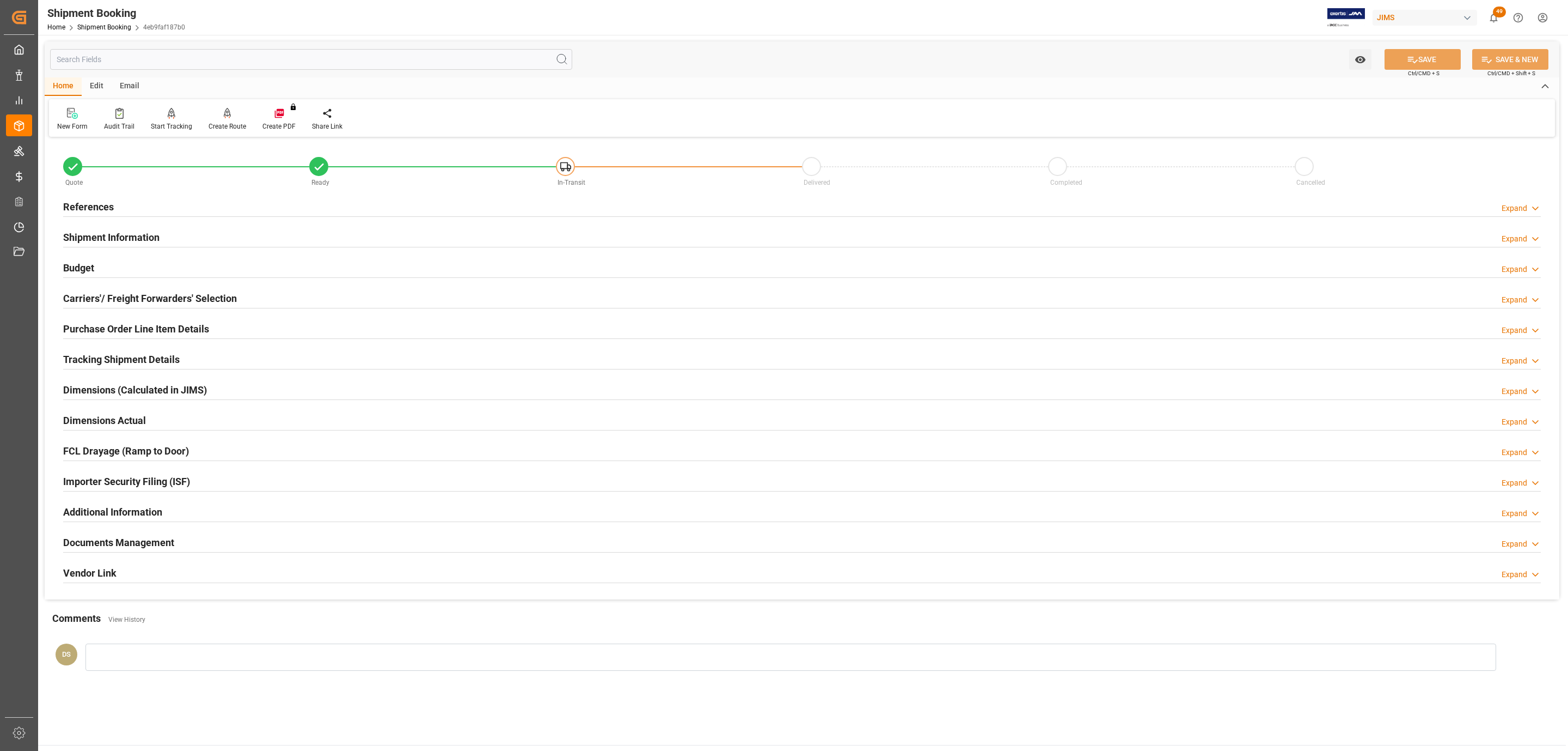
click at [123, 293] on h2 "Carriers'/ Freight Forwarders' Selection" at bounding box center [150, 298] width 173 height 15
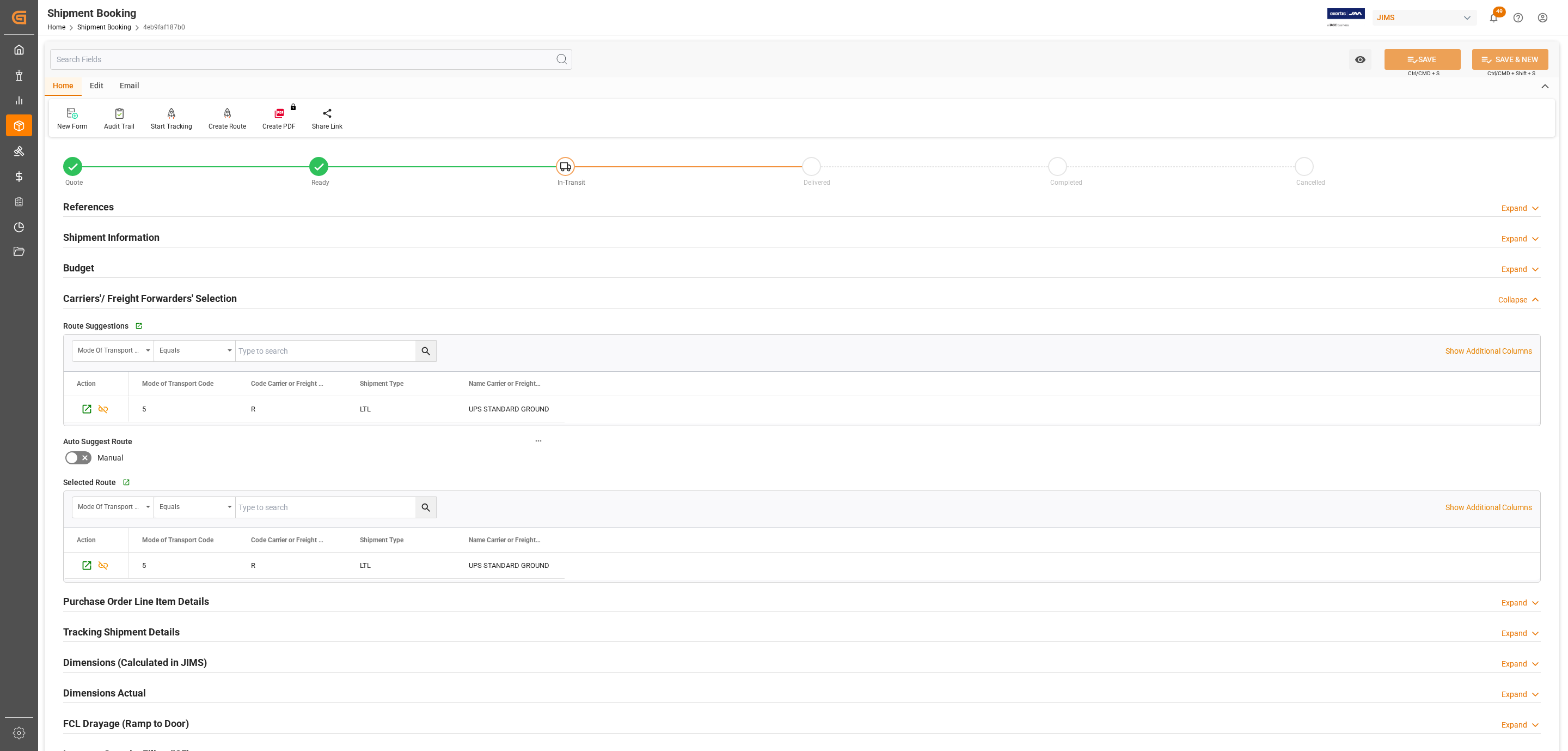
click at [116, 265] on div "Budget Expand" at bounding box center [802, 267] width 1478 height 21
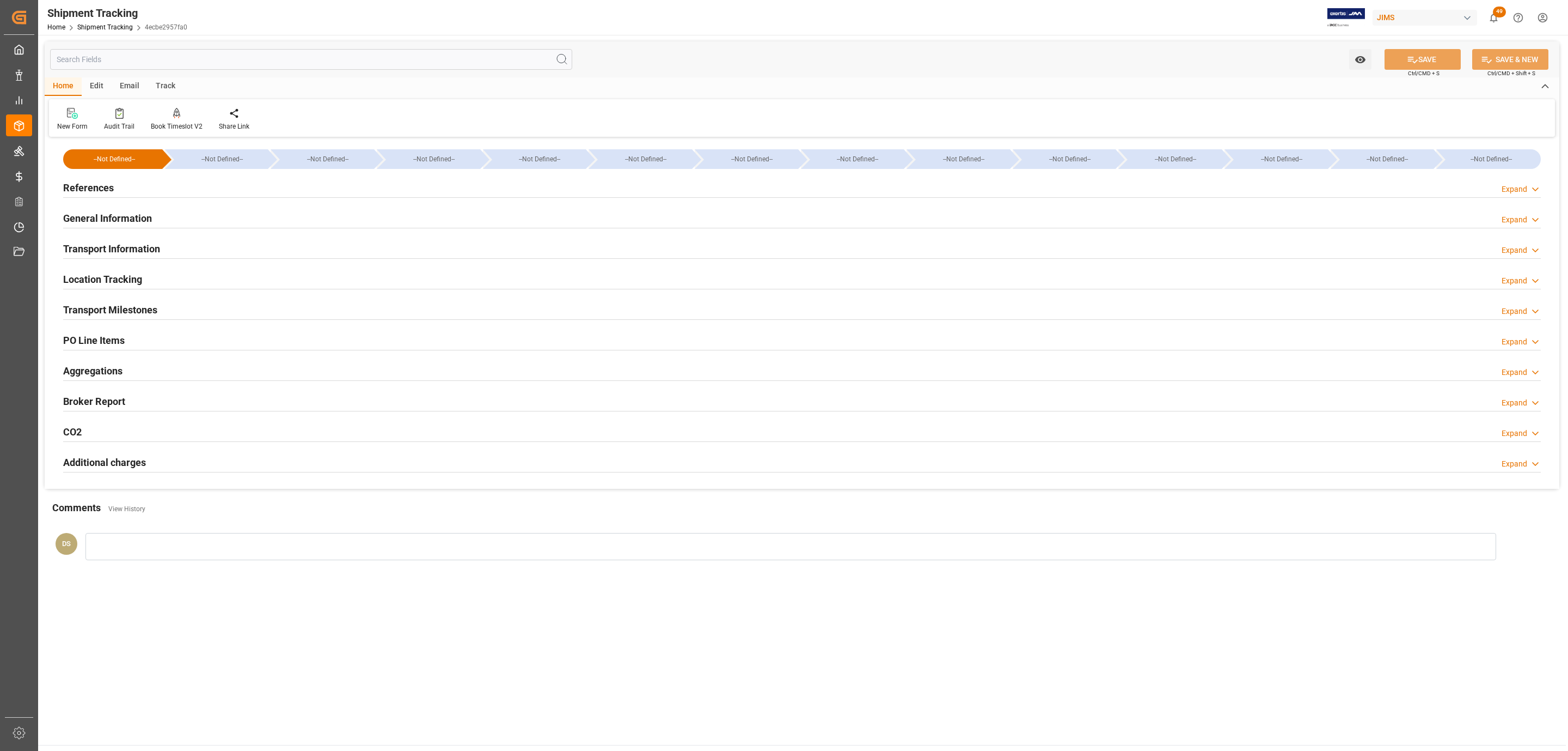
click at [120, 250] on h2 "Transport Information" at bounding box center [111, 249] width 97 height 15
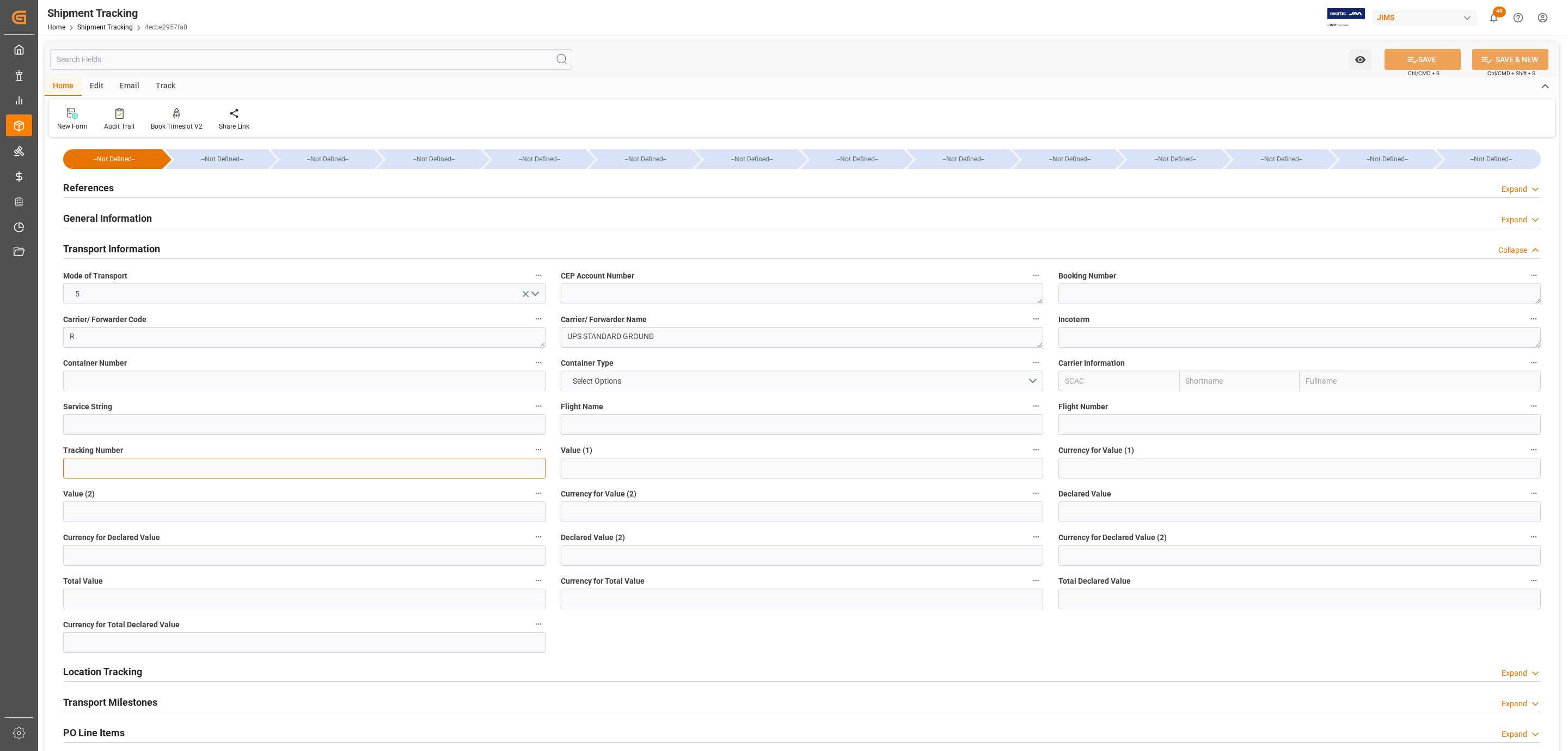
click at [96, 463] on input at bounding box center [304, 468] width 482 height 21
paste input "1ZX274746868969070"
type input "1ZX274746868969070"
click at [1424, 55] on button "SAVE" at bounding box center [1423, 59] width 76 height 21
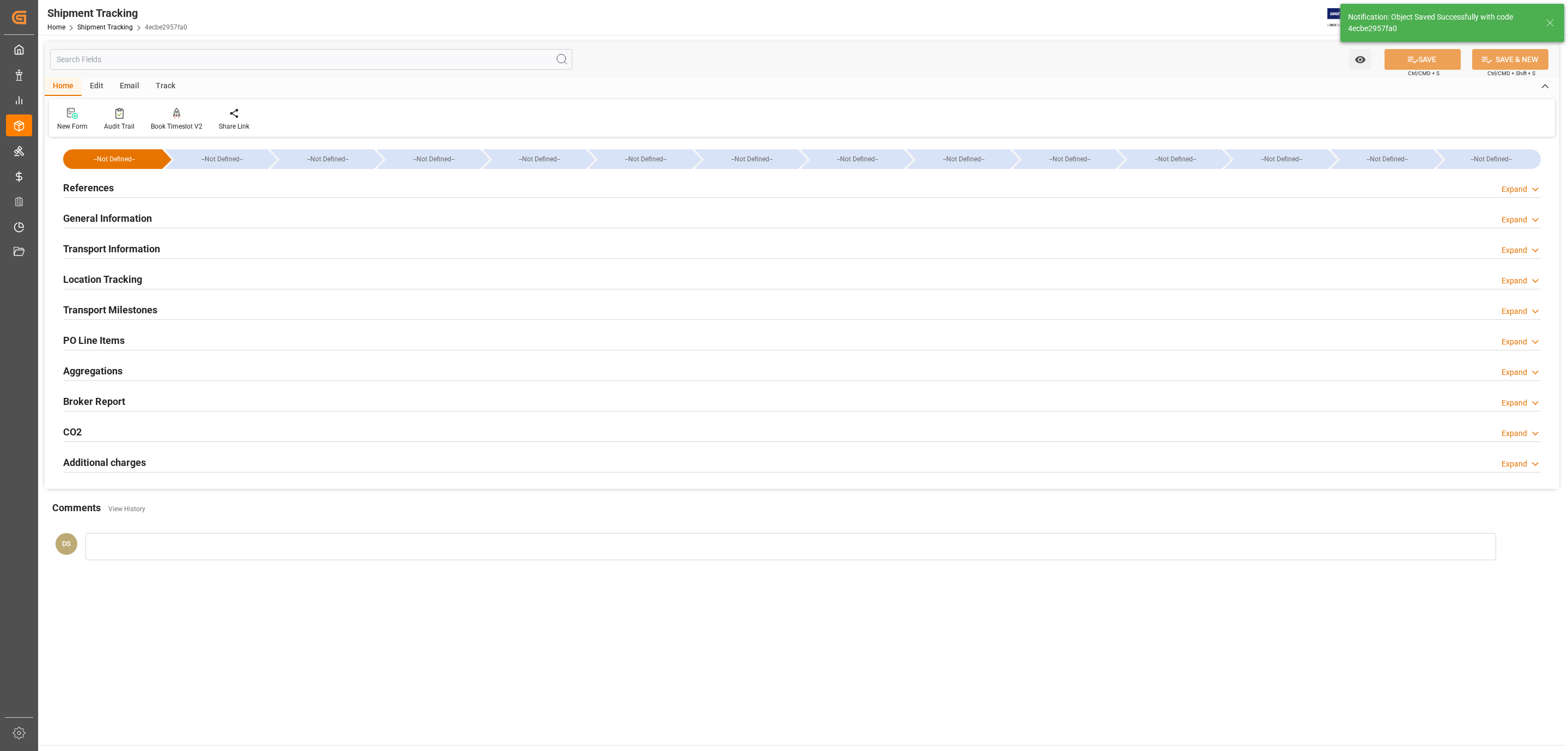
click at [126, 305] on h2 "Transport Milestones" at bounding box center [110, 309] width 94 height 15
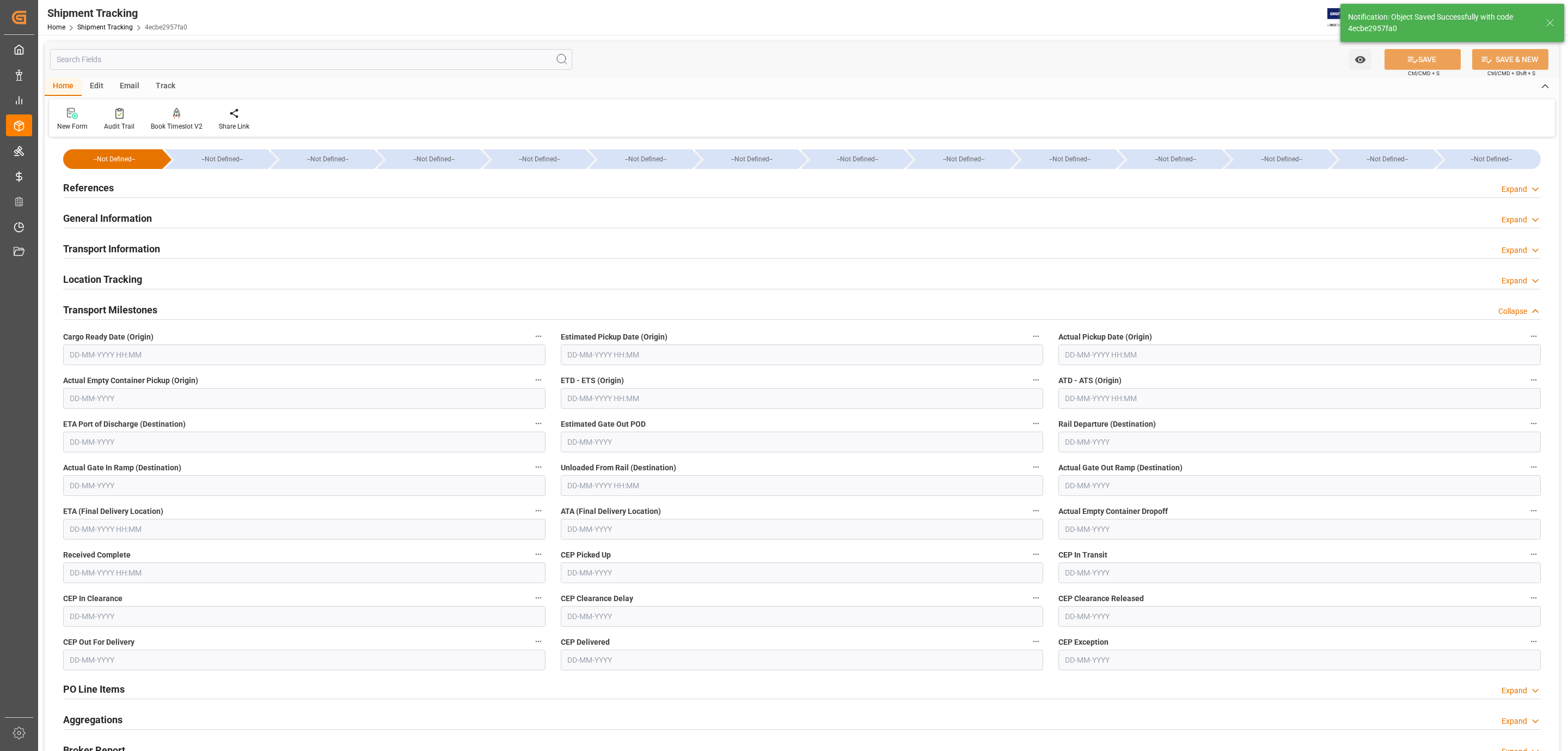
click at [99, 353] on input "text" at bounding box center [304, 354] width 482 height 21
drag, startPoint x: 106, startPoint y: 418, endPoint x: 136, endPoint y: 421, distance: 30.1
click at [108, 418] on div "28 29 30 31 1 2 3" at bounding box center [141, 421] width 149 height 21
click at [163, 442] on span "8" at bounding box center [163, 443] width 4 height 8
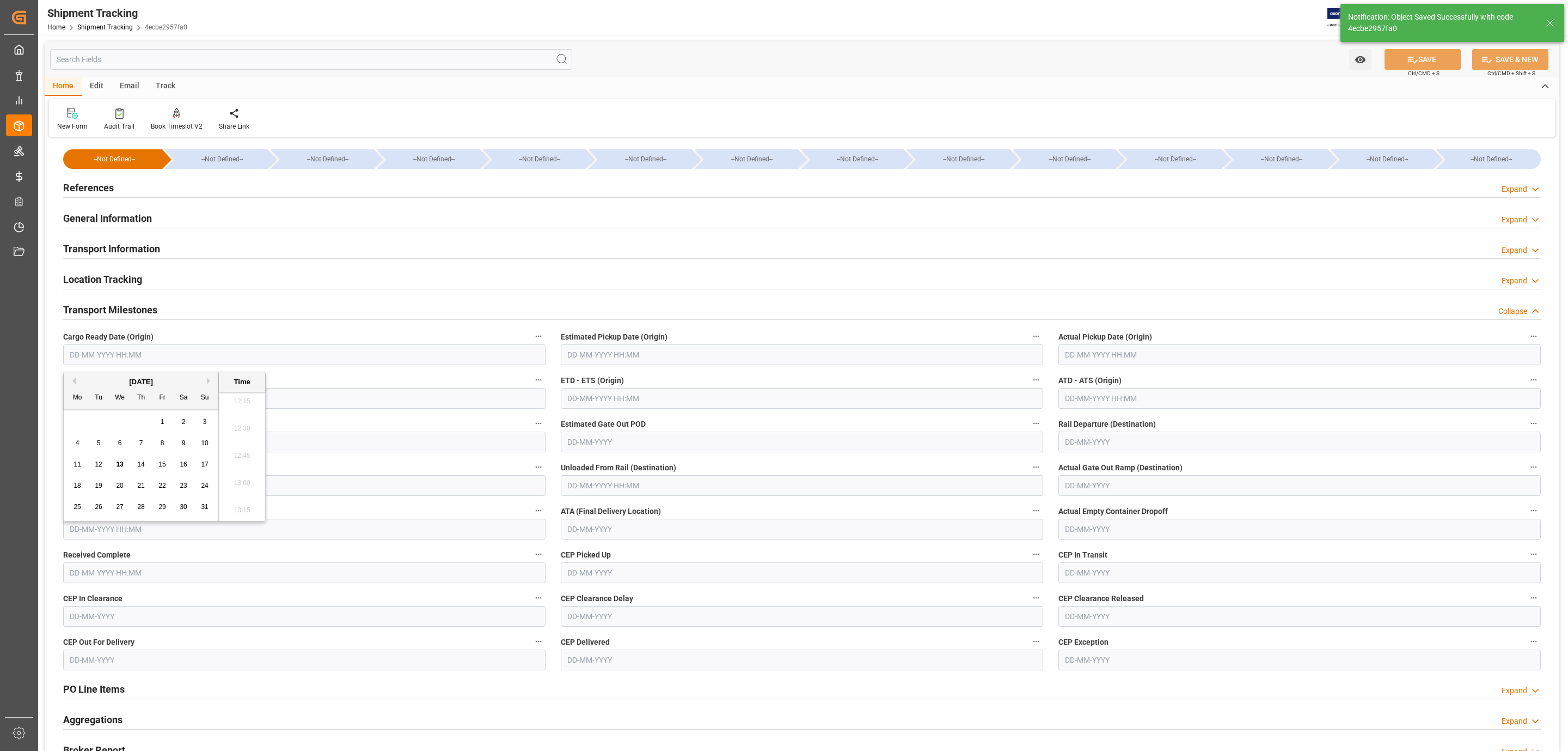
type input "08-08-2025 00:00"
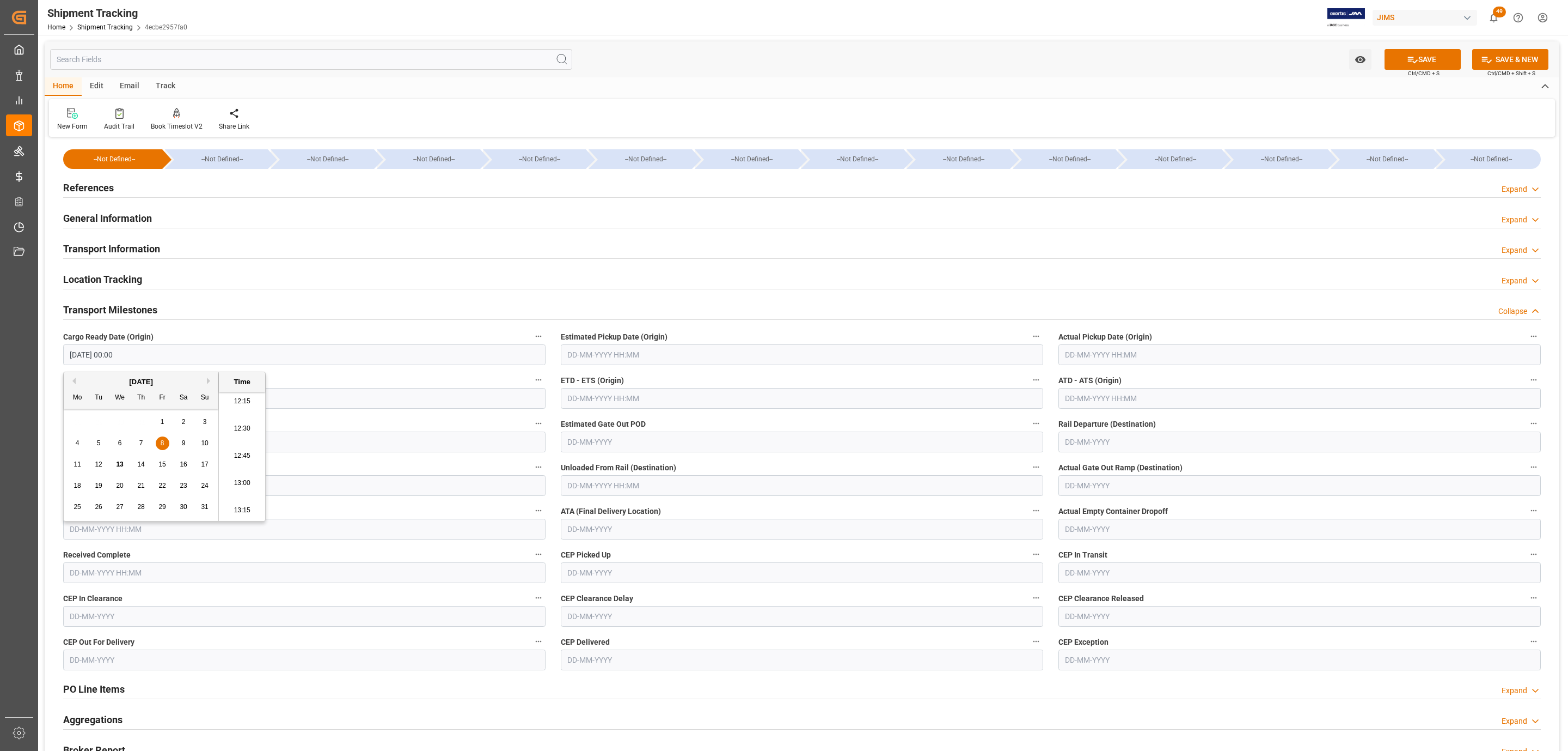
click at [618, 355] on input "text" at bounding box center [802, 354] width 482 height 21
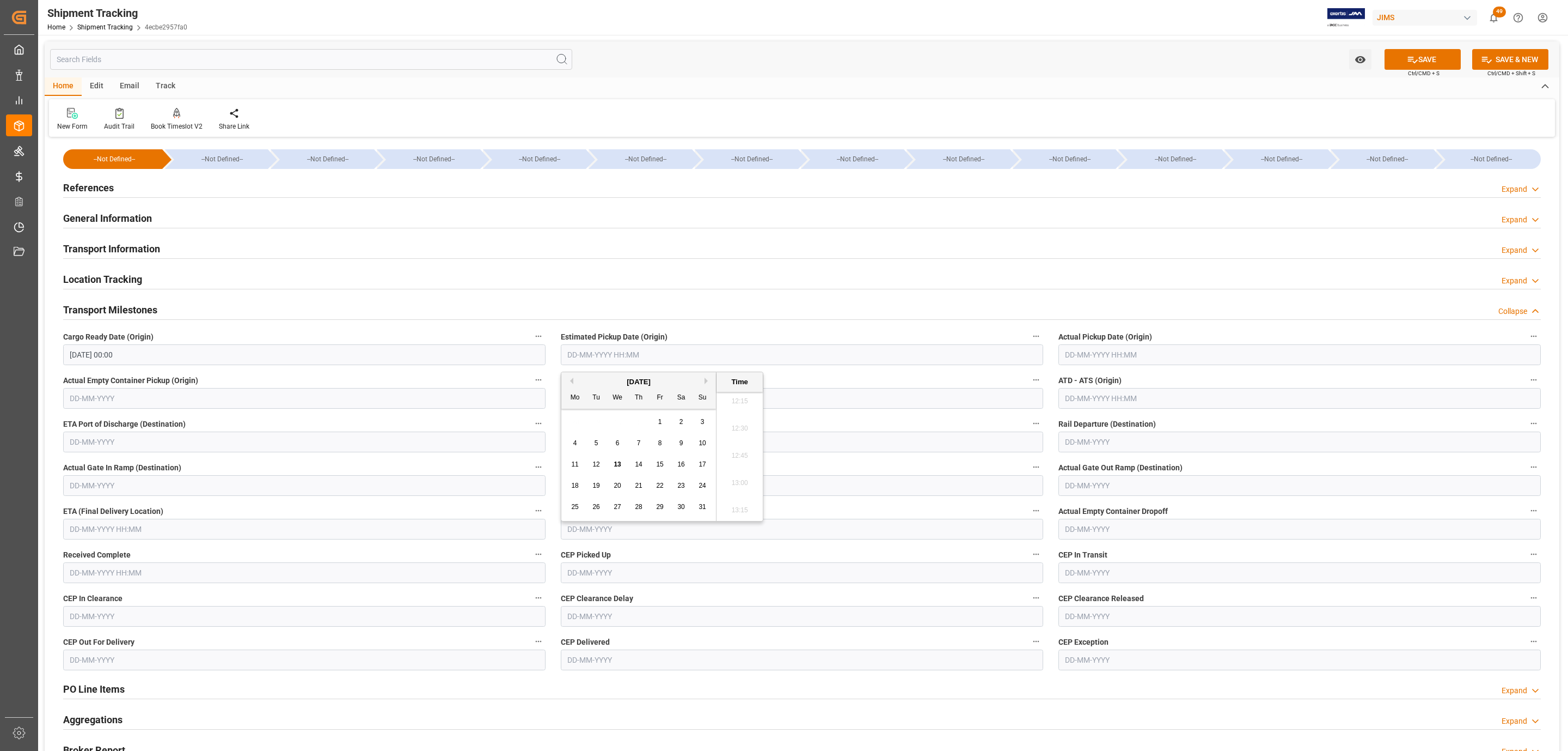
click at [629, 417] on div "28 29 30 31 1 2 3" at bounding box center [639, 421] width 149 height 21
click at [660, 441] on span "8" at bounding box center [660, 443] width 4 height 8
type input "08-08-2025 00:00"
click at [1098, 348] on input "text" at bounding box center [1300, 354] width 482 height 21
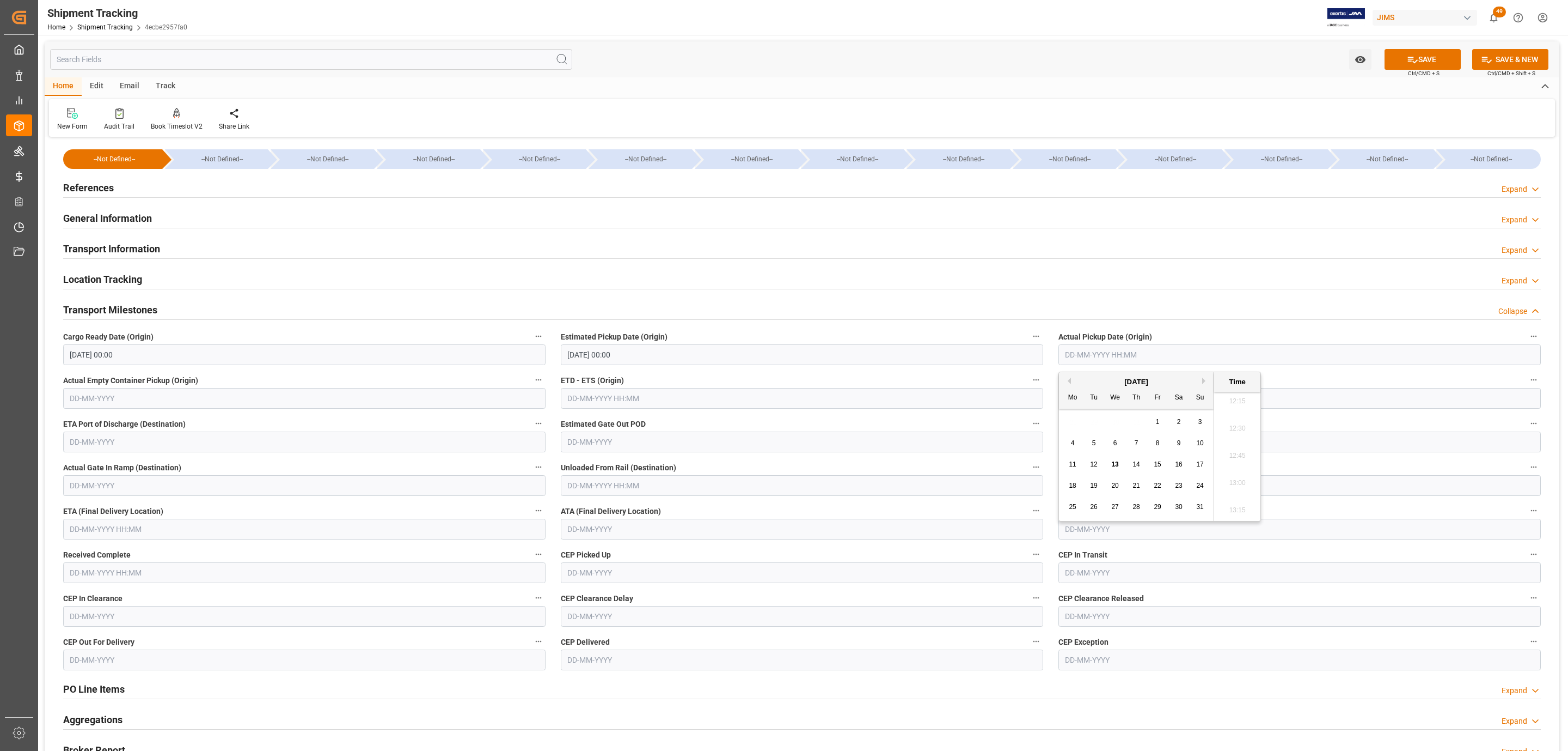
click at [1107, 418] on div "28 29 30 31 1 2 3" at bounding box center [1136, 421] width 149 height 21
click at [1160, 441] on div "8" at bounding box center [1158, 443] width 13 height 13
type input "08-08-2025 00:00"
click at [97, 521] on input "text" at bounding box center [304, 529] width 482 height 21
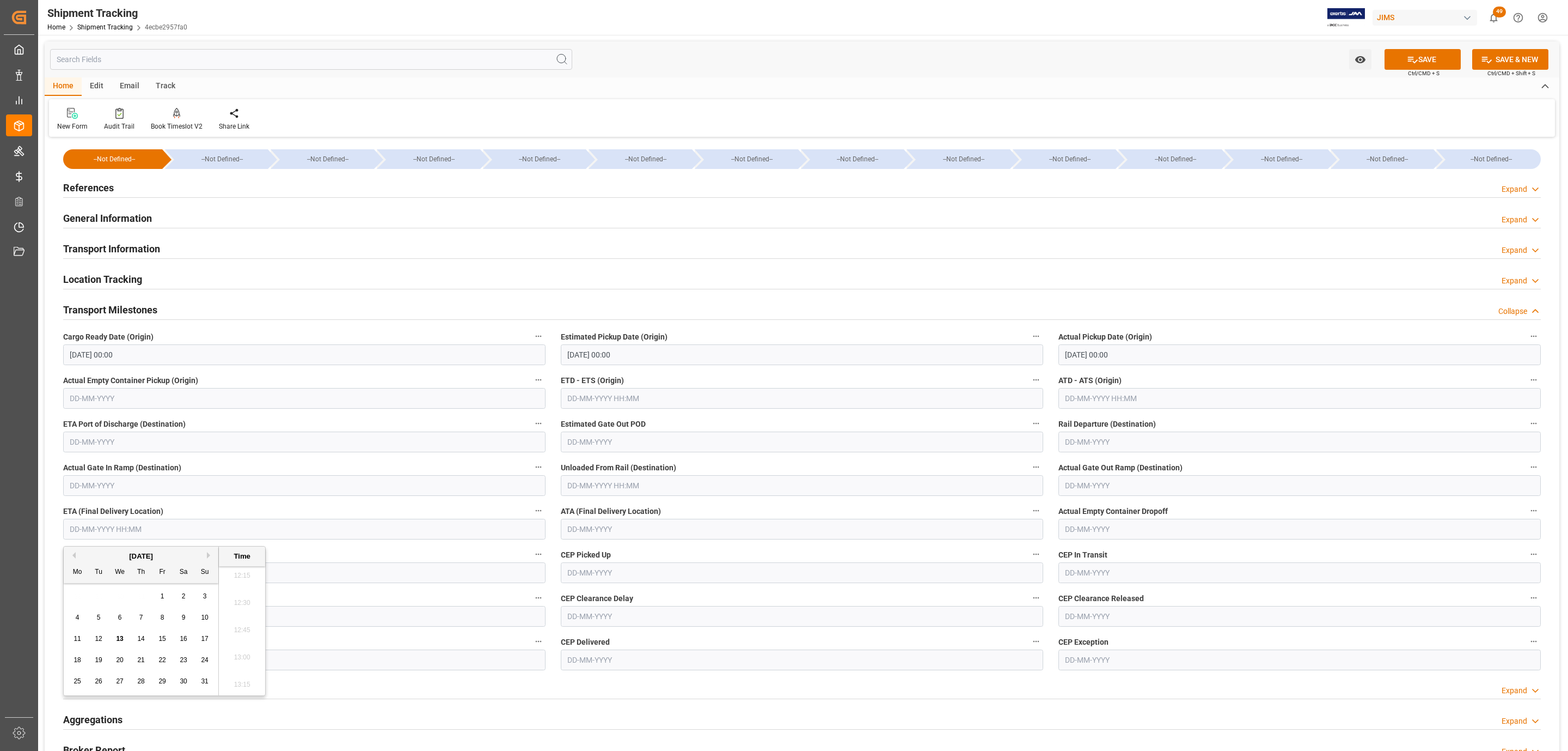
drag, startPoint x: 92, startPoint y: 582, endPoint x: 100, endPoint y: 591, distance: 12.0
click at [92, 582] on div "Mo Tu We Th Fr Sa Su" at bounding box center [141, 572] width 155 height 21
click at [117, 639] on span "13" at bounding box center [120, 638] width 7 height 8
type input "13-08-2025 00:00"
click at [1407, 65] on icon at bounding box center [1412, 60] width 12 height 12
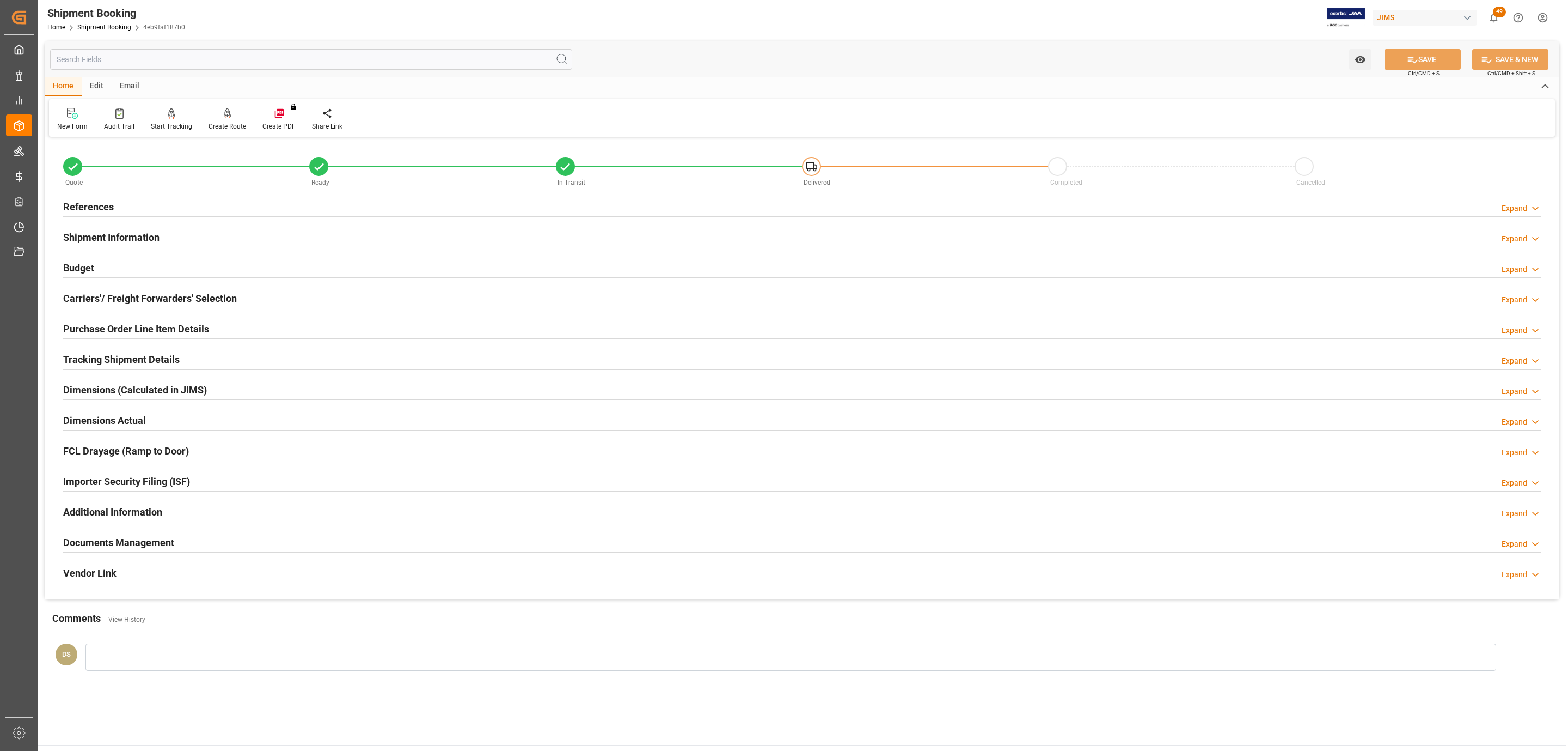
click at [181, 214] on div "References Expand" at bounding box center [802, 206] width 1478 height 21
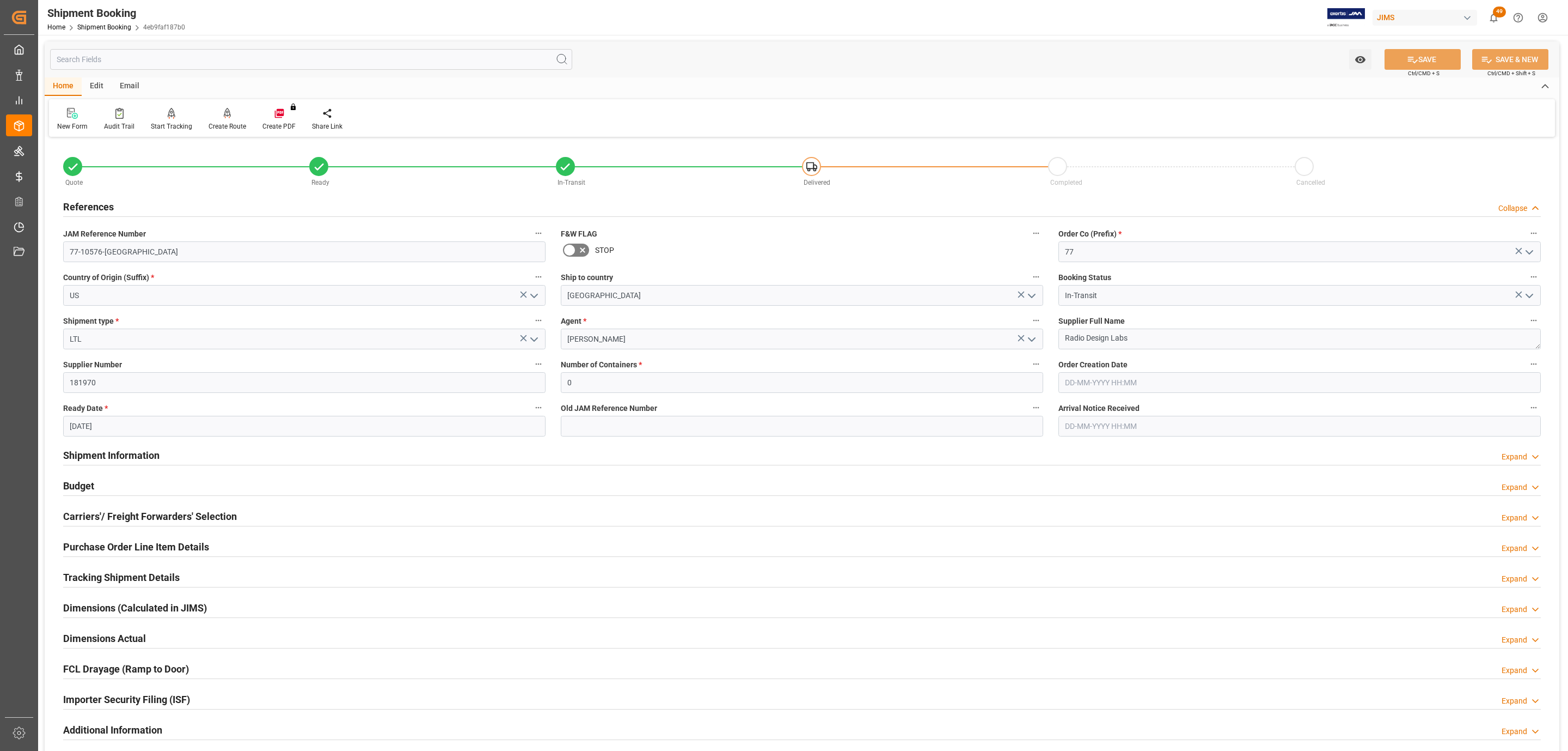
click at [106, 540] on h2 "Purchase Order Line Item Details" at bounding box center [136, 547] width 146 height 15
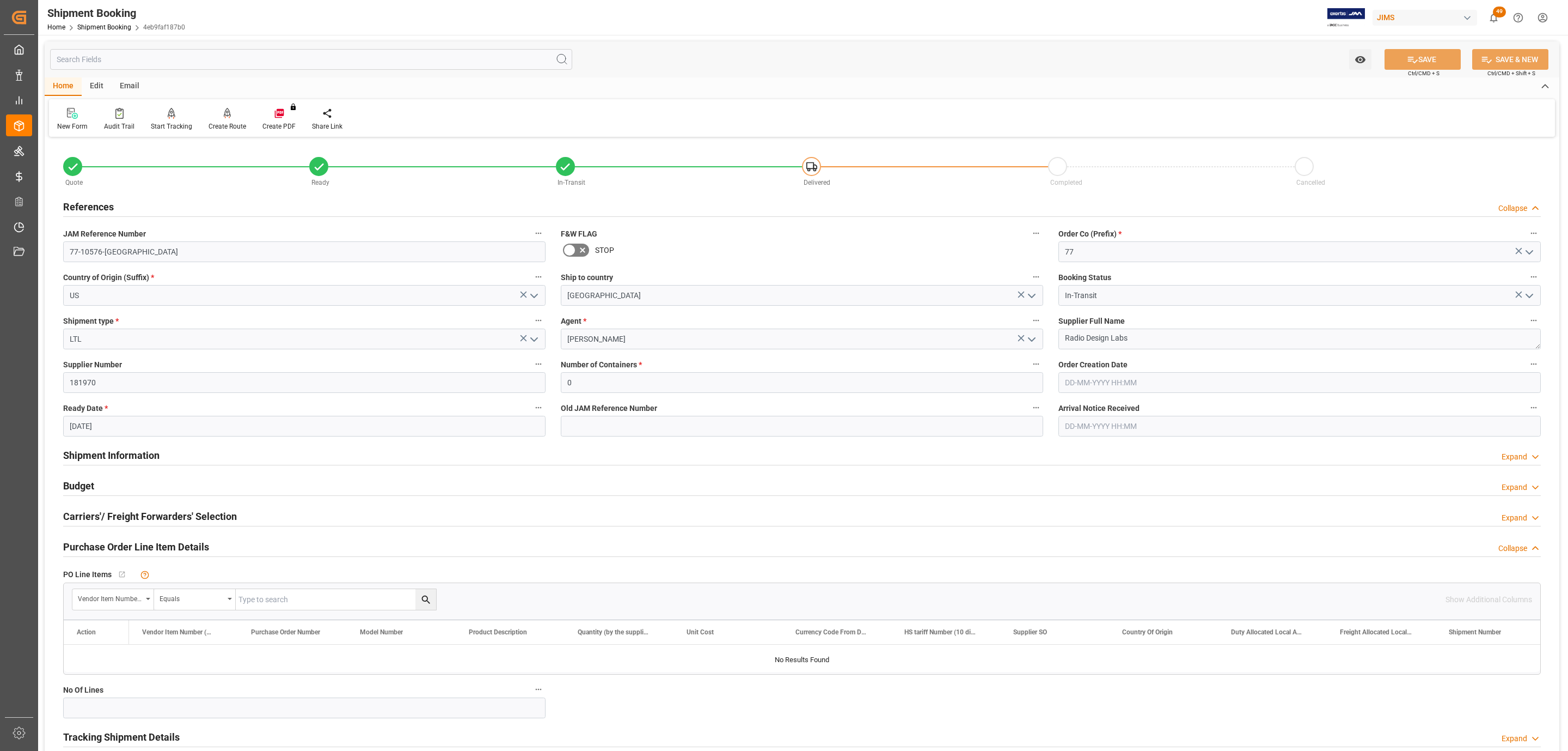
click at [106, 543] on h2 "Purchase Order Line Item Details" at bounding box center [136, 547] width 146 height 15
